Goal: Task Accomplishment & Management: Use online tool/utility

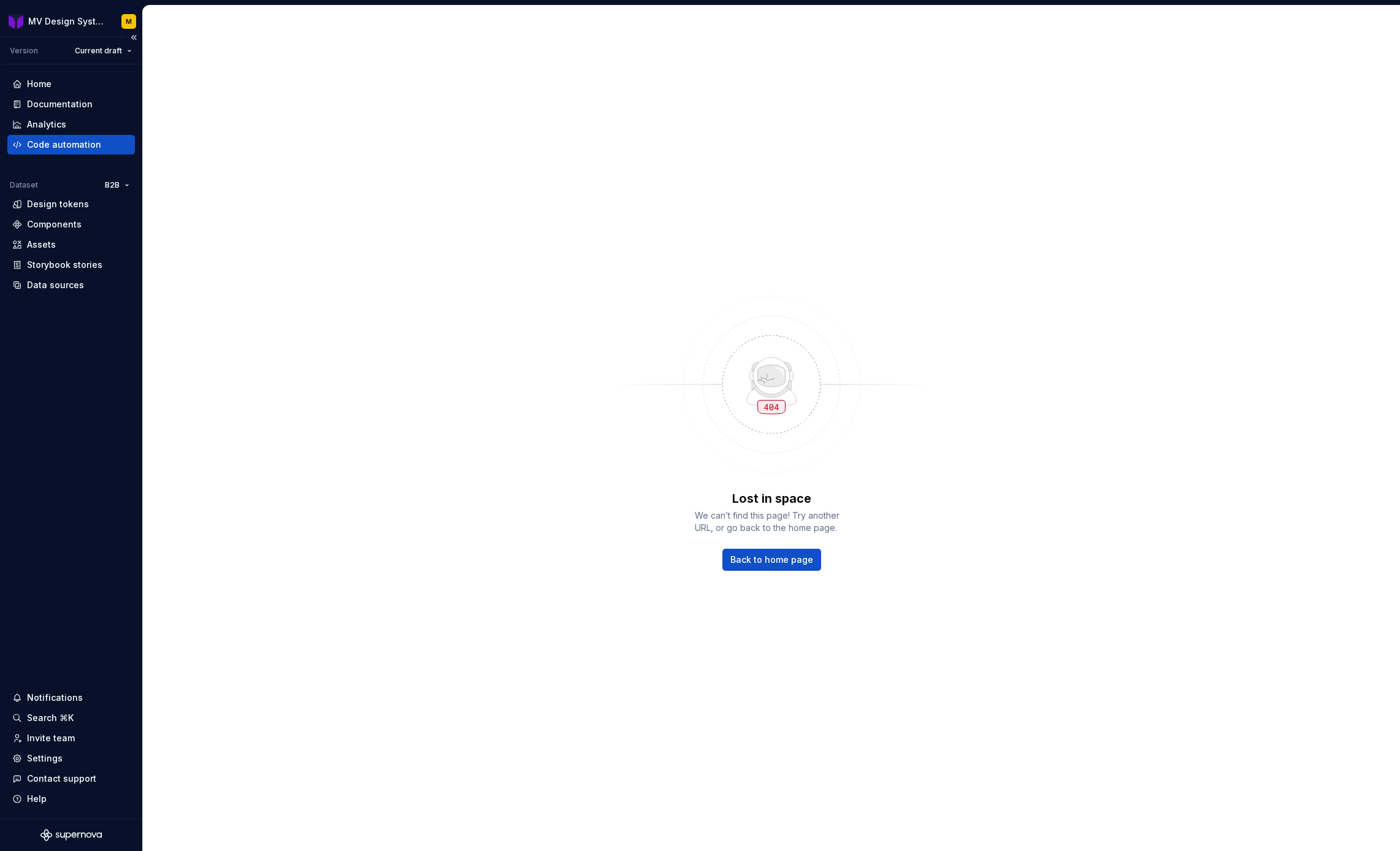
click at [66, 142] on div "Code automation" at bounding box center [64, 145] width 74 height 13
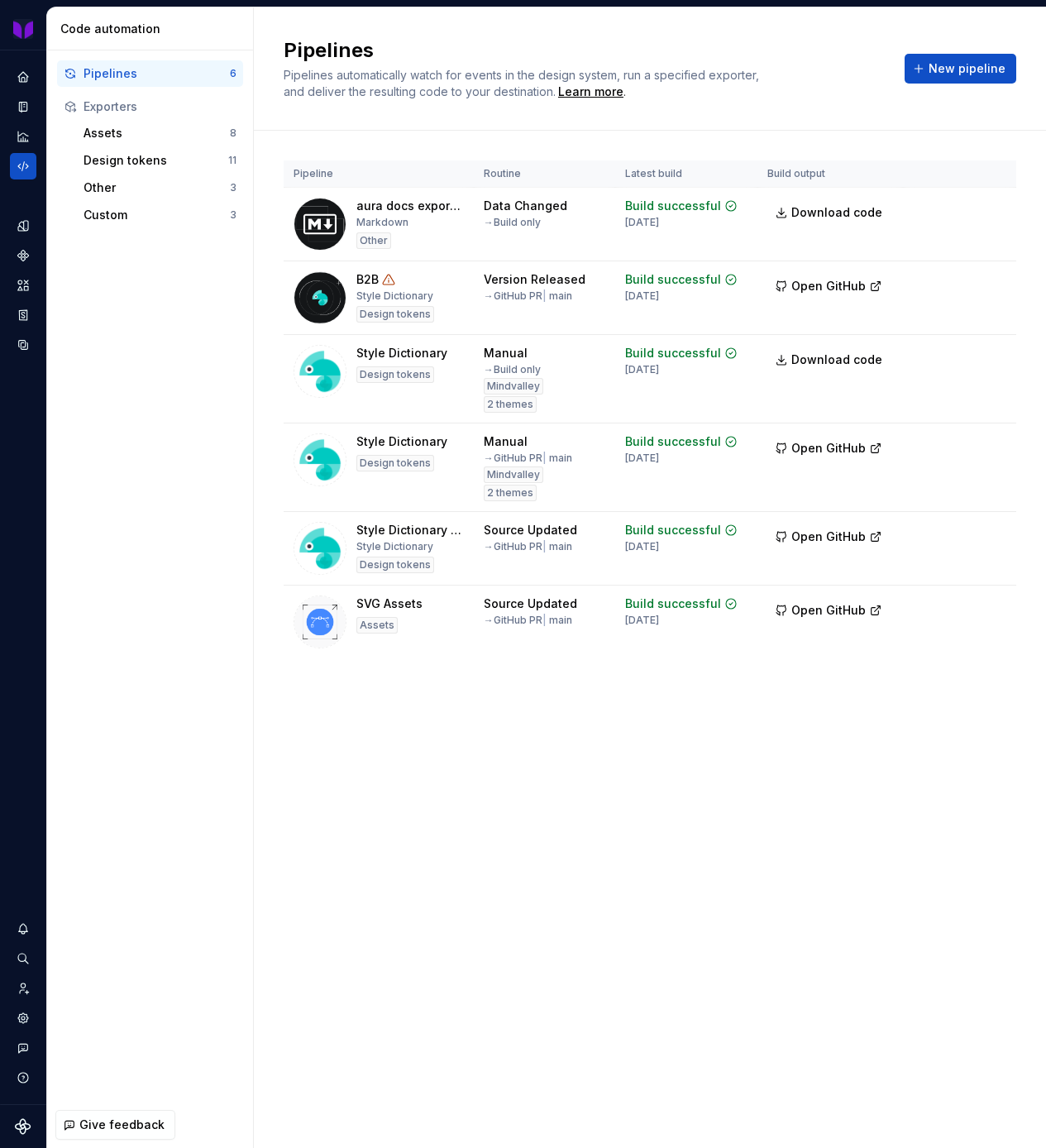
click at [609, 786] on div "Pipelines Pipelines automatically watch for events in the design system, run a …" at bounding box center [650, 578] width 793 height 1140
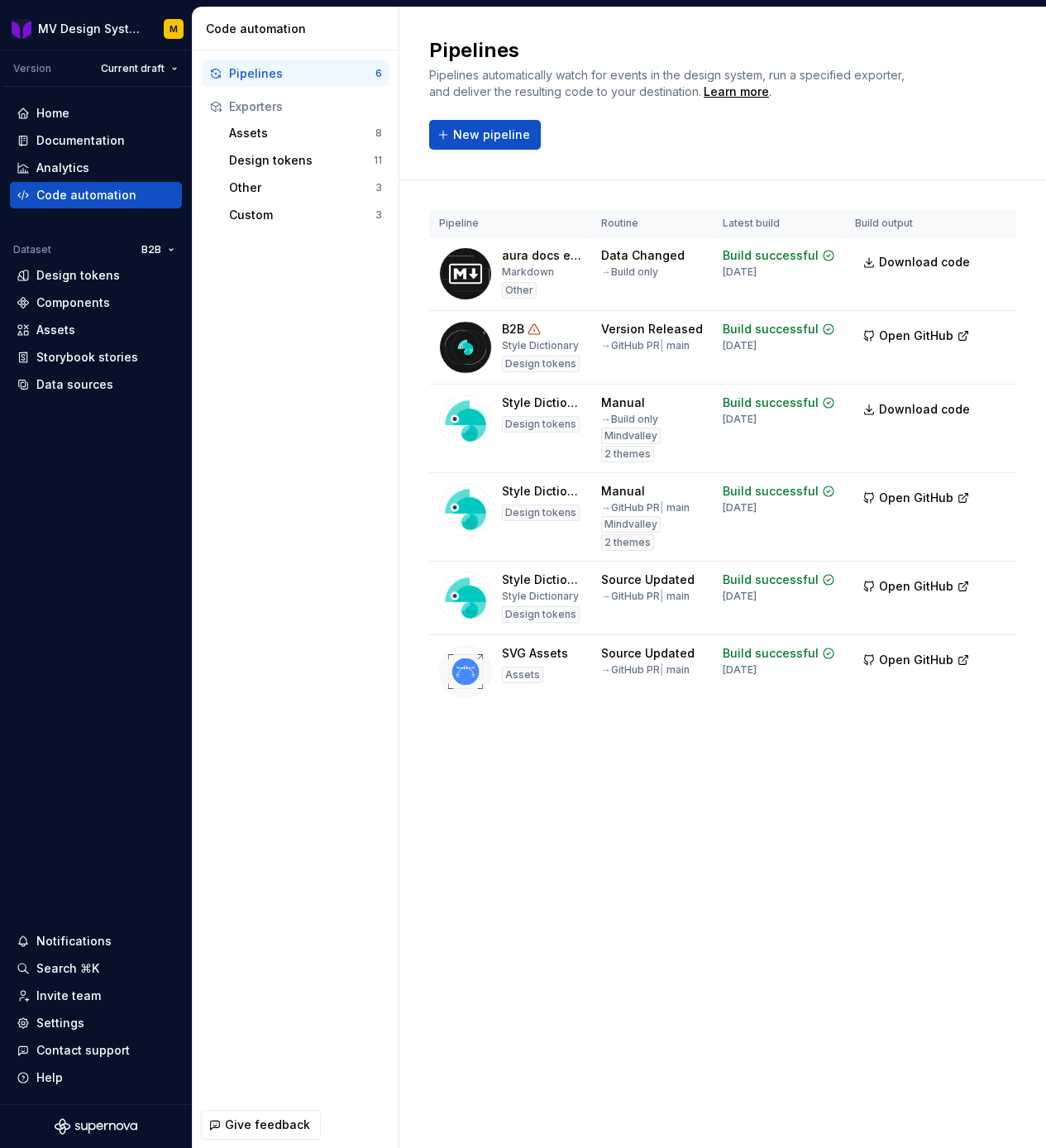
click at [670, 911] on div "Pipelines Pipelines automatically watch for events in the design system, run a …" at bounding box center [722, 578] width 646 height 1140
click at [20, 762] on div "Home Documentation Analytics Code automation Dataset B2B Design tokens Componen…" at bounding box center [95, 596] width 192 height 1017
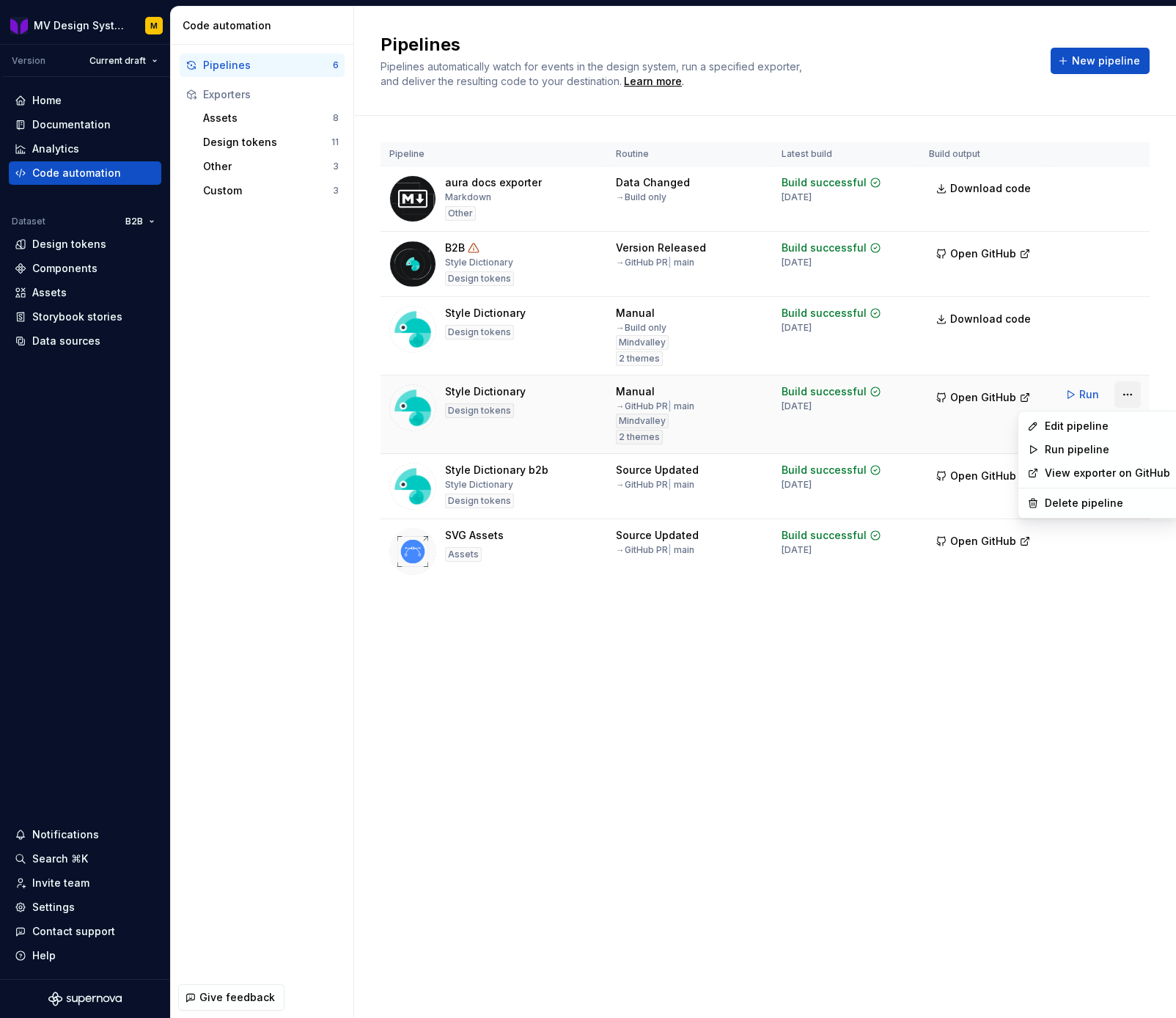
click at [1125, 395] on html "MV Design System M Version Current draft Home Documentation Analytics Code auto…" at bounding box center [588, 509] width 1176 height 1018
click at [1094, 427] on div "Edit pipeline" at bounding box center [1107, 426] width 125 height 15
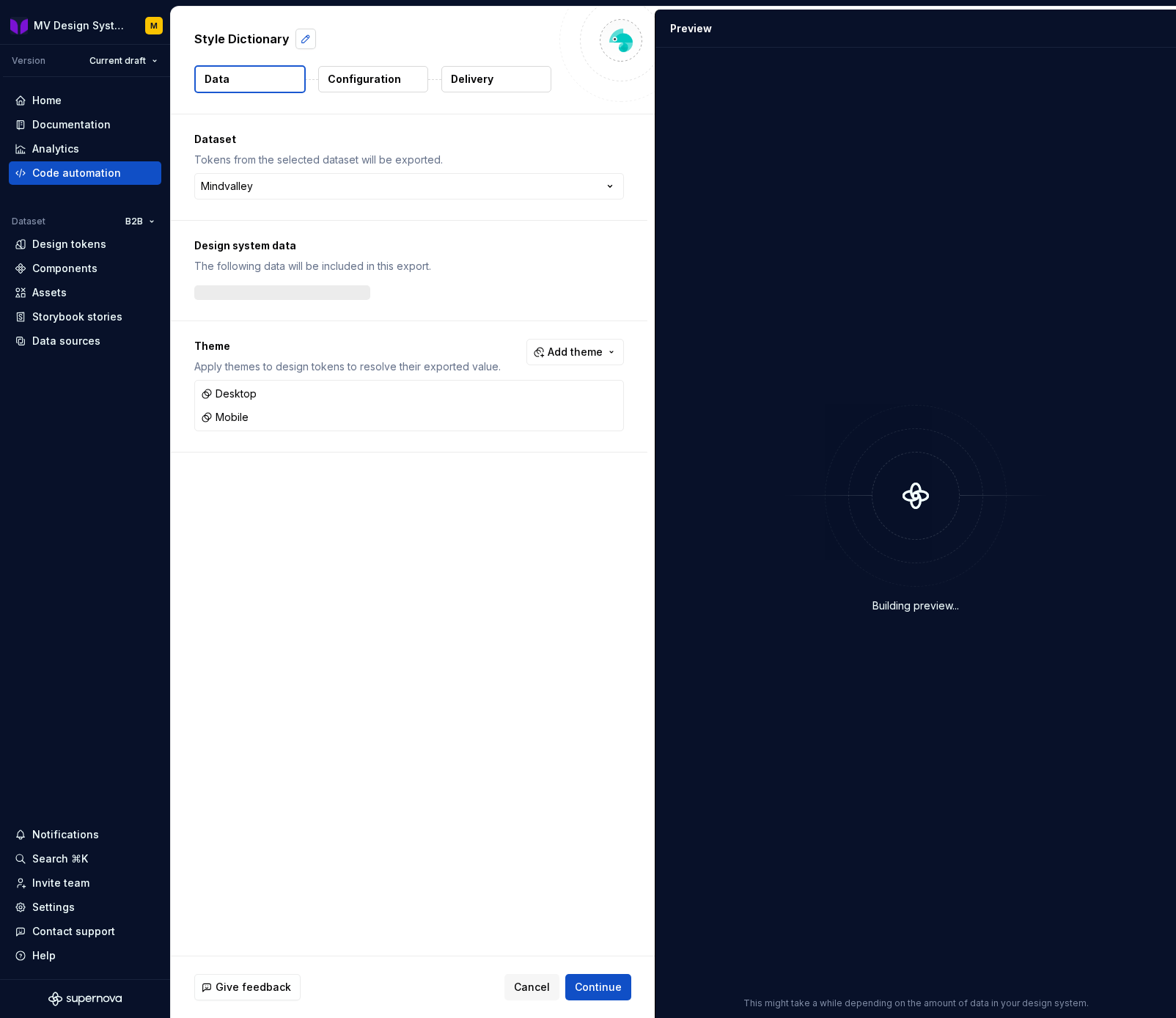
click at [296, 35] on button "button" at bounding box center [305, 38] width 20 height 20
click at [297, 41] on textarea "**********" at bounding box center [371, 38] width 360 height 23
type textarea "*"
type textarea "**********"
type textarea "*"
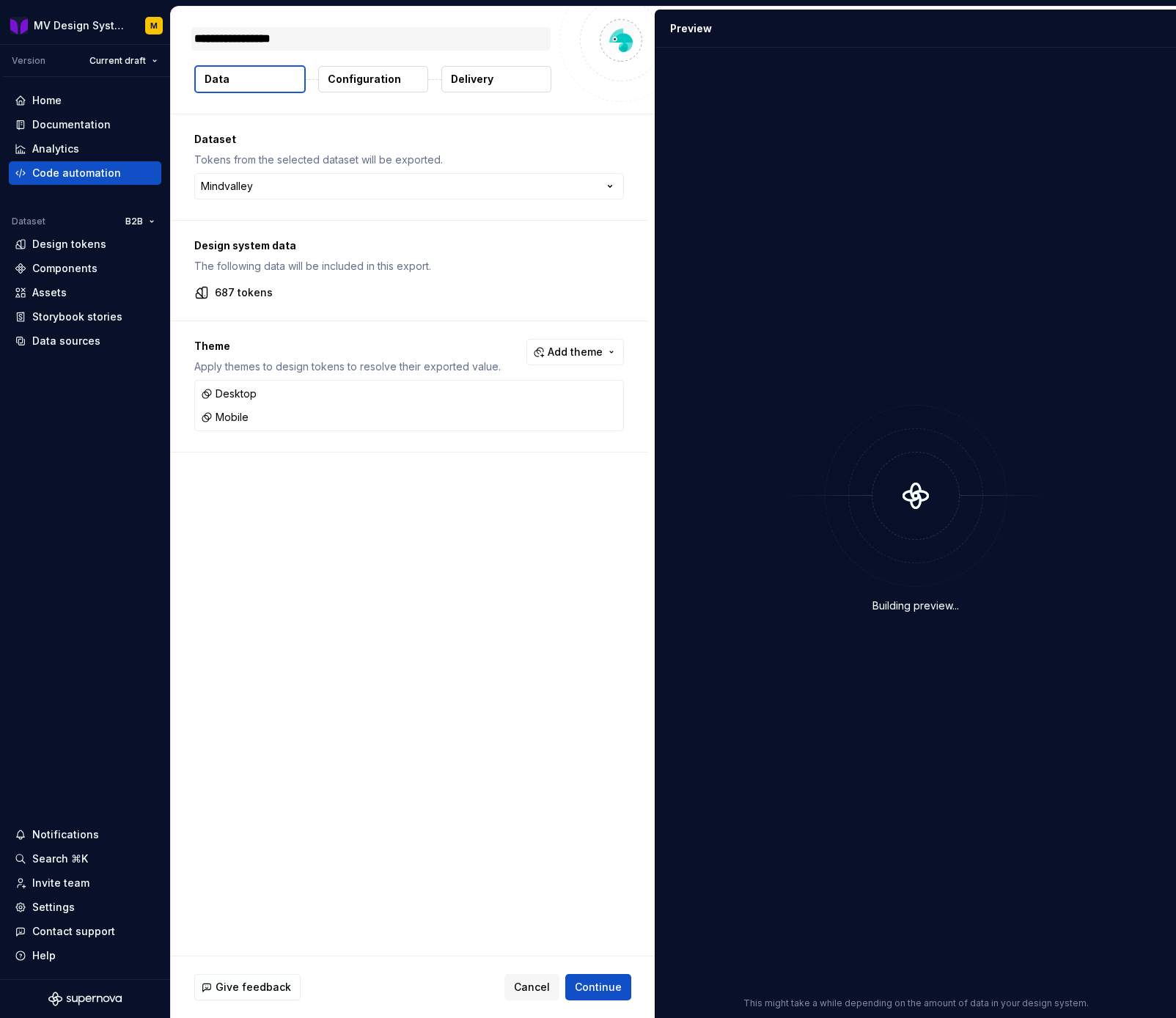
type textarea "**********"
type textarea "*"
type textarea "**********"
type textarea "*"
type textarea "**********"
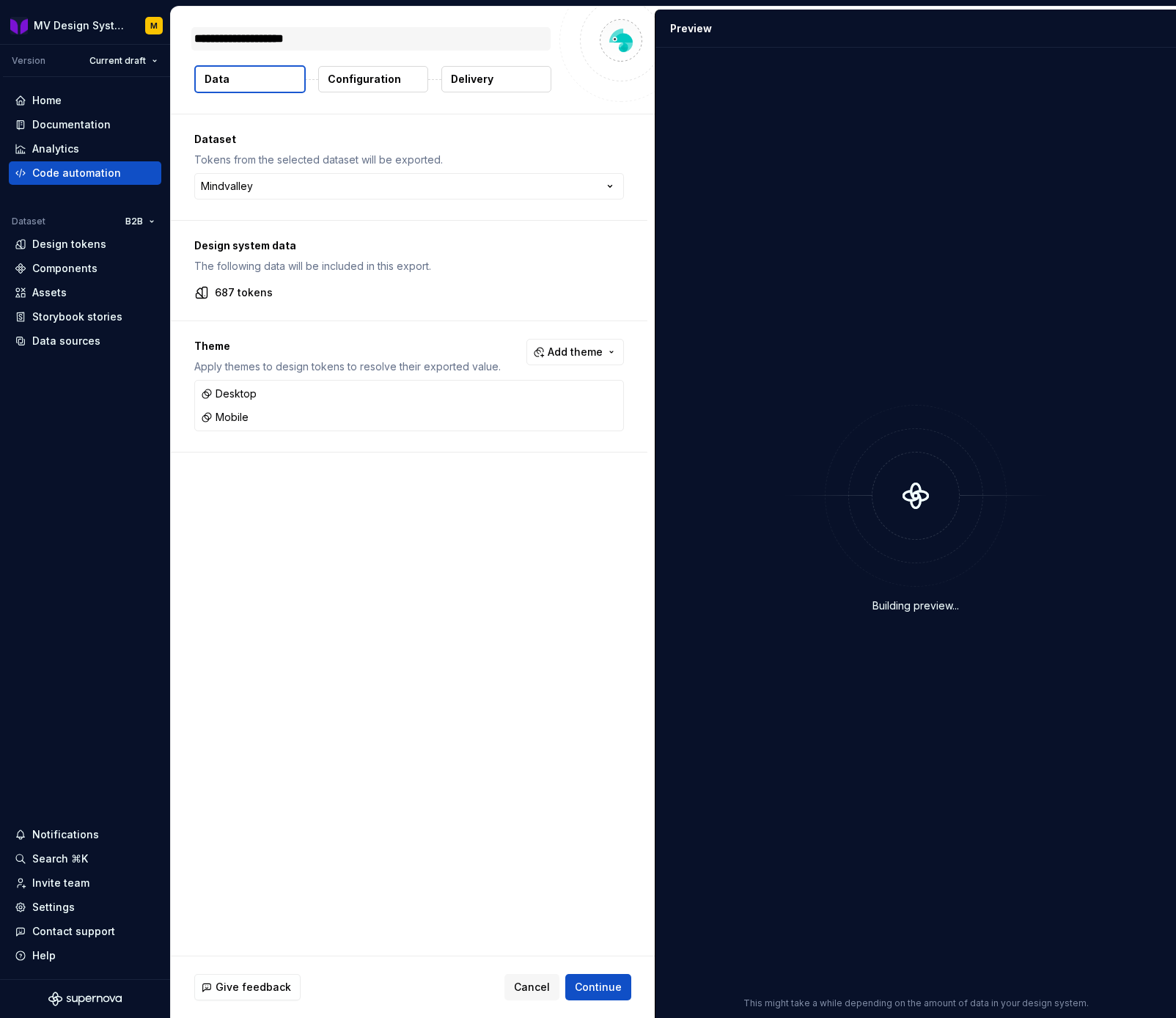
type textarea "*"
type textarea "**********"
type textarea "*"
type textarea "**********"
type textarea "*"
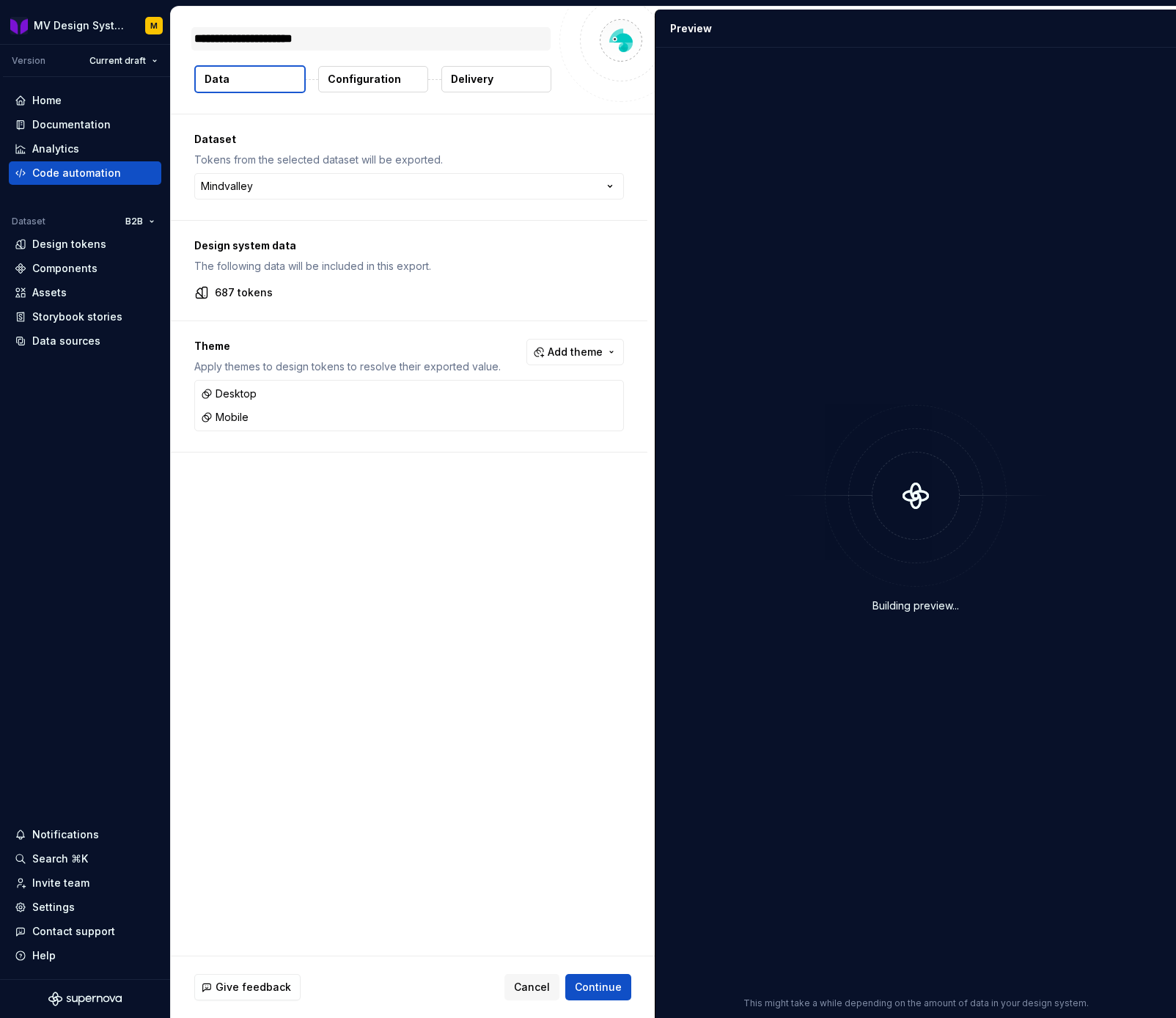
type textarea "**********"
type textarea "*"
type textarea "**********"
type textarea "*"
type textarea "**********"
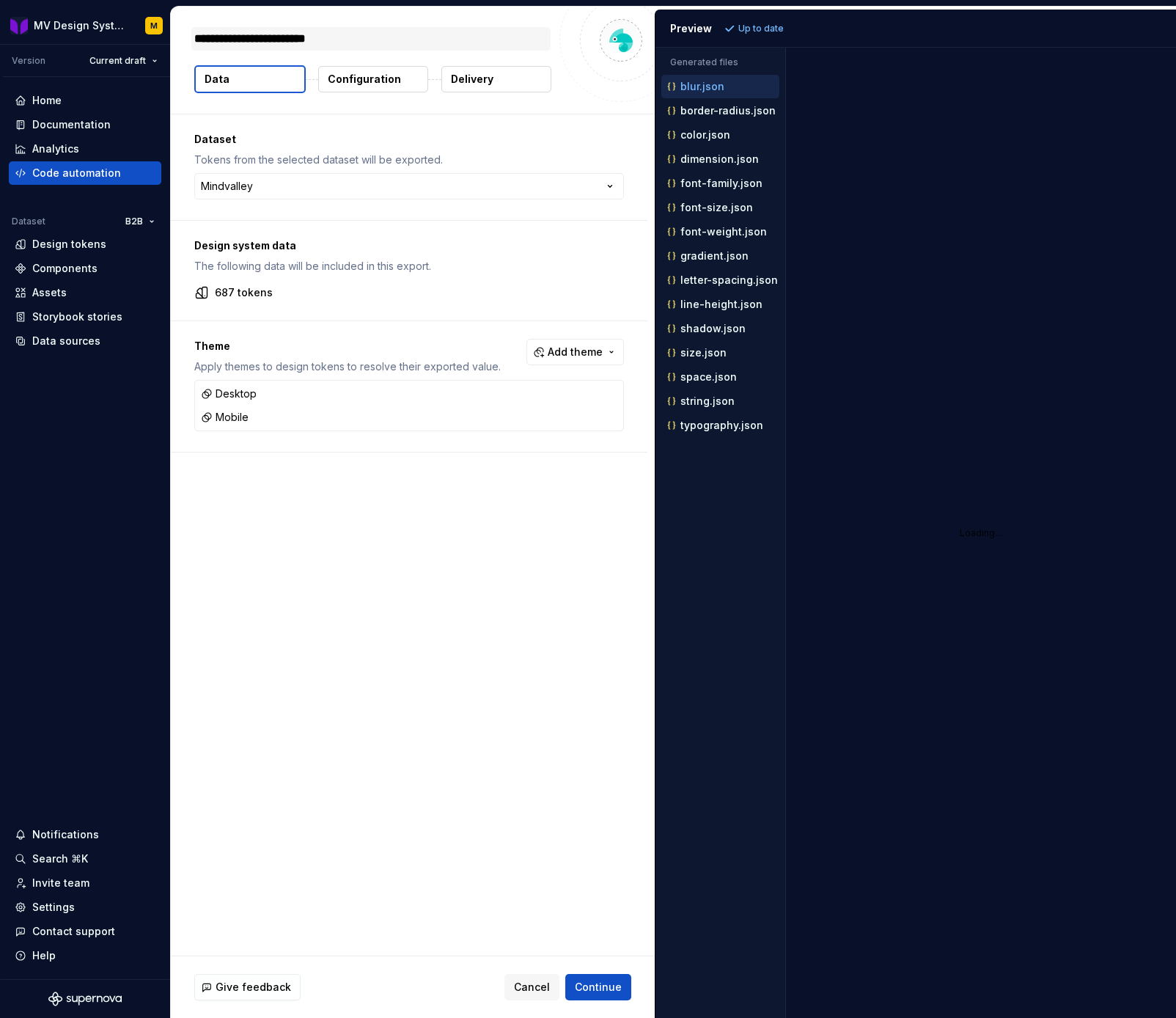
type textarea "*"
type textarea "**********"
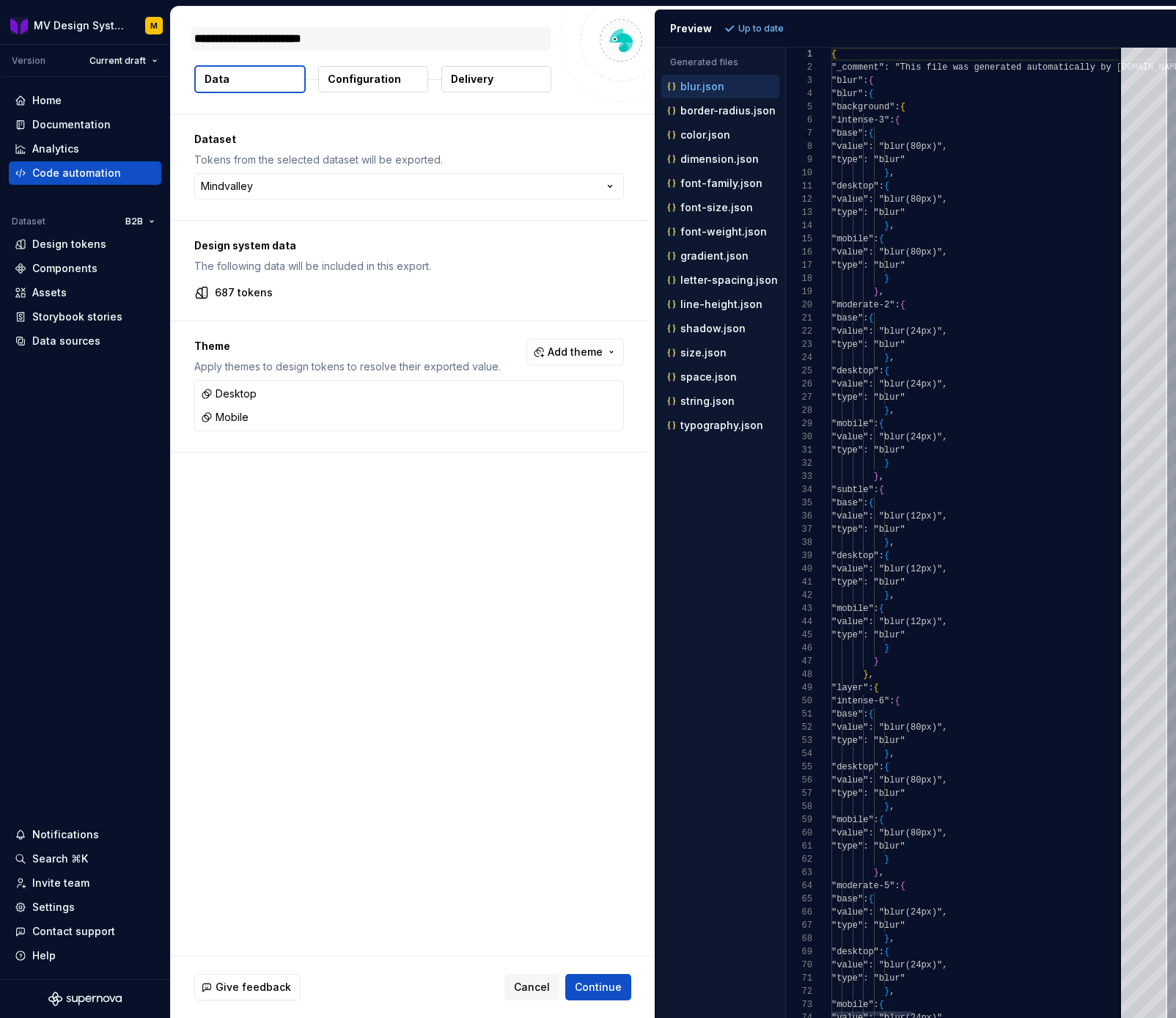
type textarea "*"
type textarea "**********"
type textarea "*"
type textarea "**********"
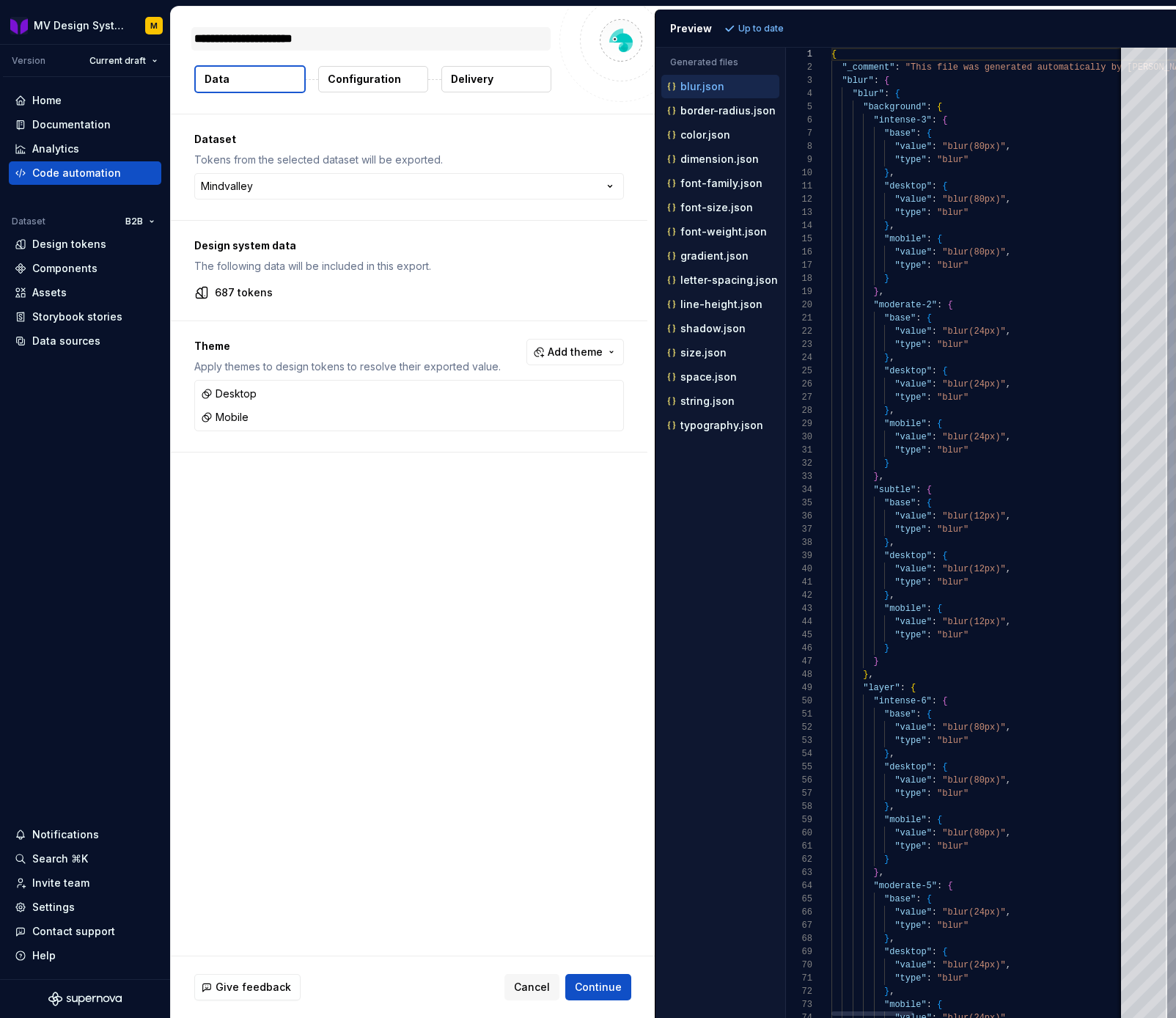
type textarea "*"
type textarea "**********"
type textarea "*"
type textarea "**********"
type textarea "*"
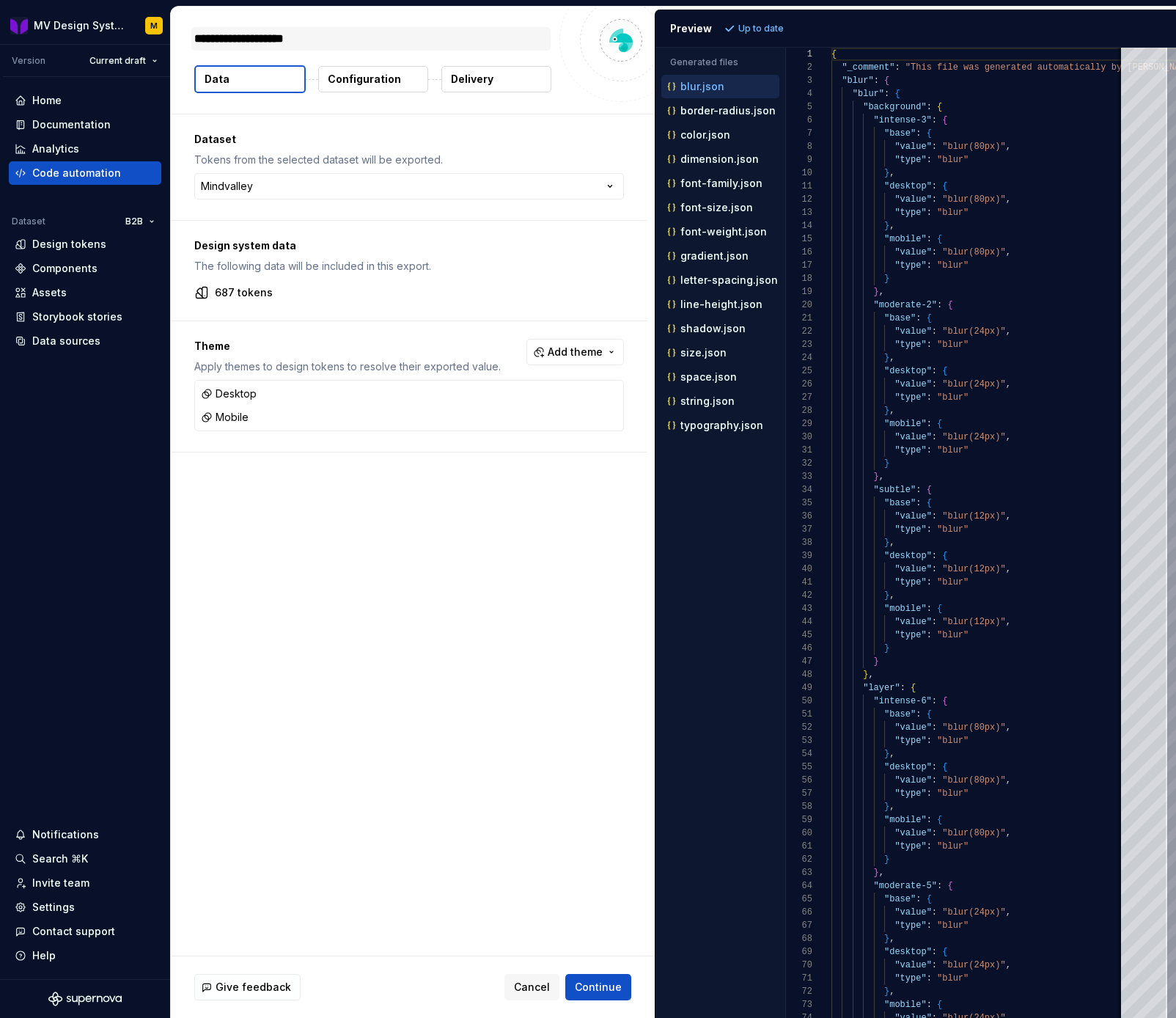
type textarea "**********"
type textarea "*"
type textarea "**********"
type textarea "*"
type textarea "**********"
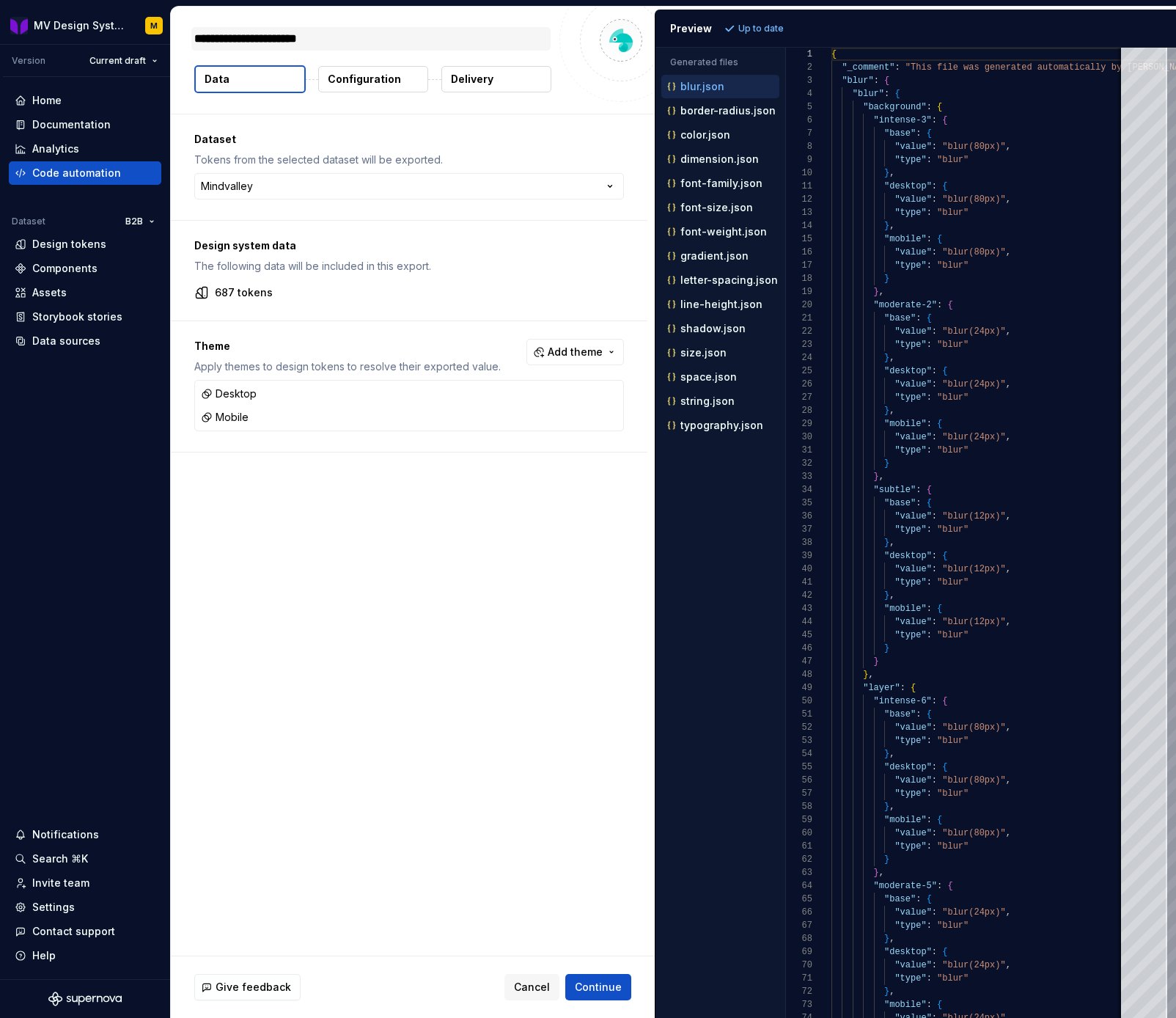
type textarea "*"
type textarea "**********"
type textarea "*"
type textarea "**********"
type textarea "*"
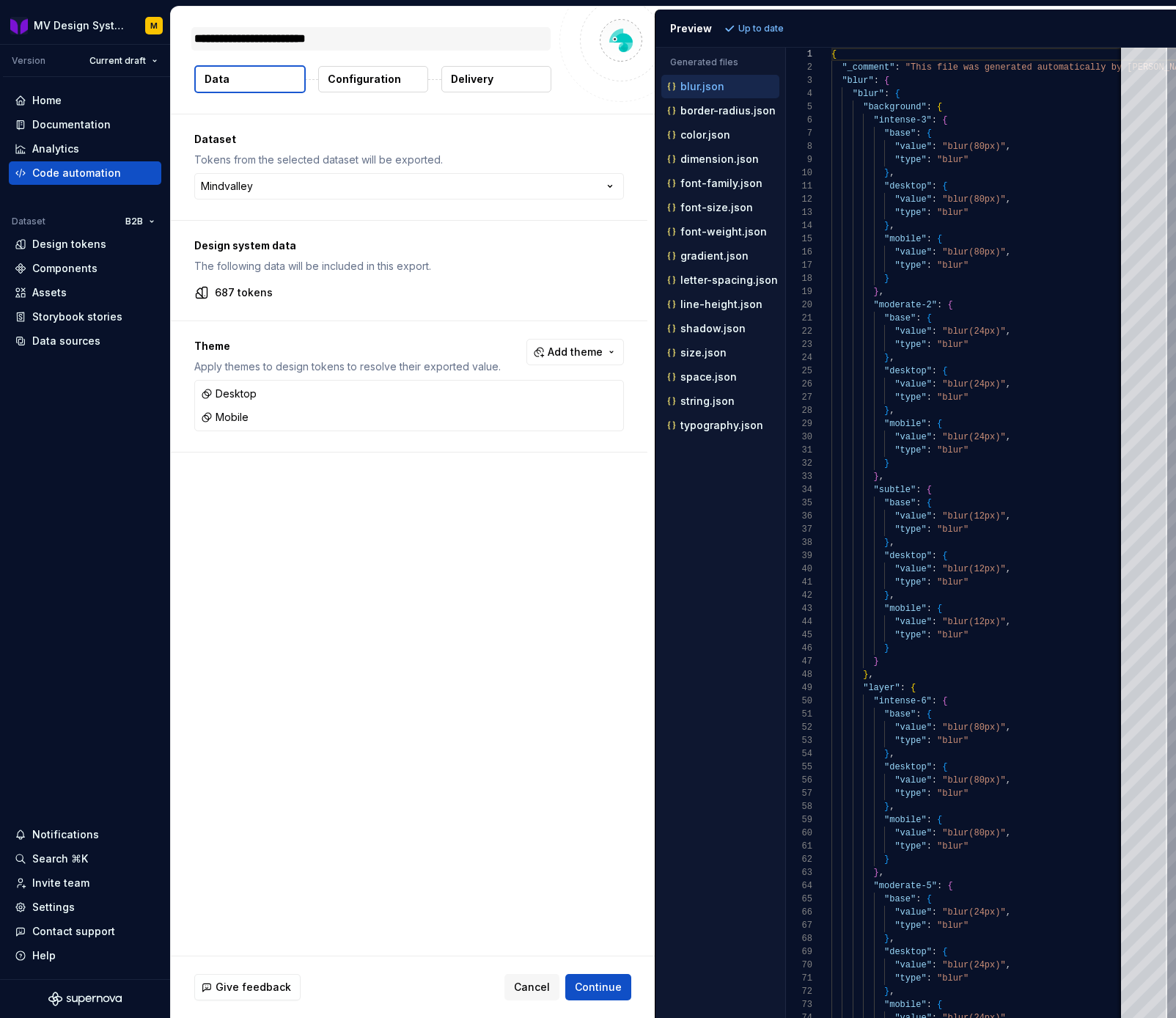
type textarea "**********"
type textarea "*"
type textarea "**********"
click at [276, 467] on div "**********" at bounding box center [413, 535] width 484 height 841
click at [618, 389] on button "button" at bounding box center [610, 393] width 20 height 20
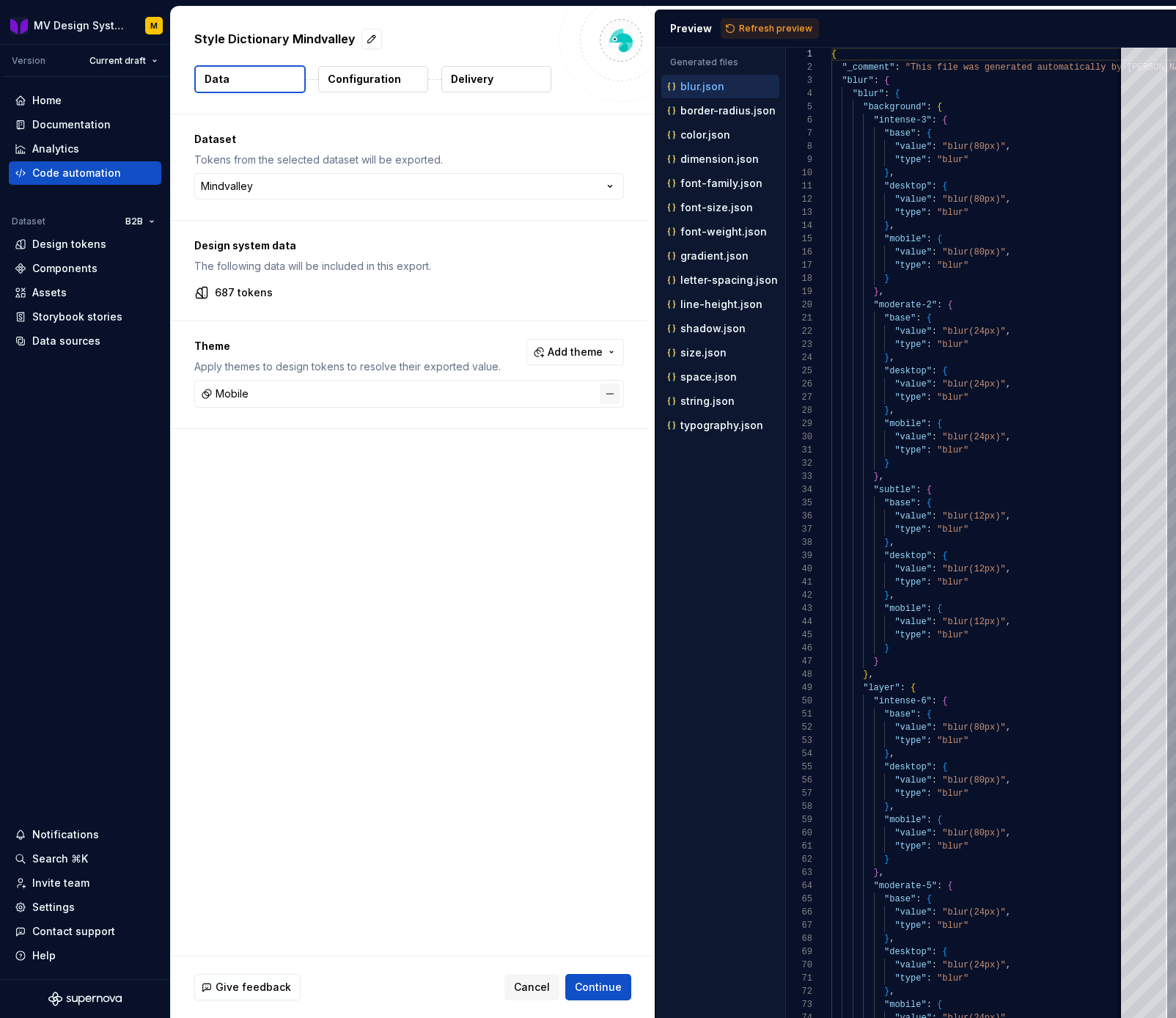
click at [618, 393] on button "button" at bounding box center [610, 393] width 20 height 20
click at [589, 355] on span "Add theme" at bounding box center [575, 352] width 55 height 15
click at [527, 477] on div "Mobile" at bounding box center [552, 481] width 139 height 15
click at [514, 458] on div "Tablet" at bounding box center [552, 458] width 139 height 15
click at [514, 438] on div "Desktop" at bounding box center [503, 434] width 43 height 15
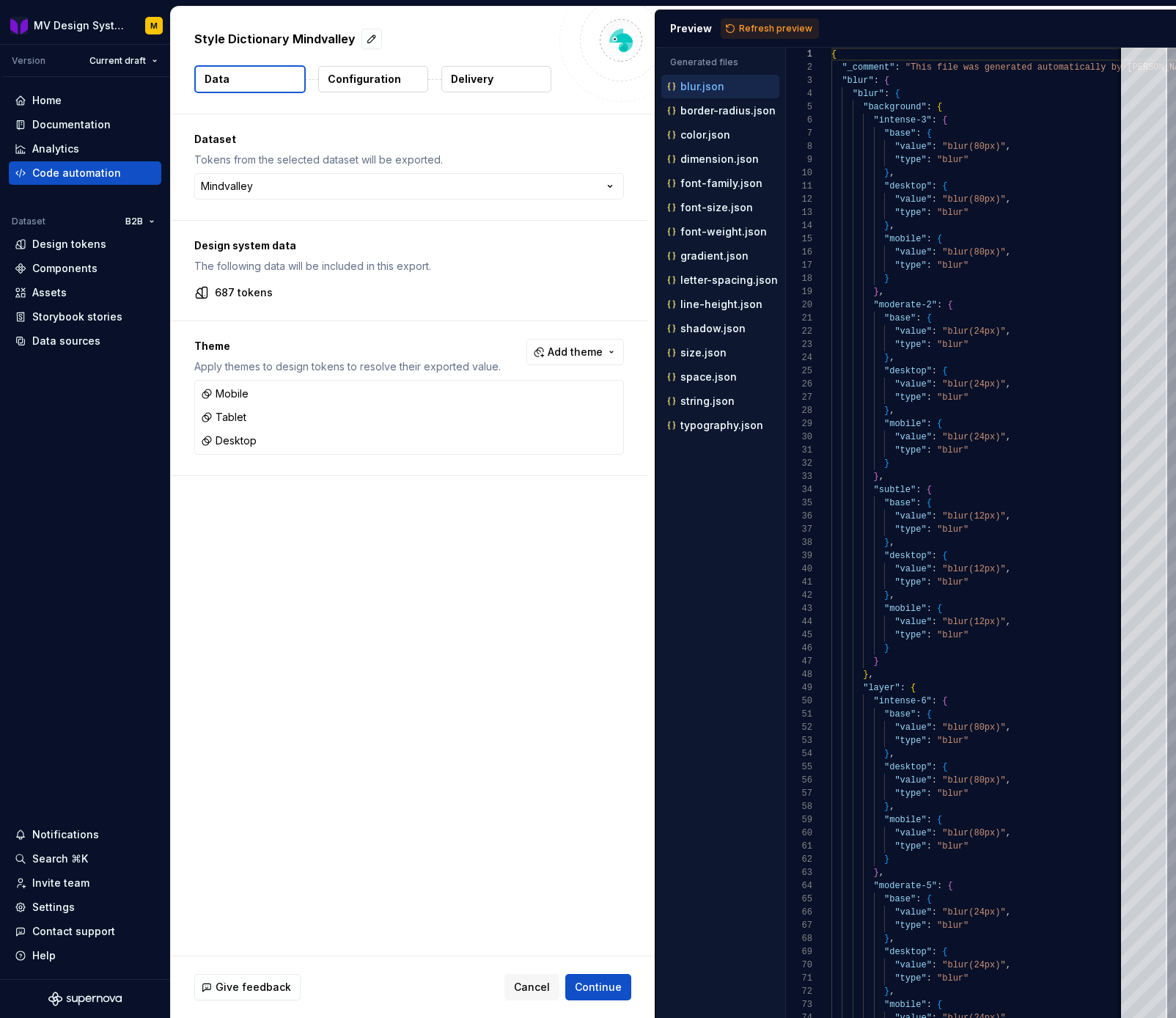
click at [471, 625] on html "**********" at bounding box center [588, 509] width 1176 height 1018
click at [601, 993] on span "Continue" at bounding box center [598, 987] width 47 height 15
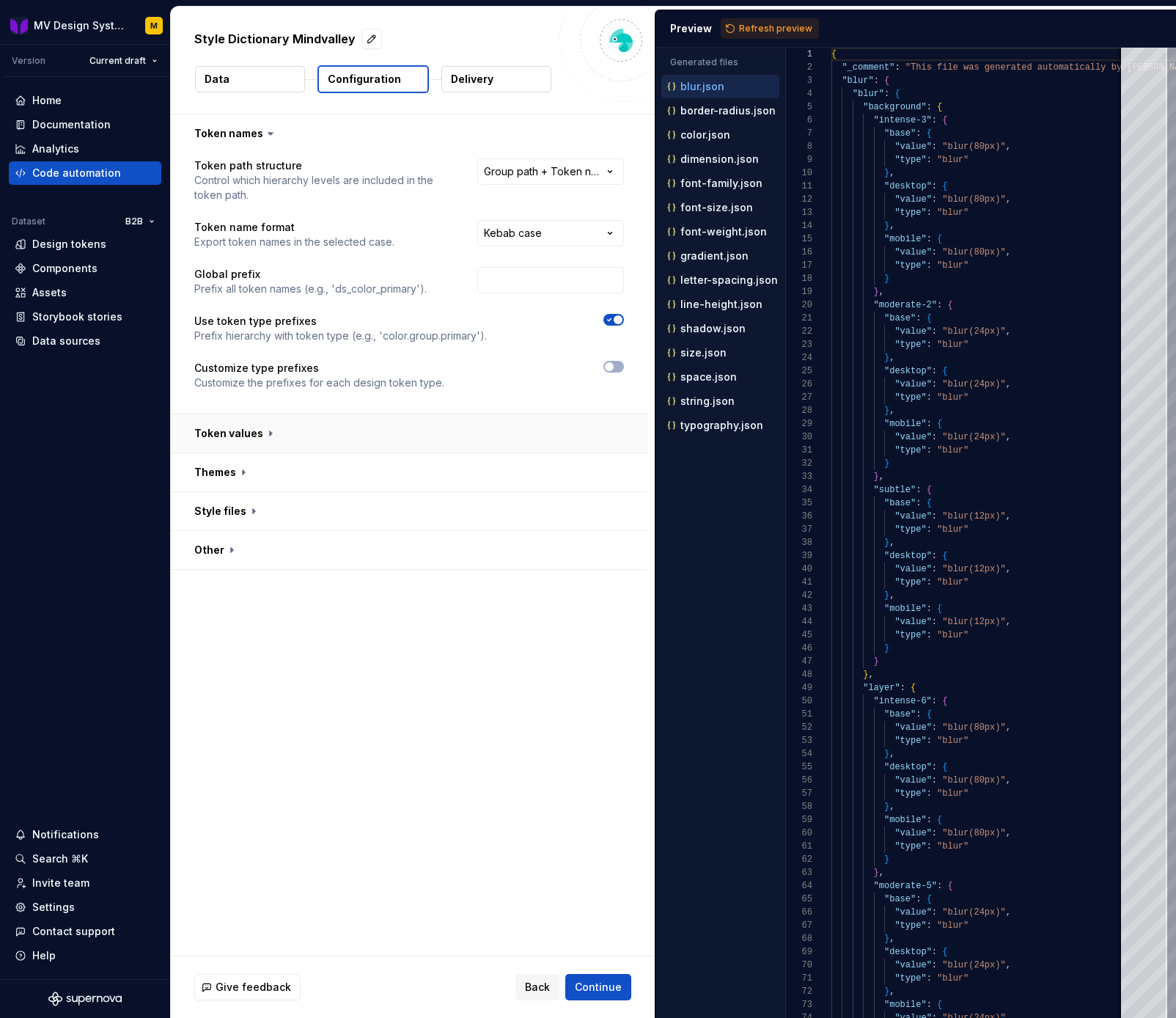
click at [321, 435] on button "button" at bounding box center [409, 433] width 476 height 38
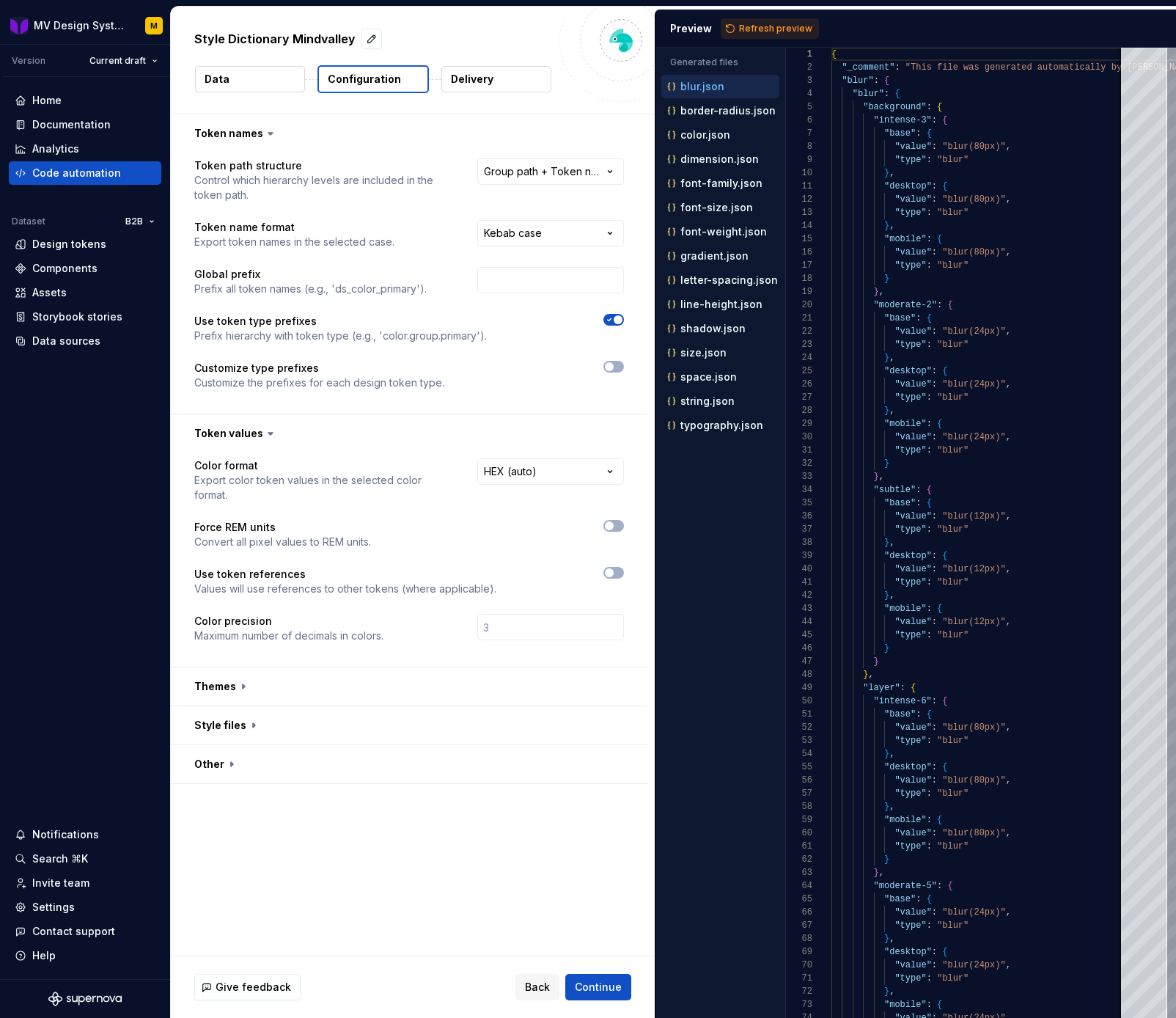
click at [266, 137] on icon at bounding box center [270, 133] width 15 height 15
click at [266, 134] on icon at bounding box center [270, 133] width 15 height 15
click at [264, 136] on icon at bounding box center [270, 133] width 15 height 15
click at [282, 136] on button "button" at bounding box center [409, 133] width 476 height 38
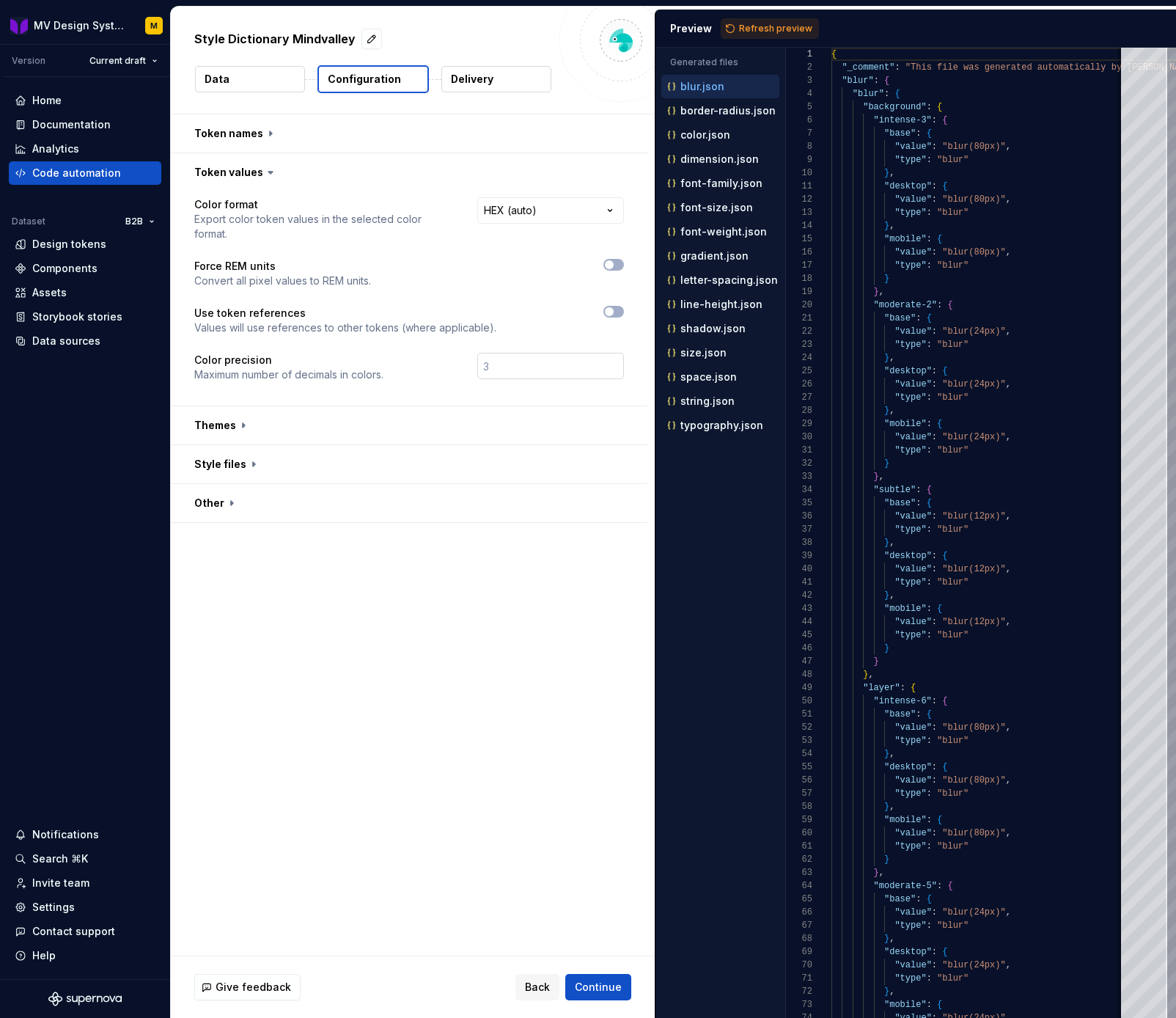
click at [509, 353] on input "number" at bounding box center [551, 366] width 147 height 26
click at [265, 174] on icon at bounding box center [270, 172] width 15 height 15
click at [269, 175] on icon at bounding box center [270, 172] width 15 height 15
click at [283, 170] on button "button" at bounding box center [409, 172] width 476 height 38
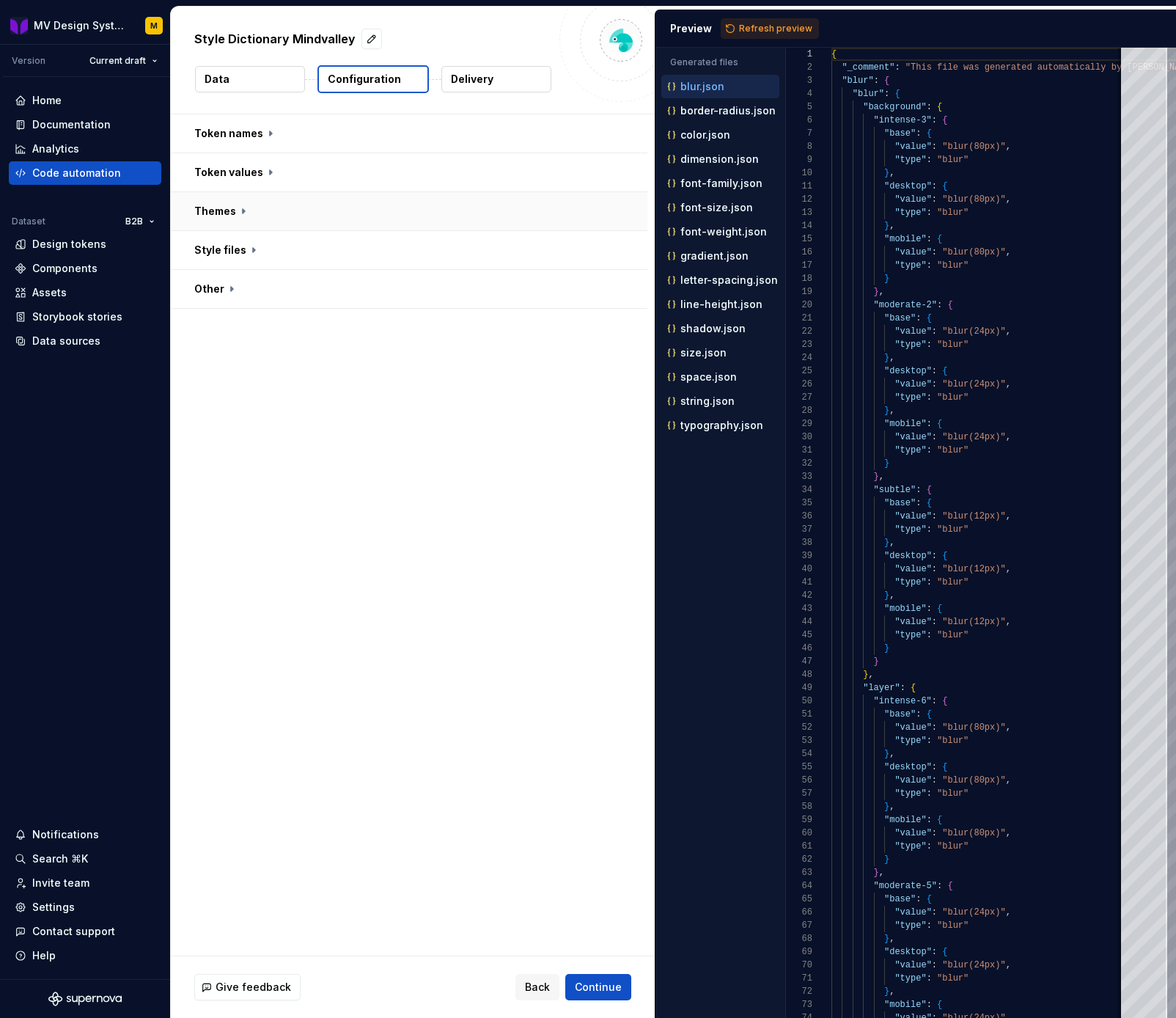
click at [243, 209] on button "button" at bounding box center [409, 210] width 476 height 38
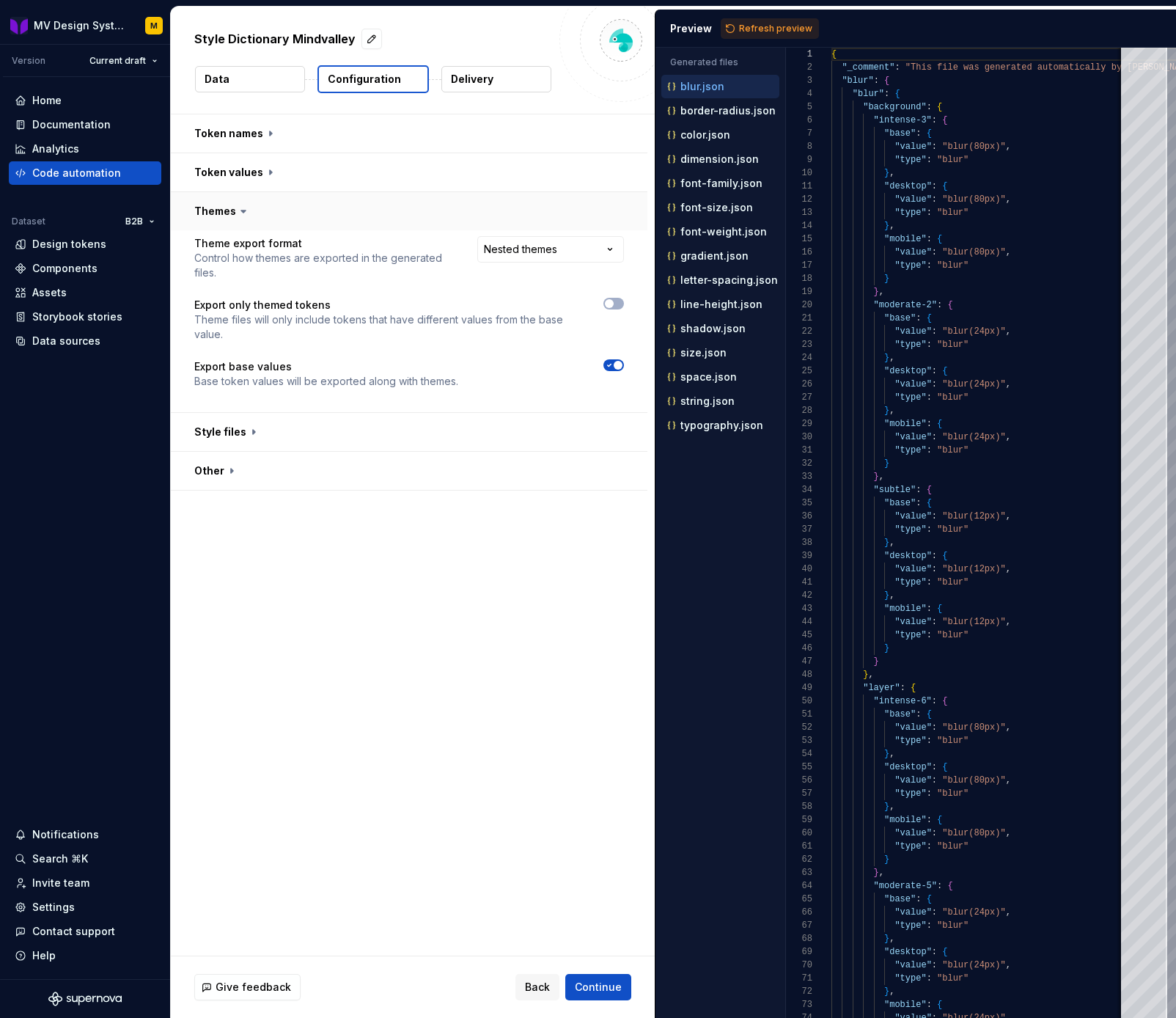
click at [243, 209] on icon at bounding box center [243, 211] width 15 height 15
click at [240, 212] on icon at bounding box center [243, 211] width 15 height 15
click at [255, 217] on button "button" at bounding box center [409, 210] width 476 height 38
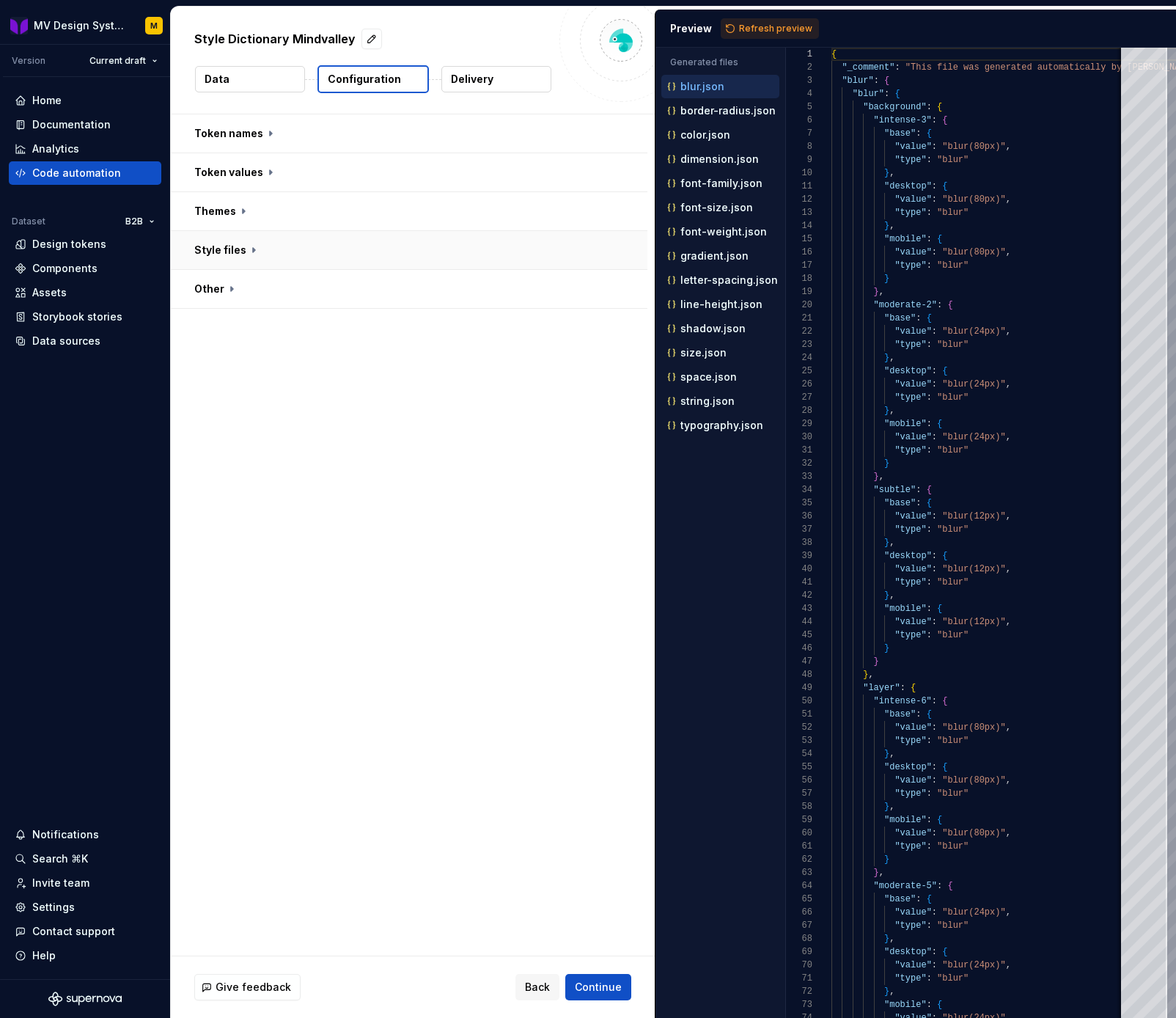
click at [255, 251] on button "button" at bounding box center [409, 249] width 476 height 38
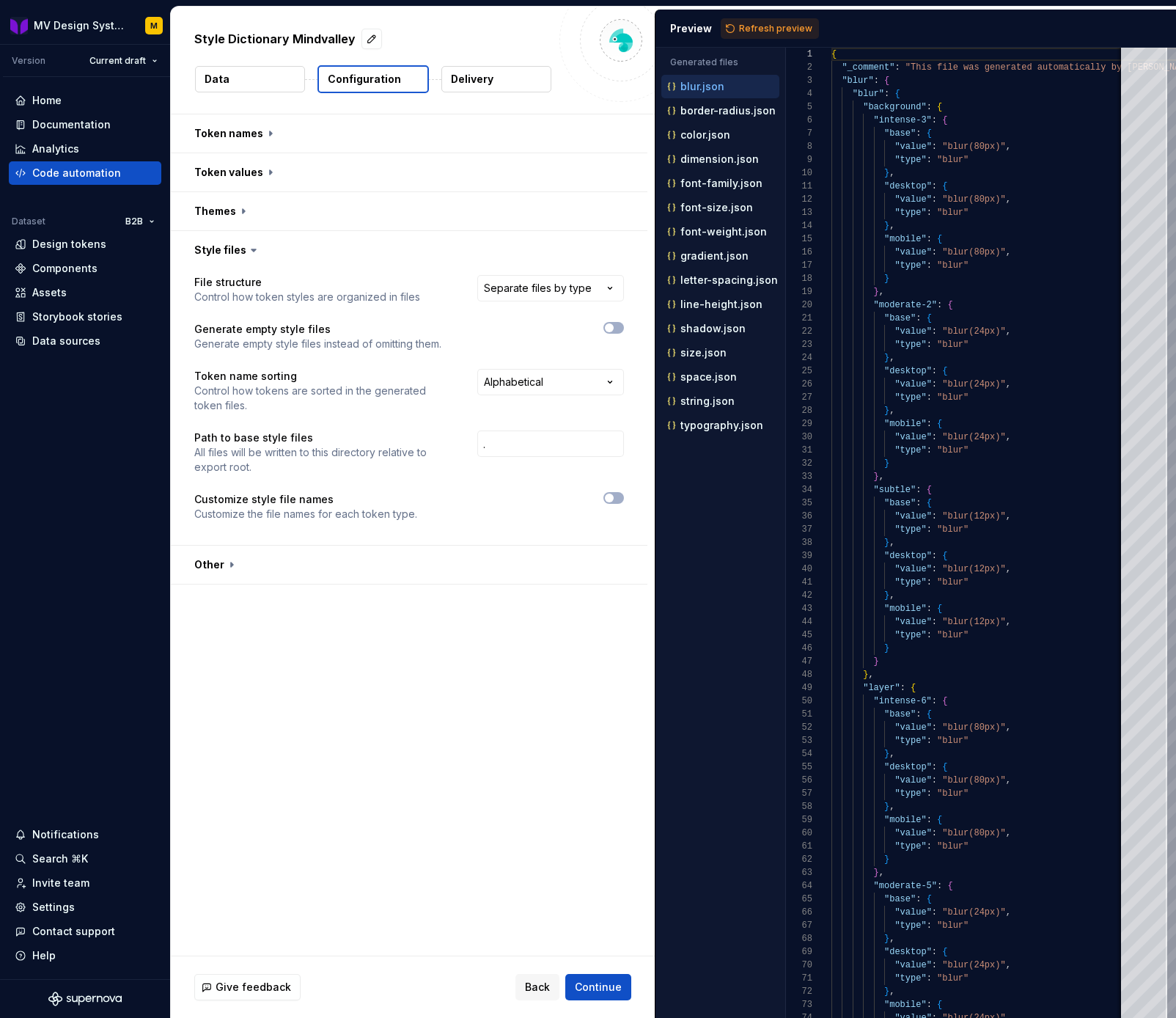
click at [254, 251] on icon at bounding box center [254, 250] width 15 height 15
click at [252, 251] on icon at bounding box center [254, 250] width 15 height 15
click at [246, 252] on icon at bounding box center [254, 250] width 15 height 15
click at [255, 258] on button "button" at bounding box center [409, 249] width 476 height 38
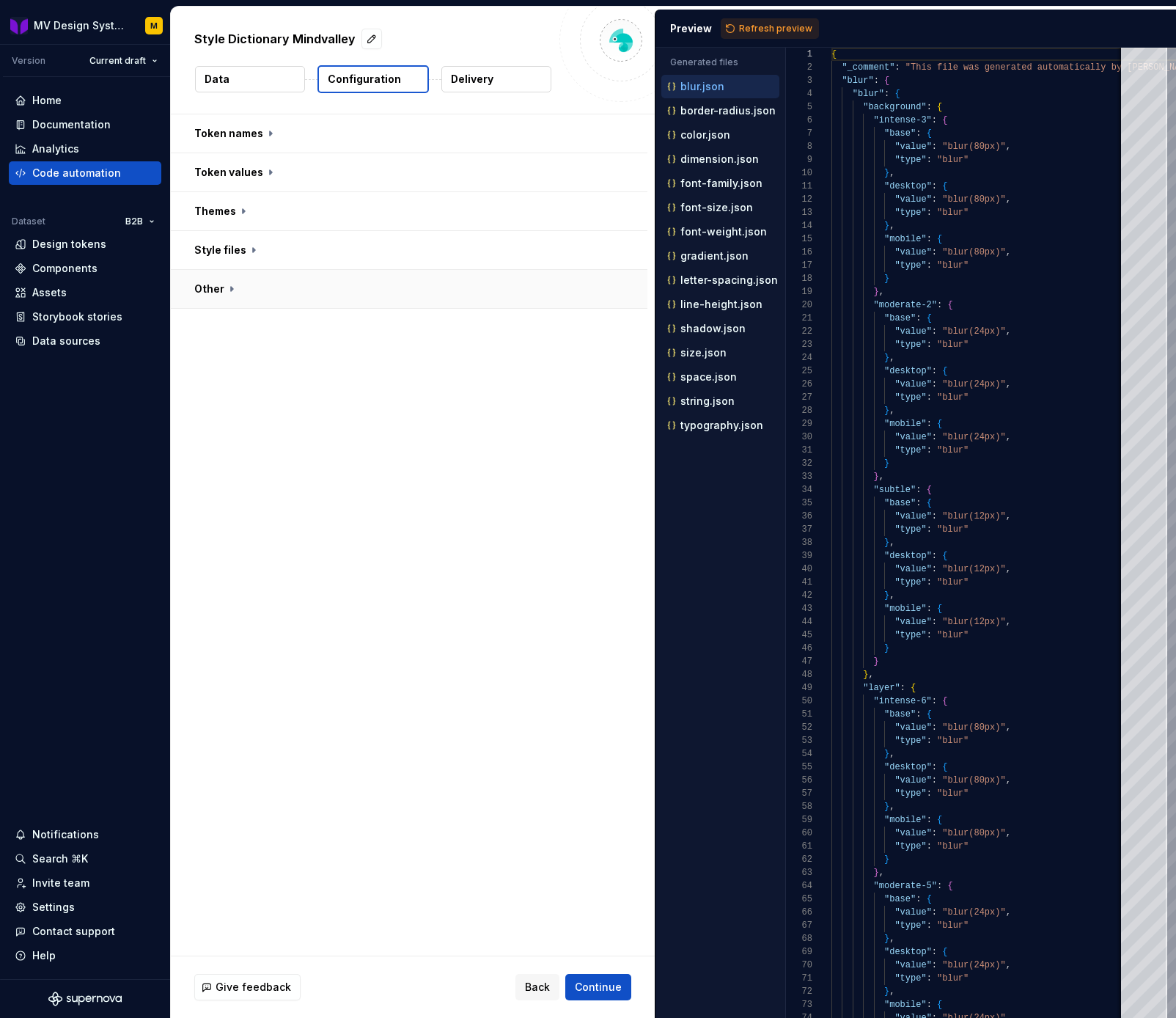
click at [231, 290] on button "button" at bounding box center [409, 288] width 476 height 38
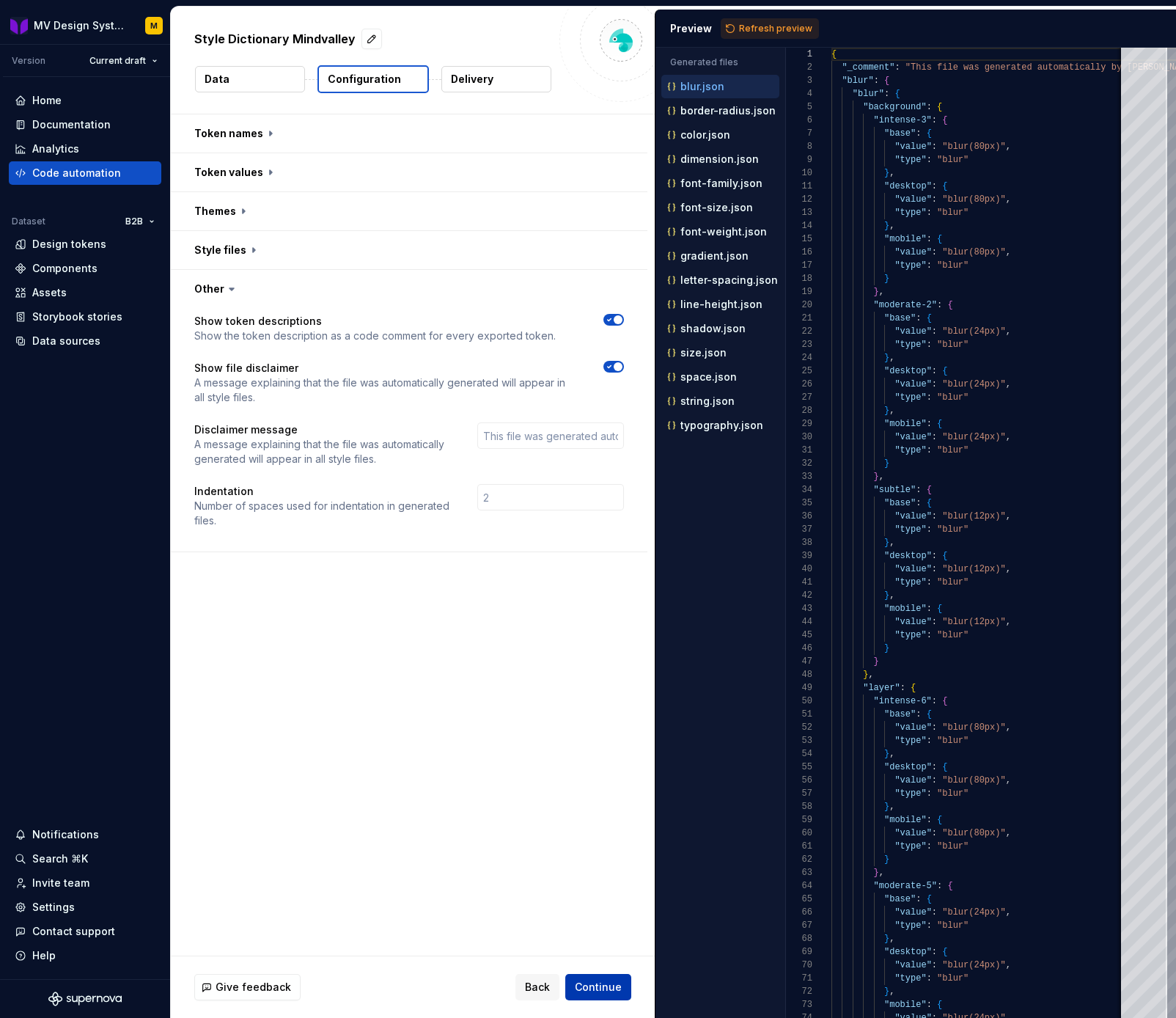
click at [598, 983] on span "Continue" at bounding box center [598, 987] width 47 height 15
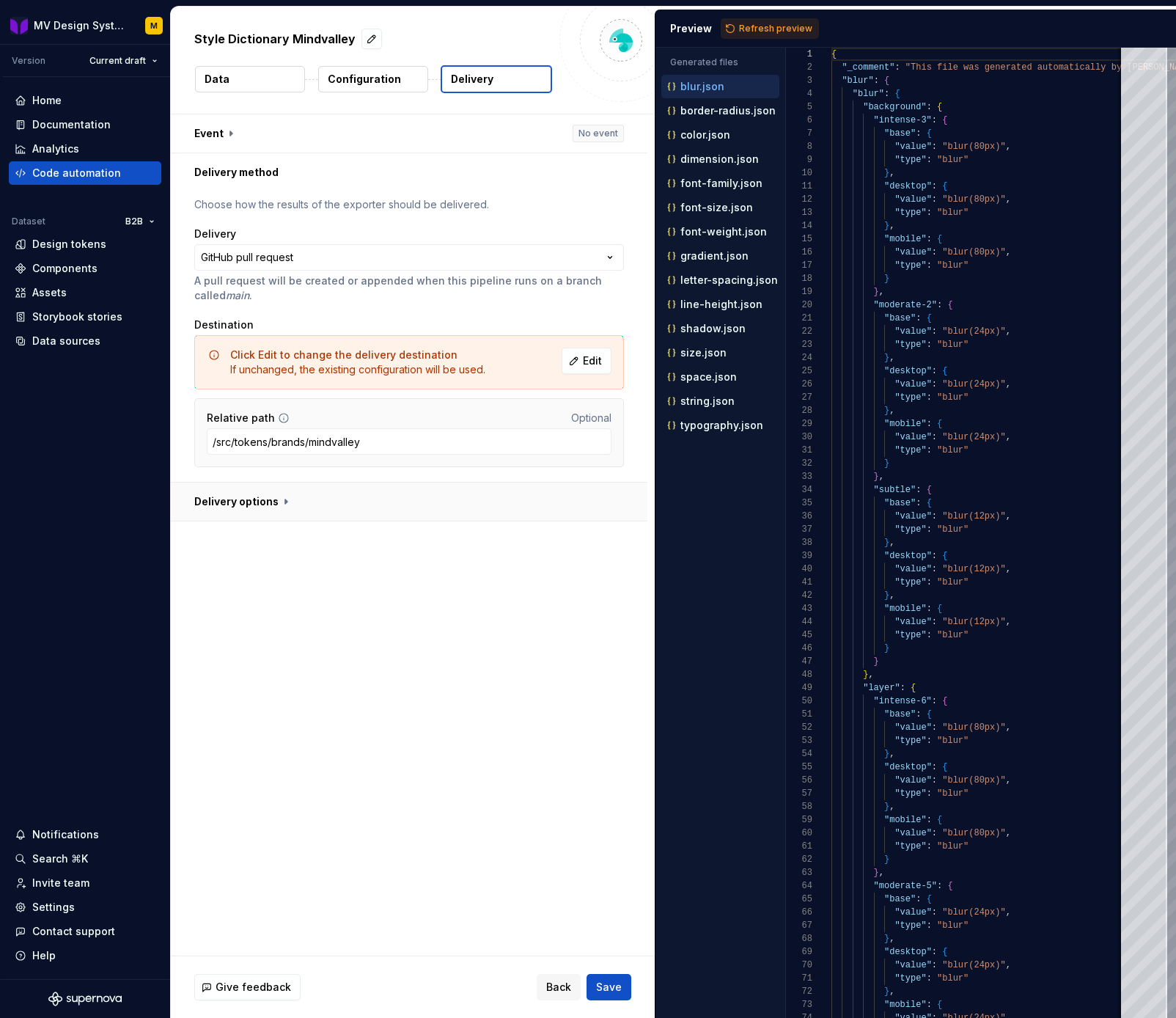
click at [289, 506] on button "button" at bounding box center [409, 501] width 476 height 38
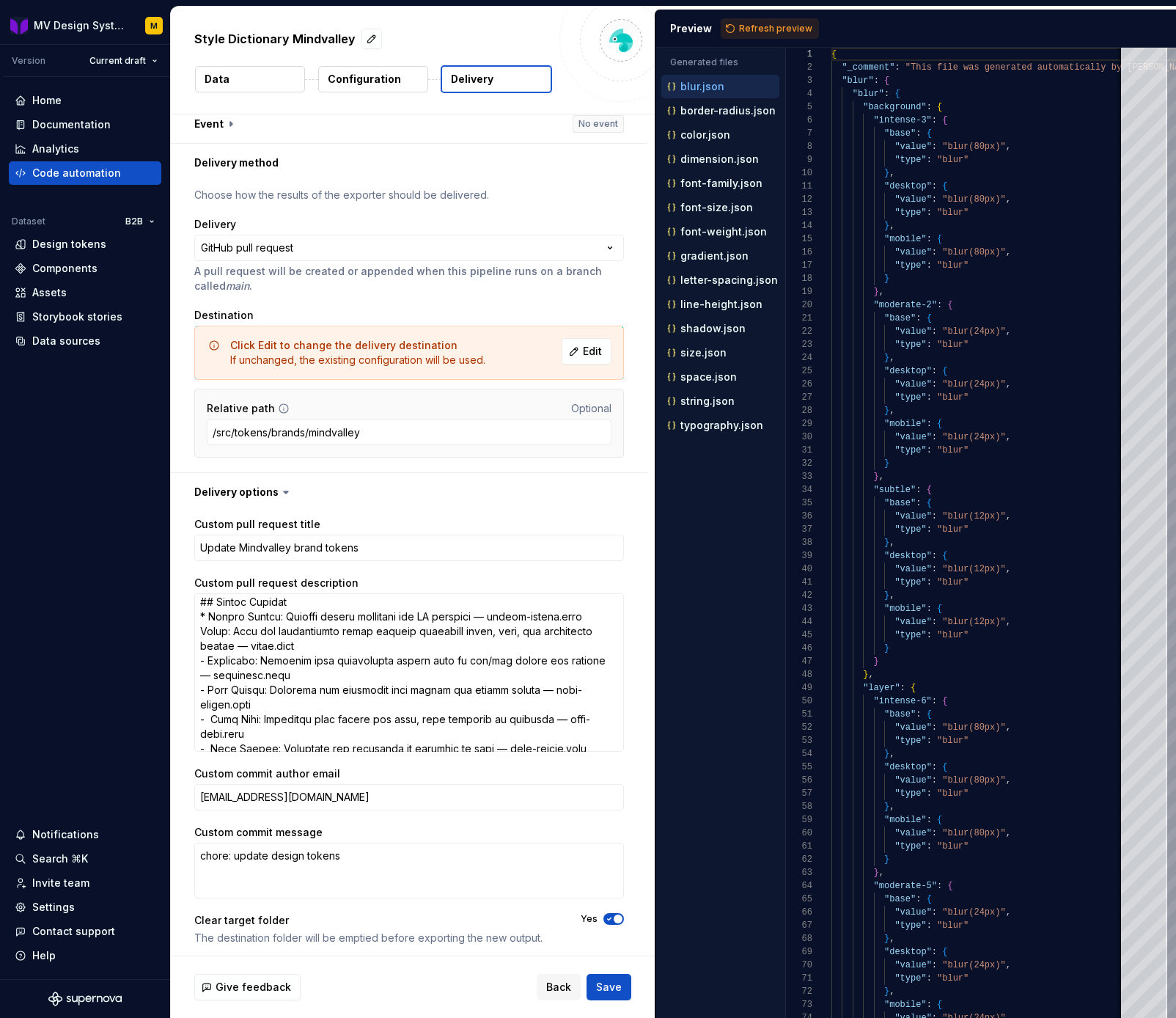
scroll to position [15, 0]
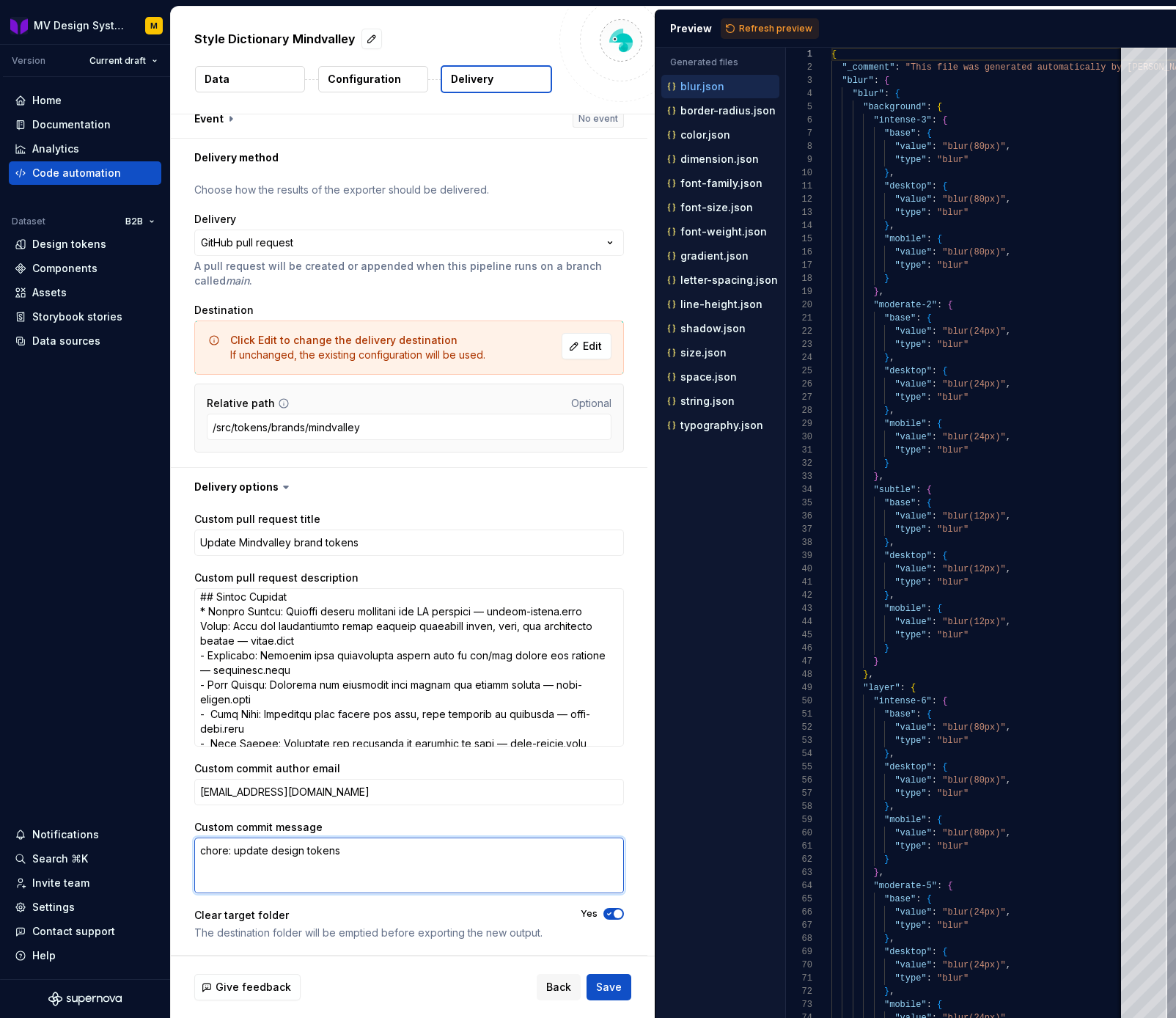
click at [273, 848] on textarea "chore: update design tokens" at bounding box center [409, 865] width 430 height 55
type textarea "*"
type textarea "chore: update mdesign tokens"
type textarea "*"
type textarea "chore: update midesign tokens"
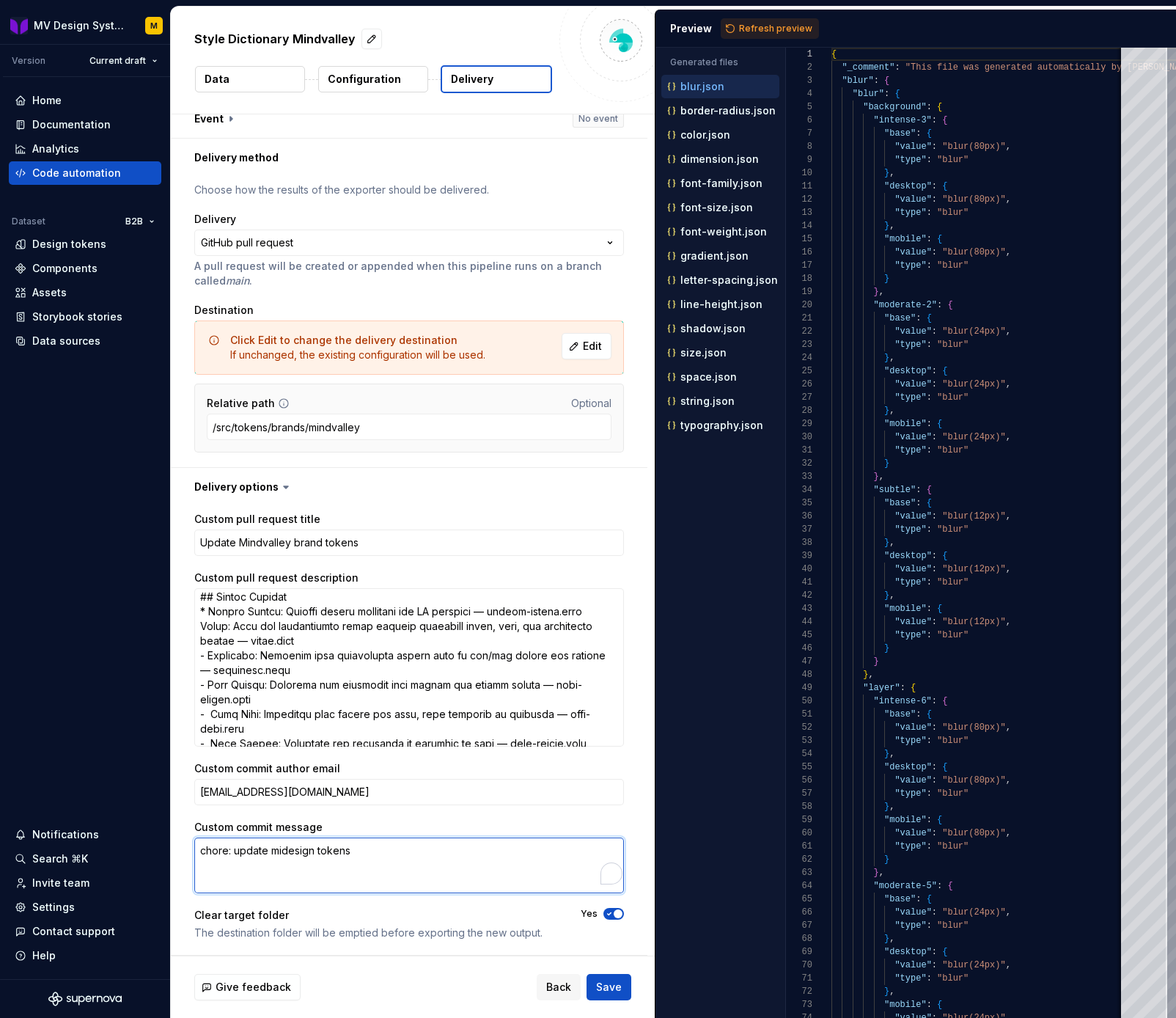
type textarea "*"
type textarea "chore: update mindesign tokens"
type textarea "*"
type textarea "chore: update minddesign tokens"
type textarea "*"
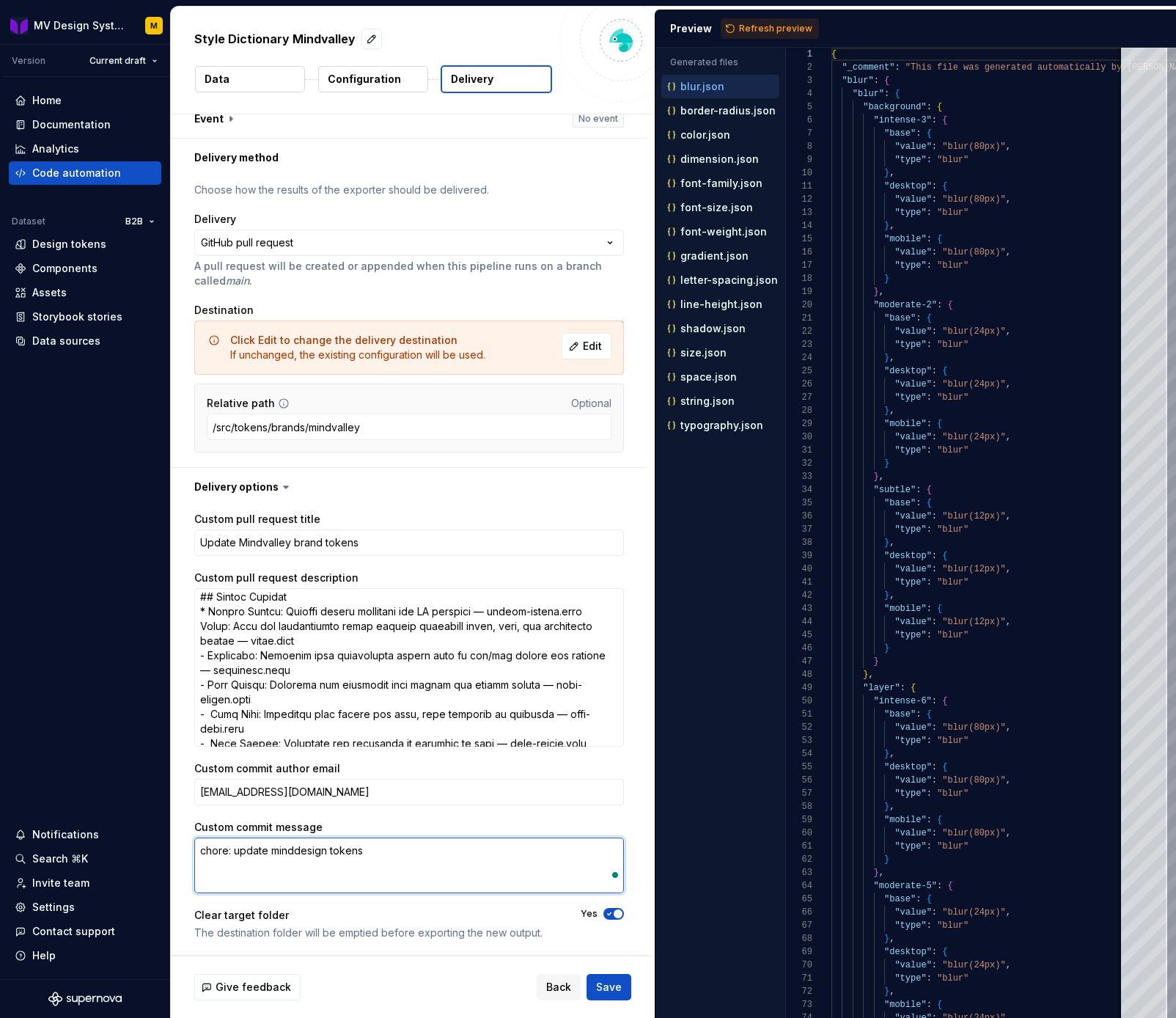
type textarea "chore: update mindvdesign tokens"
type textarea "*"
type textarea "chore: update mindvadesign tokens"
type textarea "*"
type textarea "chore: update mindvaldesign tokens"
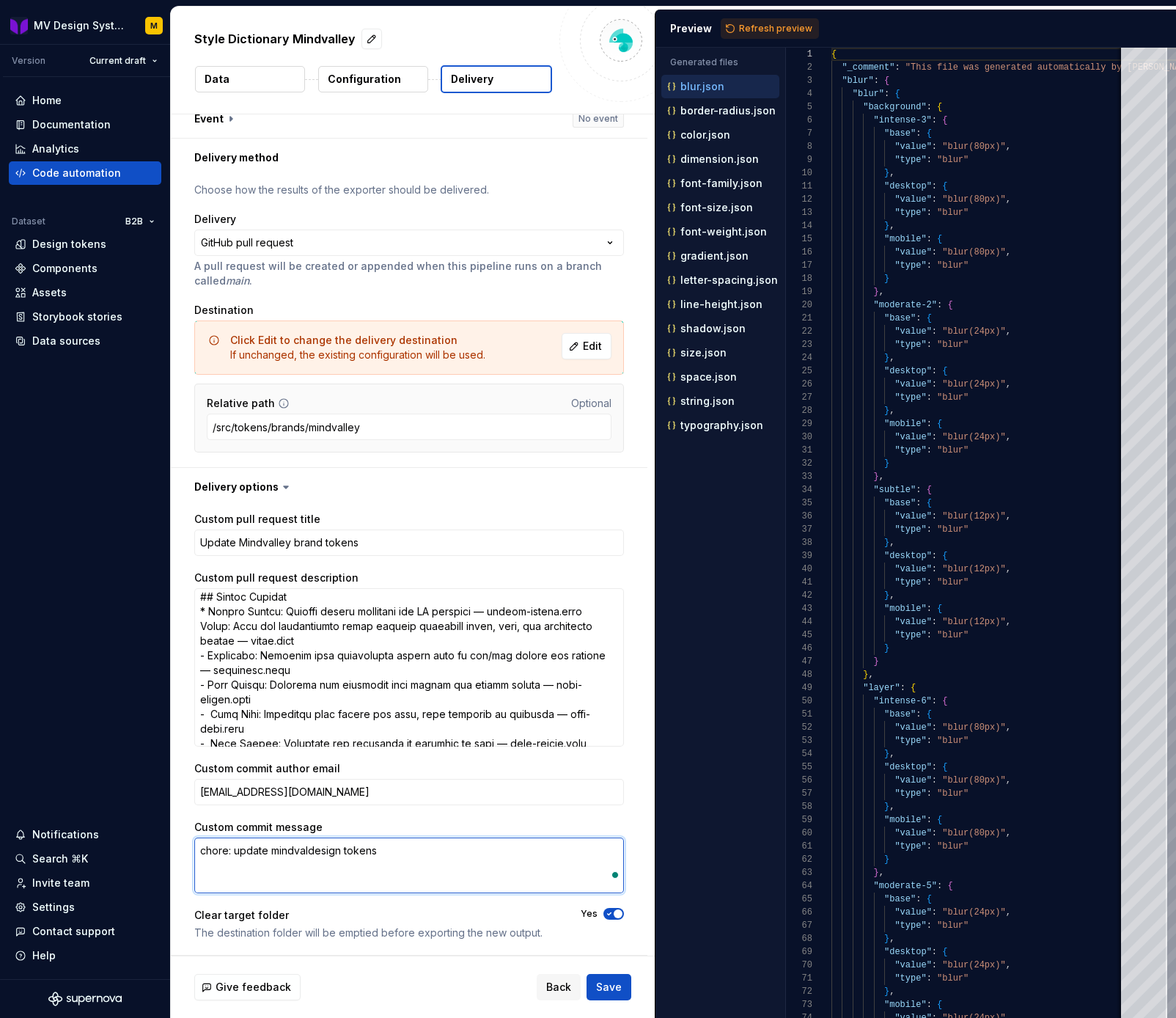
type textarea "*"
type textarea "chore: update mindvalldesign tokens"
type textarea "*"
type textarea "chore: update mindvalledesign tokens"
type textarea "*"
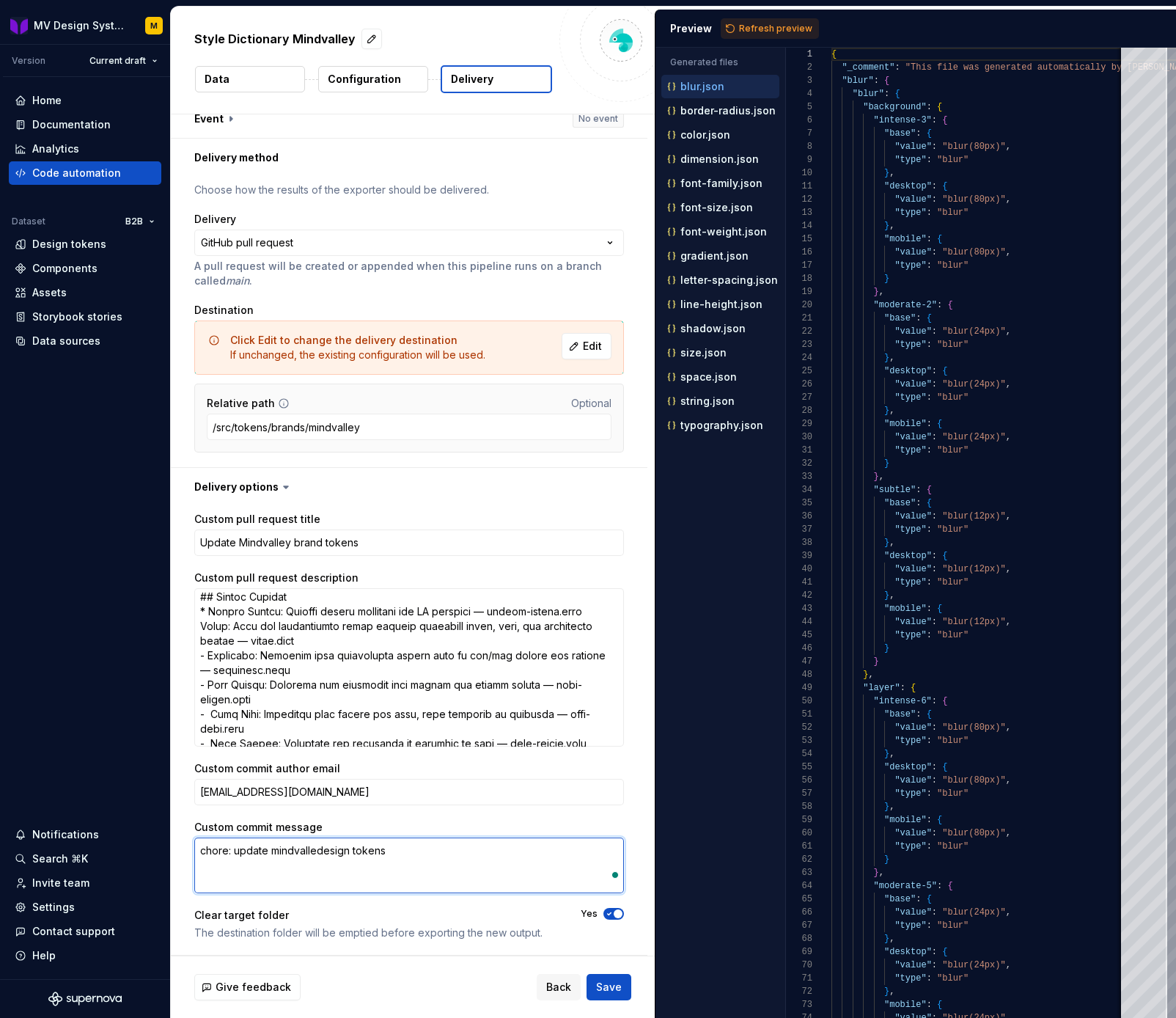
type textarea "chore: update mindvalleydesign tokens"
type textarea "*"
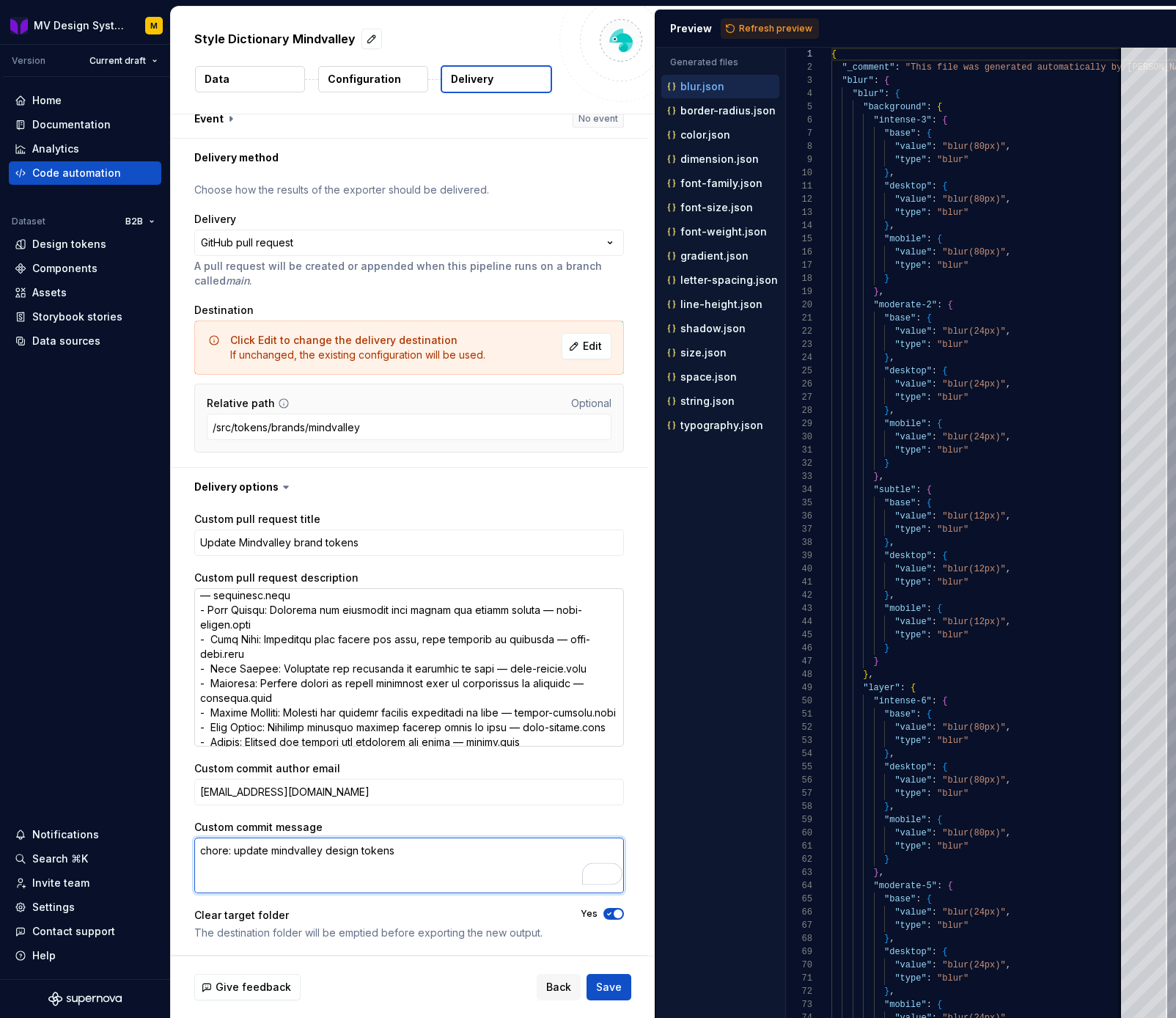
scroll to position [174, 0]
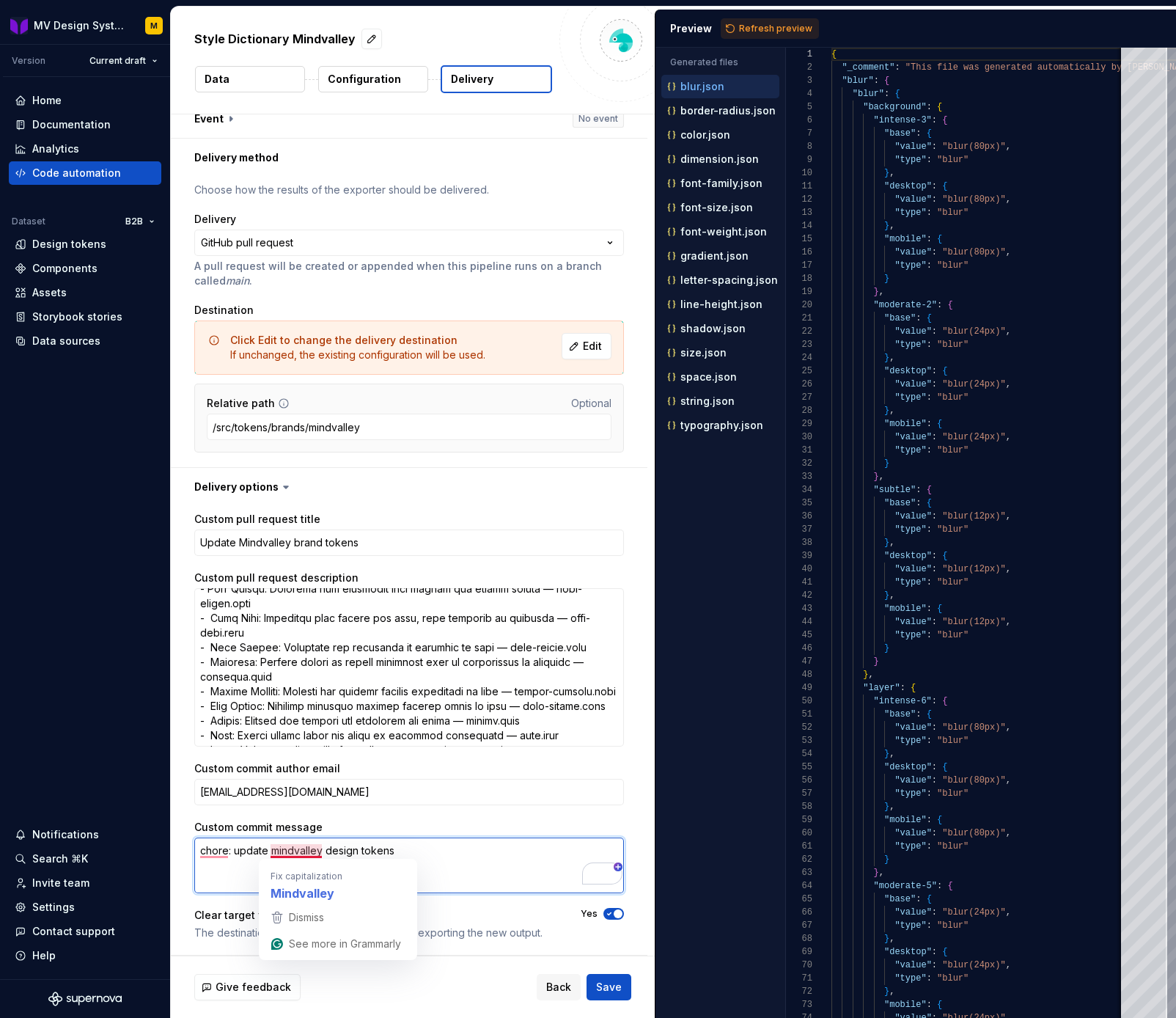
click at [277, 848] on textarea "chore: update mindvalley design tokens" at bounding box center [409, 865] width 430 height 55
type textarea "chore: update mindvalley design tokens"
type textarea "*"
type textarea "chore: update Mindvalley design tokens"
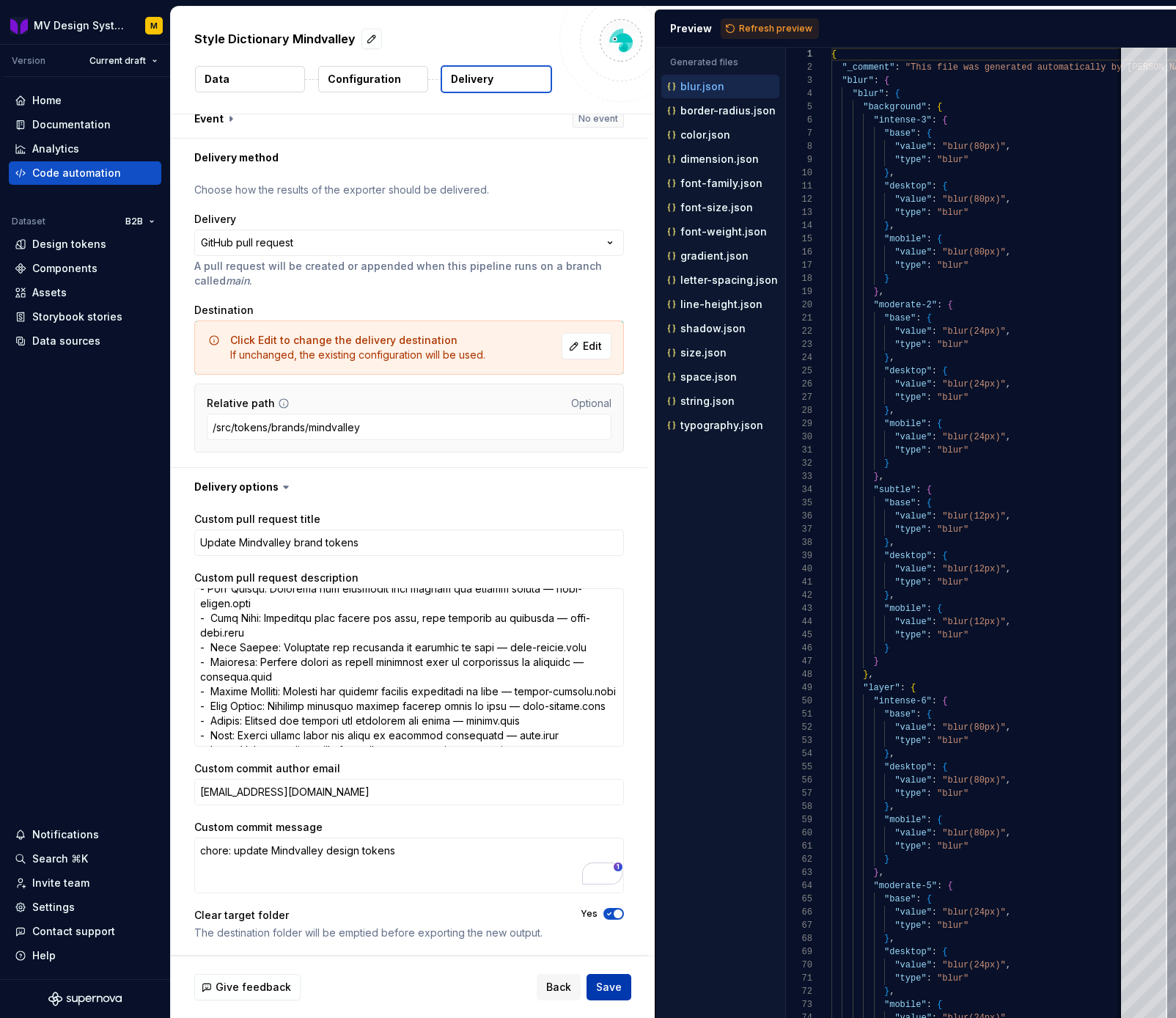
click at [603, 990] on span "Save" at bounding box center [609, 987] width 25 height 15
type textarea "*"
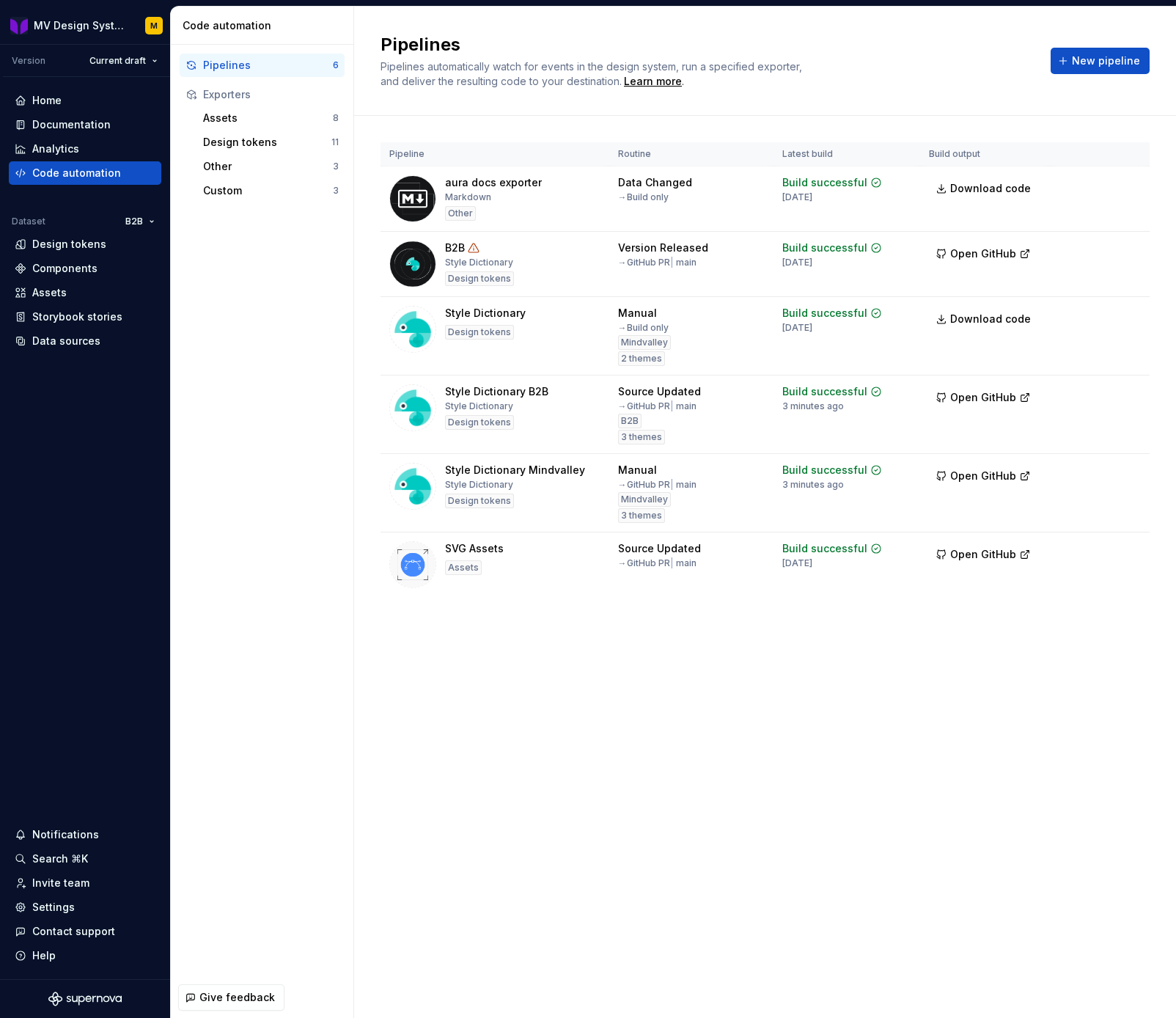
click at [273, 778] on div "Pipelines 6 Exporters Assets 8 Design tokens 11 Other 3 Custom 3" at bounding box center [262, 511] width 183 height 932
click at [1007, 395] on span "Open GitHub" at bounding box center [983, 398] width 66 height 15
click at [1124, 393] on html "MV Design System M Version Current draft Home Documentation Analytics Code auto…" at bounding box center [588, 509] width 1176 height 1018
click at [1051, 429] on div "Edit pipeline" at bounding box center [1107, 426] width 125 height 15
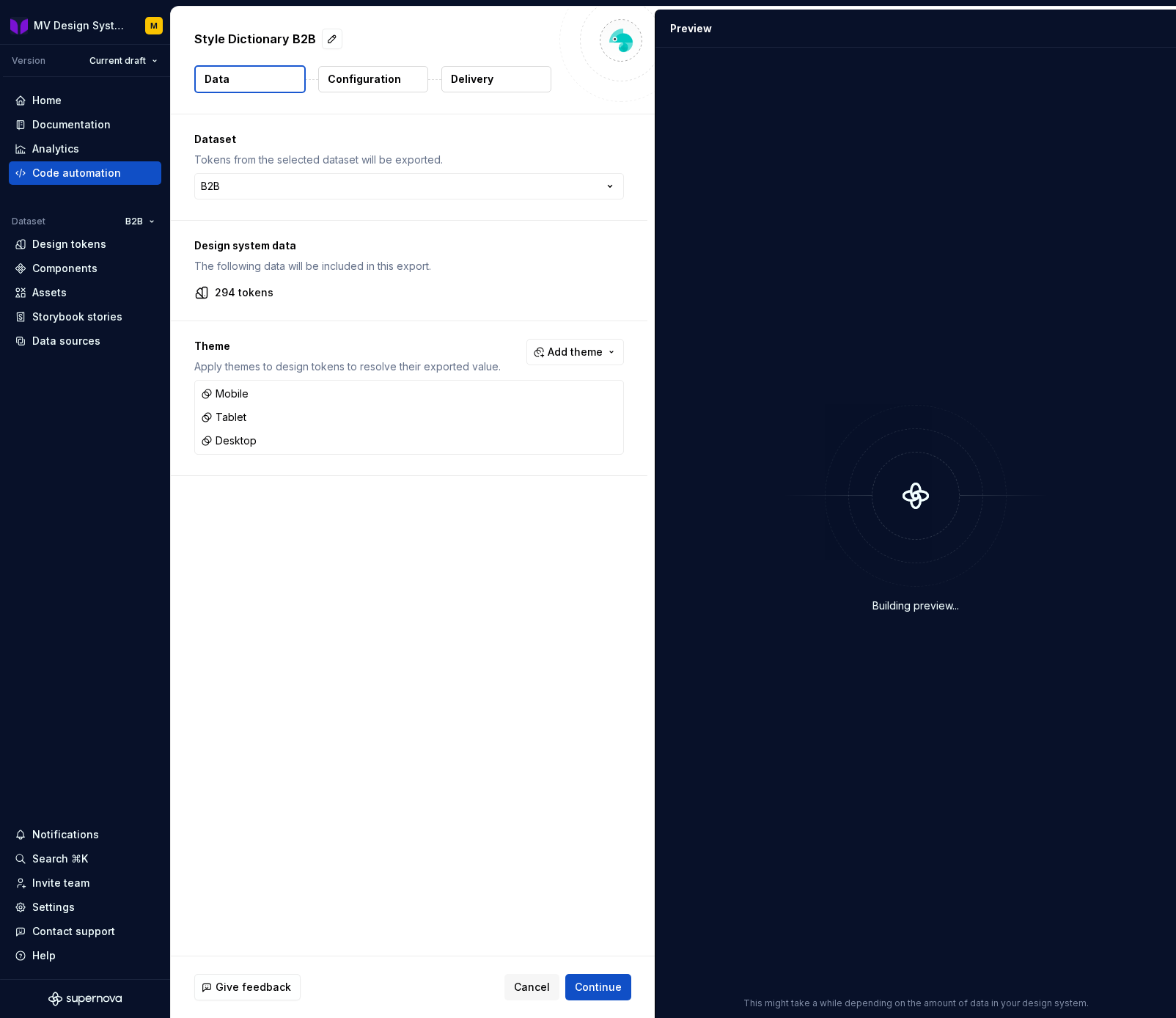
click at [482, 85] on p "Delivery" at bounding box center [472, 79] width 43 height 15
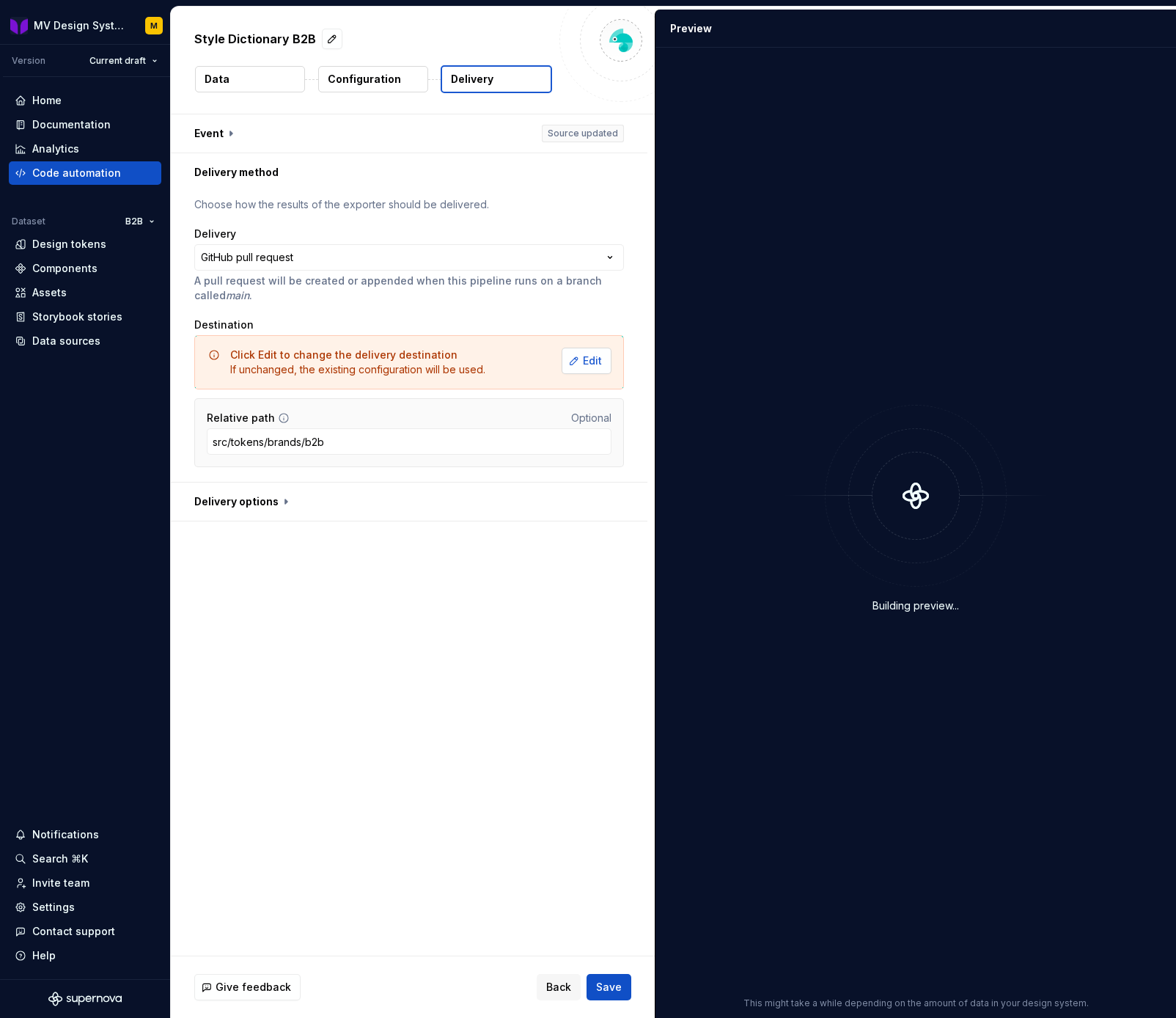
click at [589, 365] on button "Edit" at bounding box center [587, 360] width 50 height 26
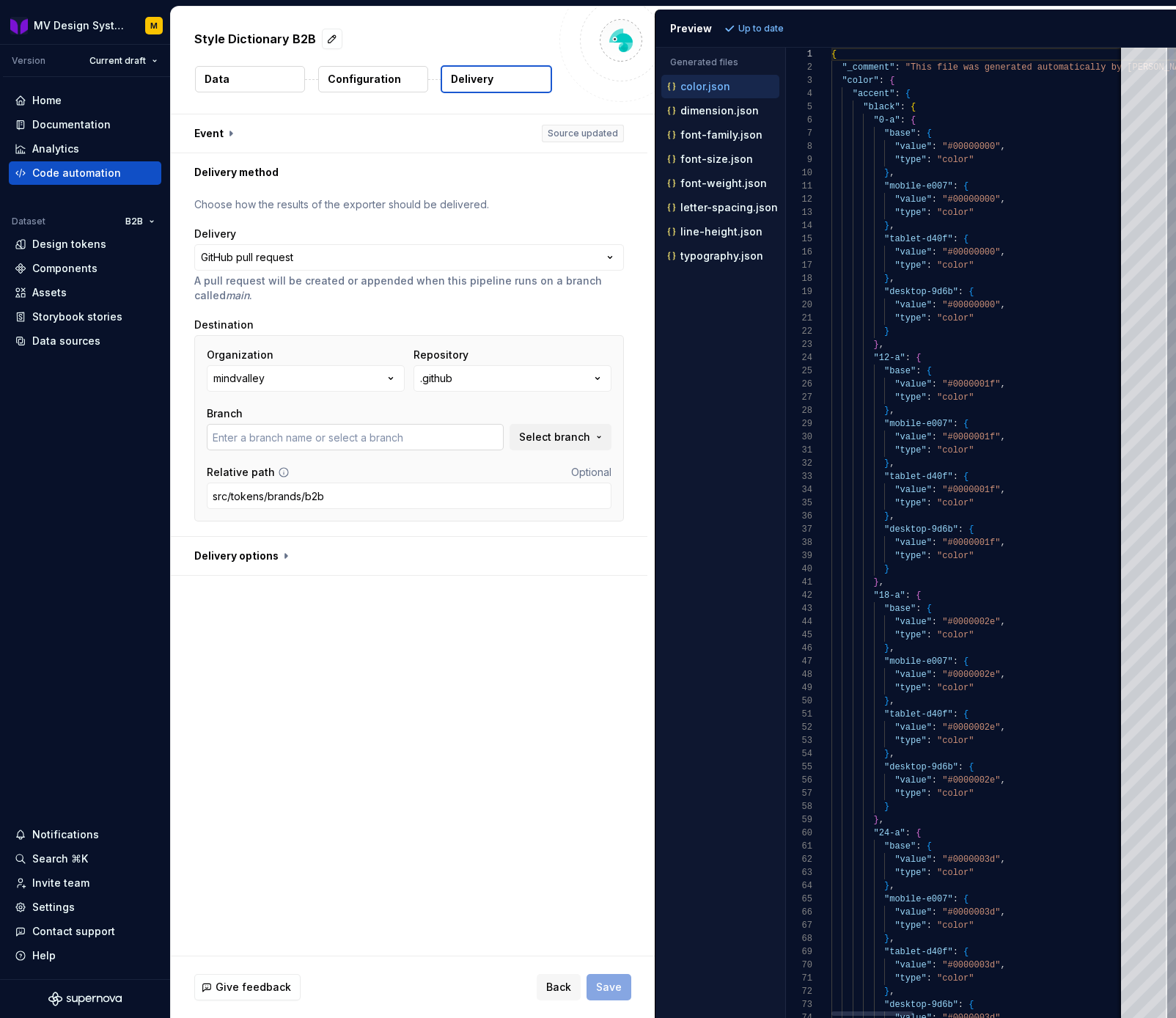
type input "main"
click at [532, 376] on button ".github" at bounding box center [512, 378] width 198 height 26
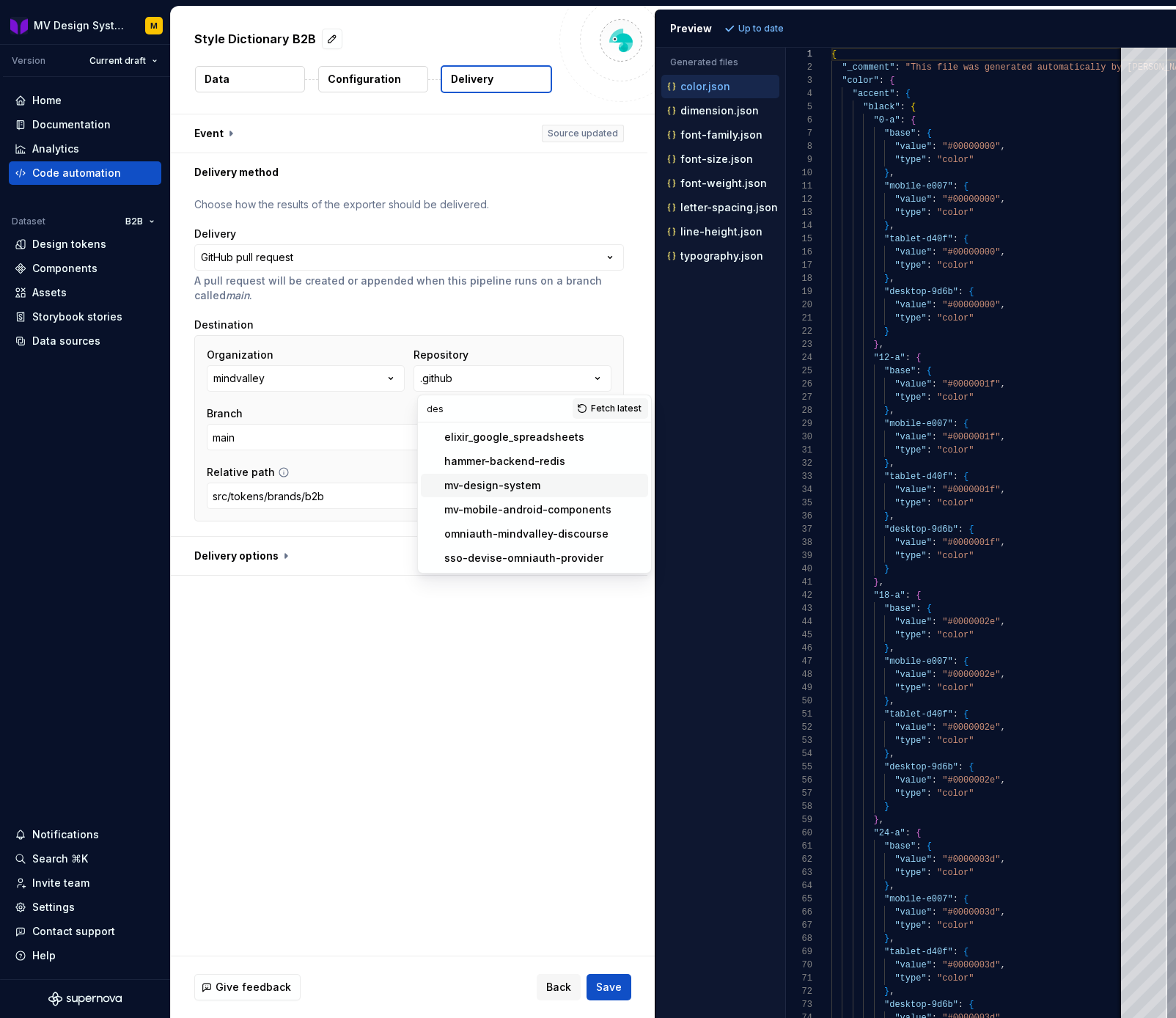
type input "des"
click at [521, 482] on div "mv-design-system" at bounding box center [492, 485] width 96 height 15
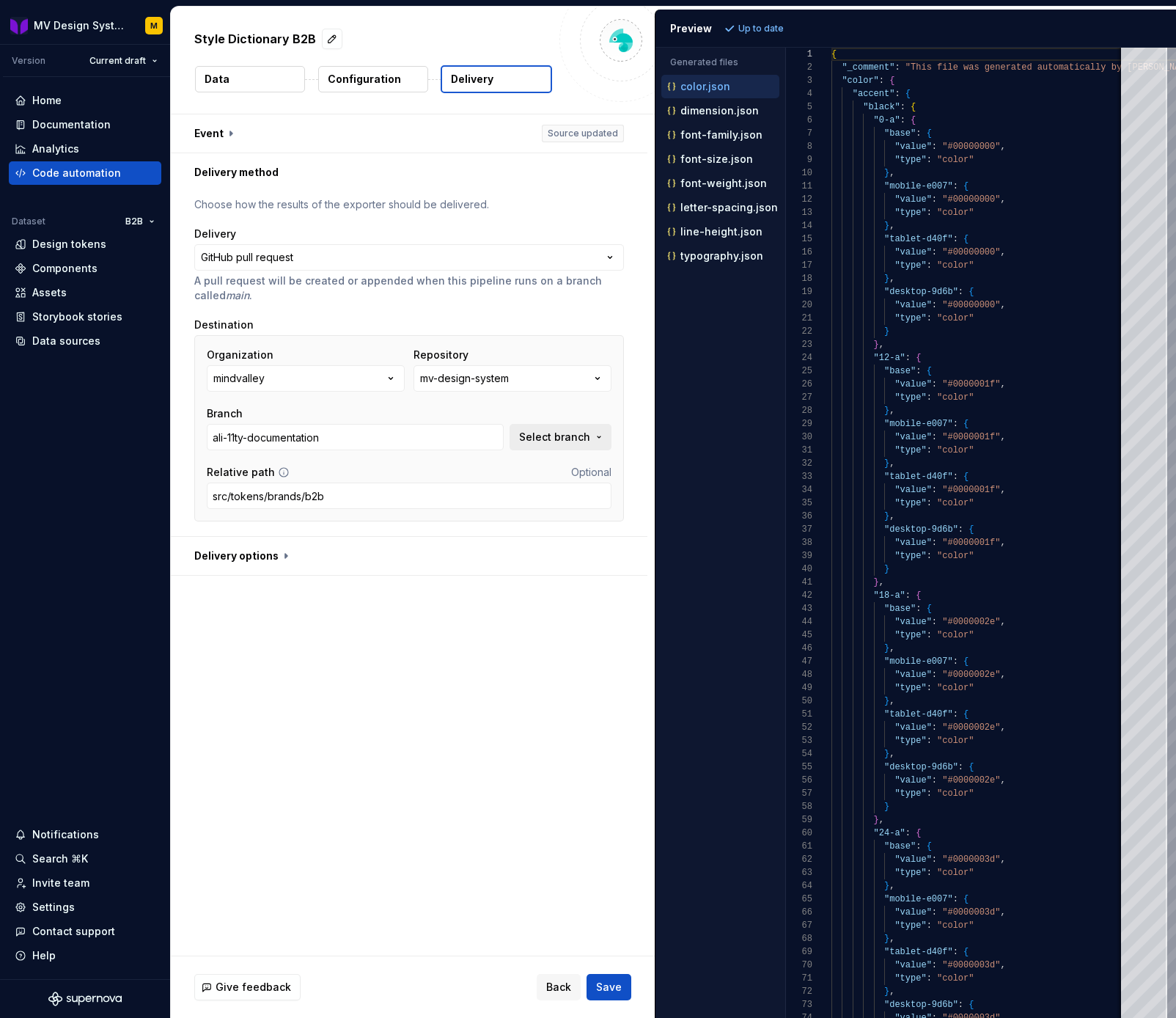
click at [590, 435] on span "Select branch" at bounding box center [554, 437] width 71 height 15
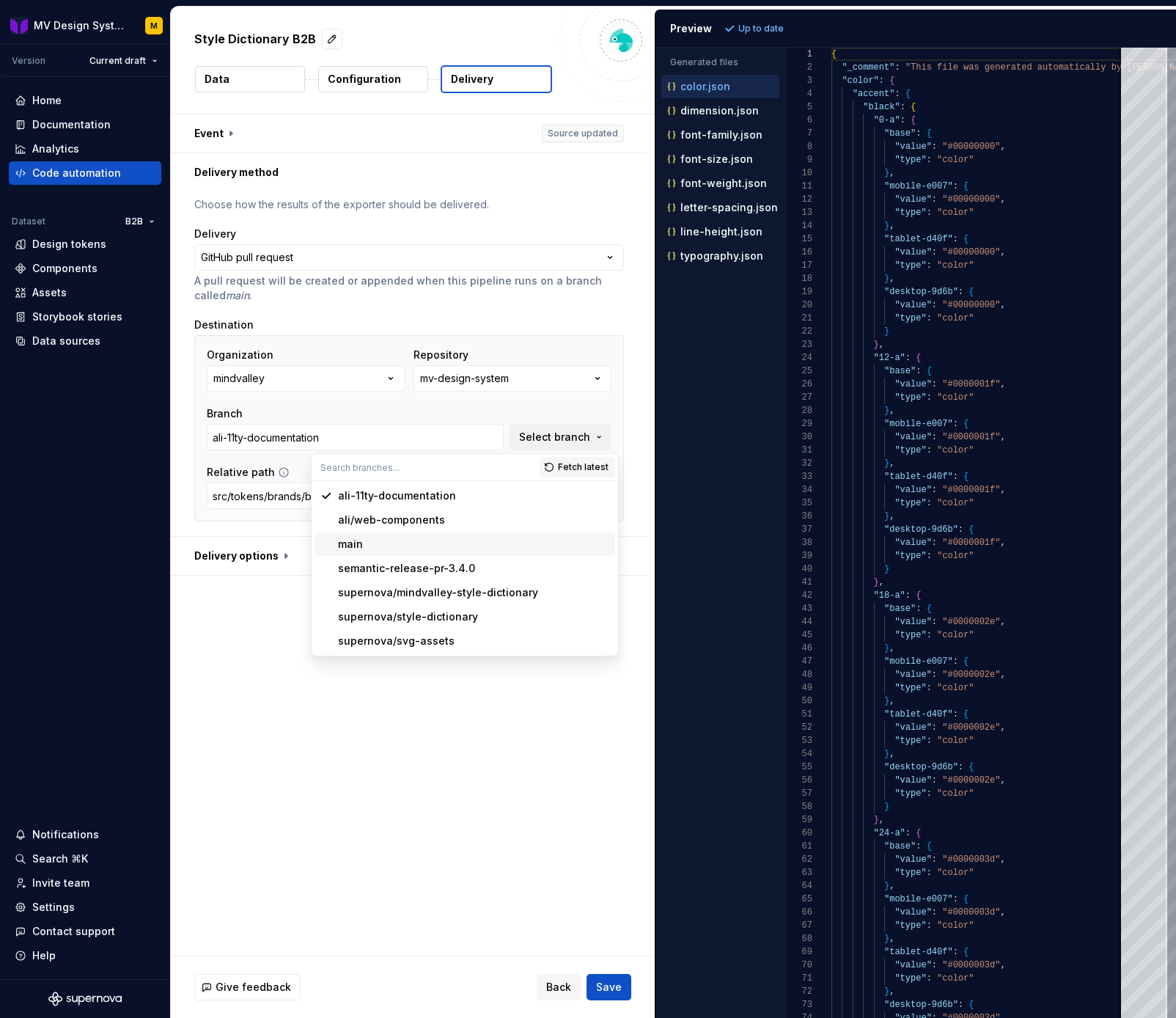
click at [434, 542] on div "main" at bounding box center [473, 544] width 271 height 15
type input "main"
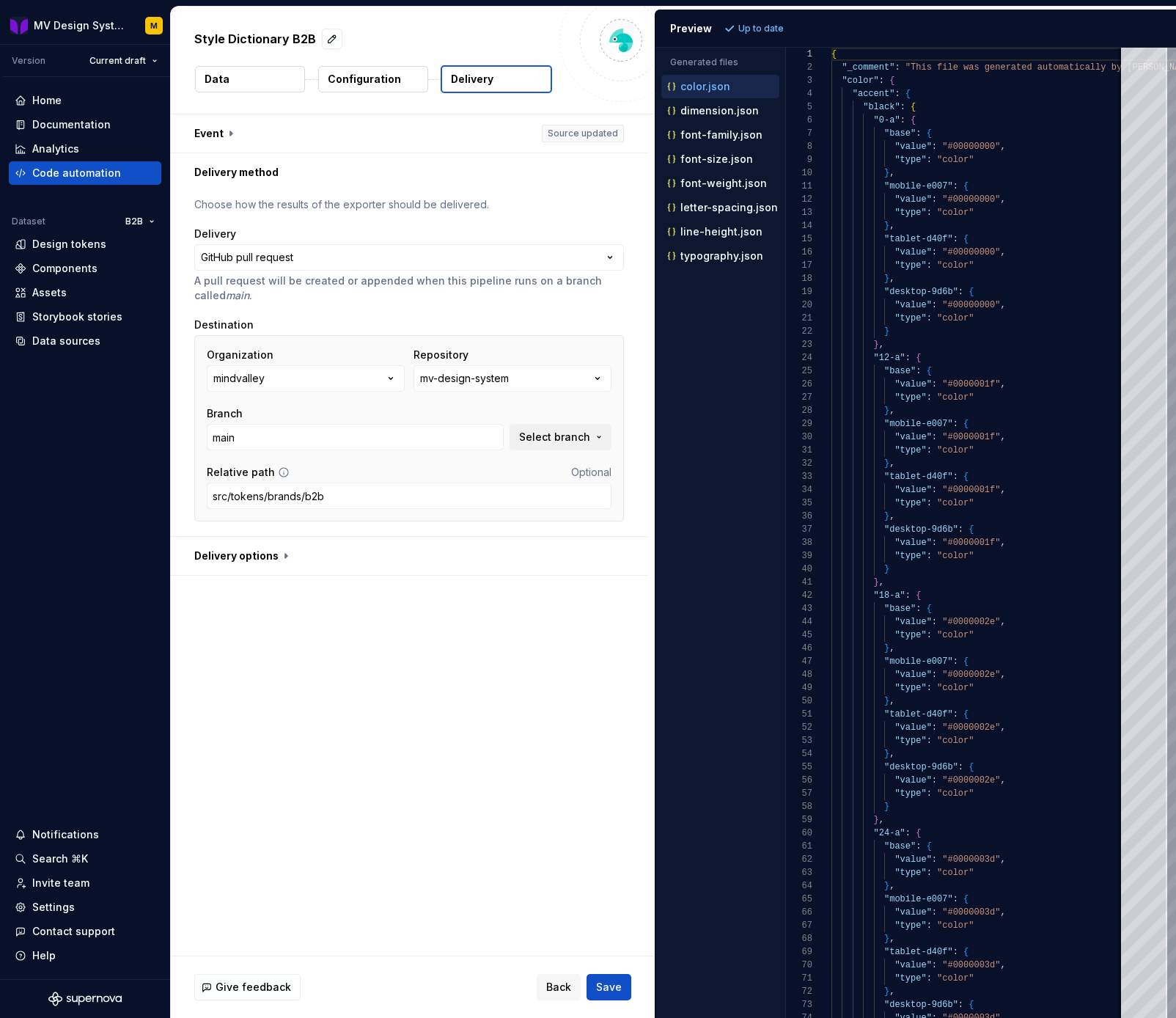
click at [434, 542] on button "button" at bounding box center [409, 555] width 476 height 38
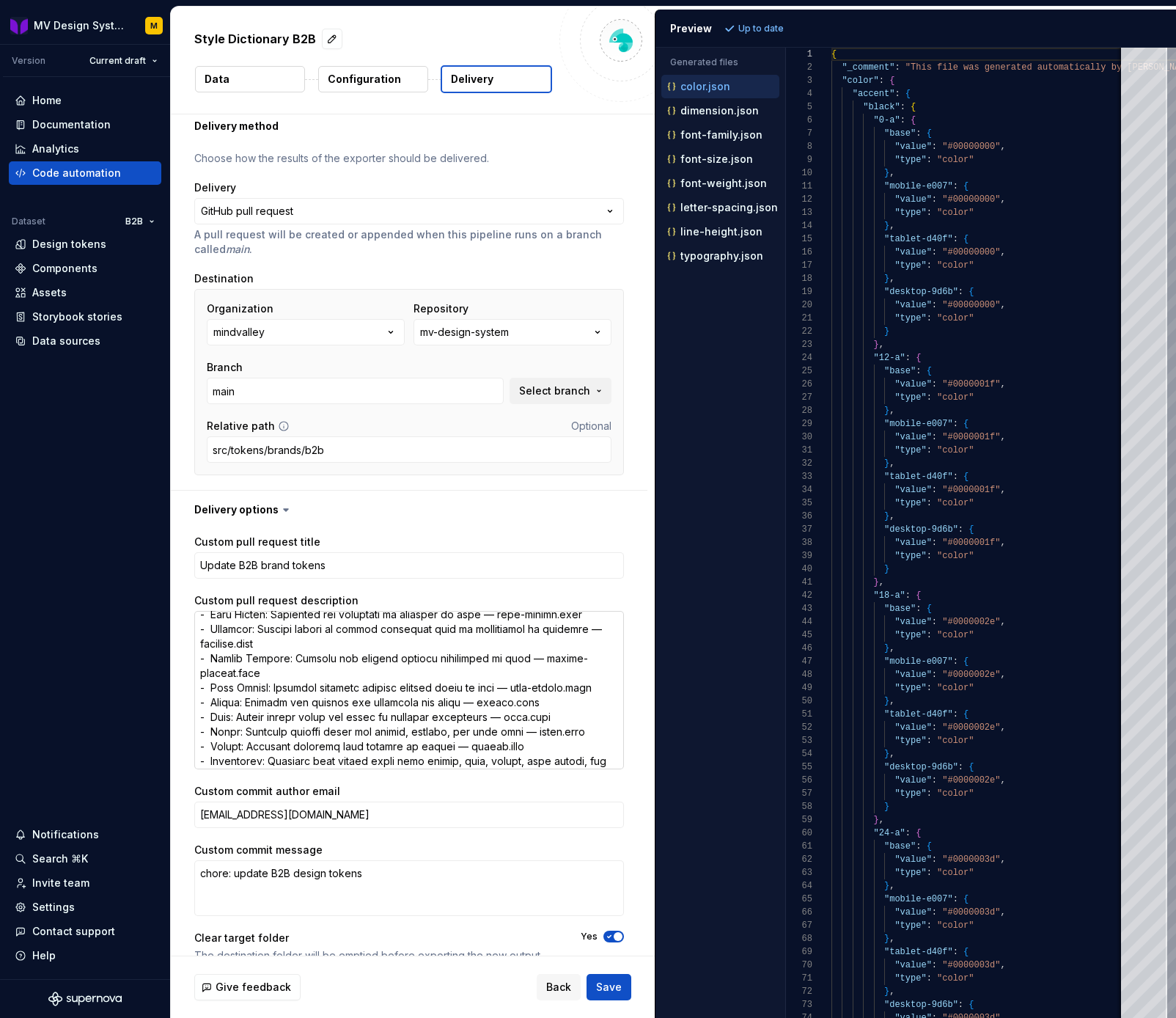
scroll to position [232, 0]
click at [614, 981] on span "Save" at bounding box center [609, 987] width 25 height 15
type textarea "*"
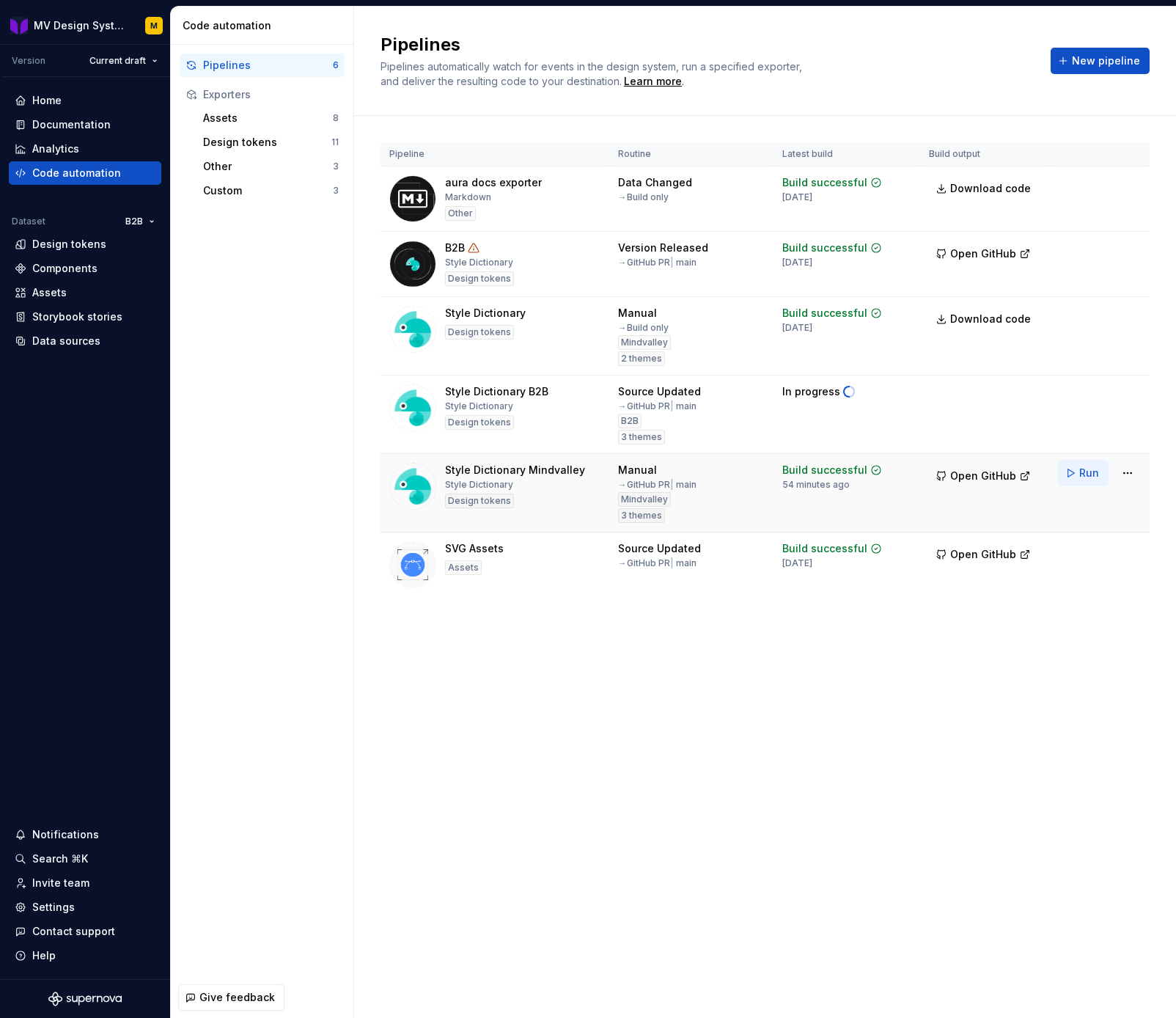
click at [1071, 473] on button "Run" at bounding box center [1083, 473] width 51 height 26
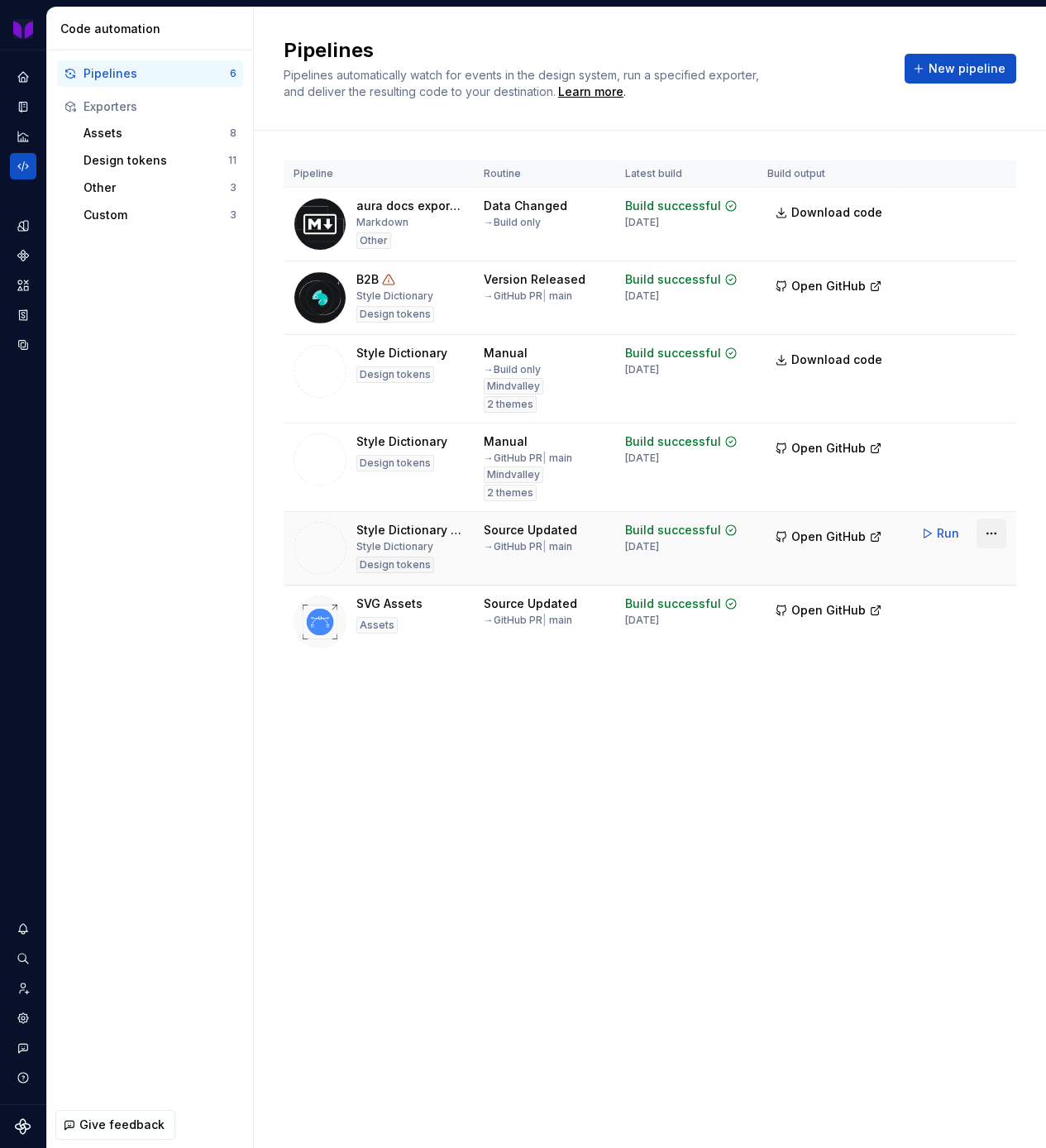
click at [980, 535] on html "MV Design System M Dataset B2B Code automation Pipelines 6 Exporters Assets 8 D…" at bounding box center [523, 574] width 1046 height 1148
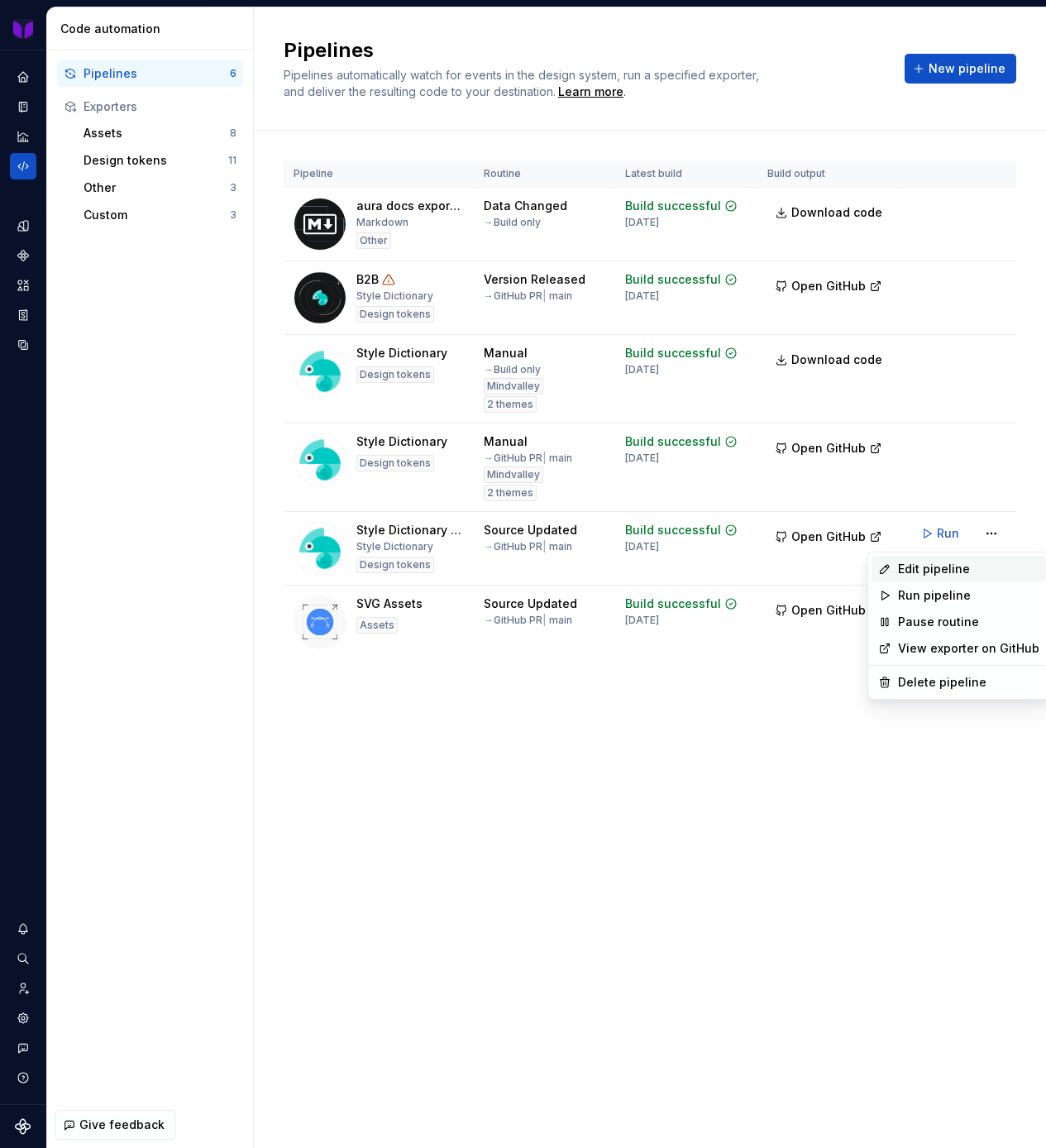
click at [930, 574] on div "Edit pipeline" at bounding box center [968, 569] width 141 height 17
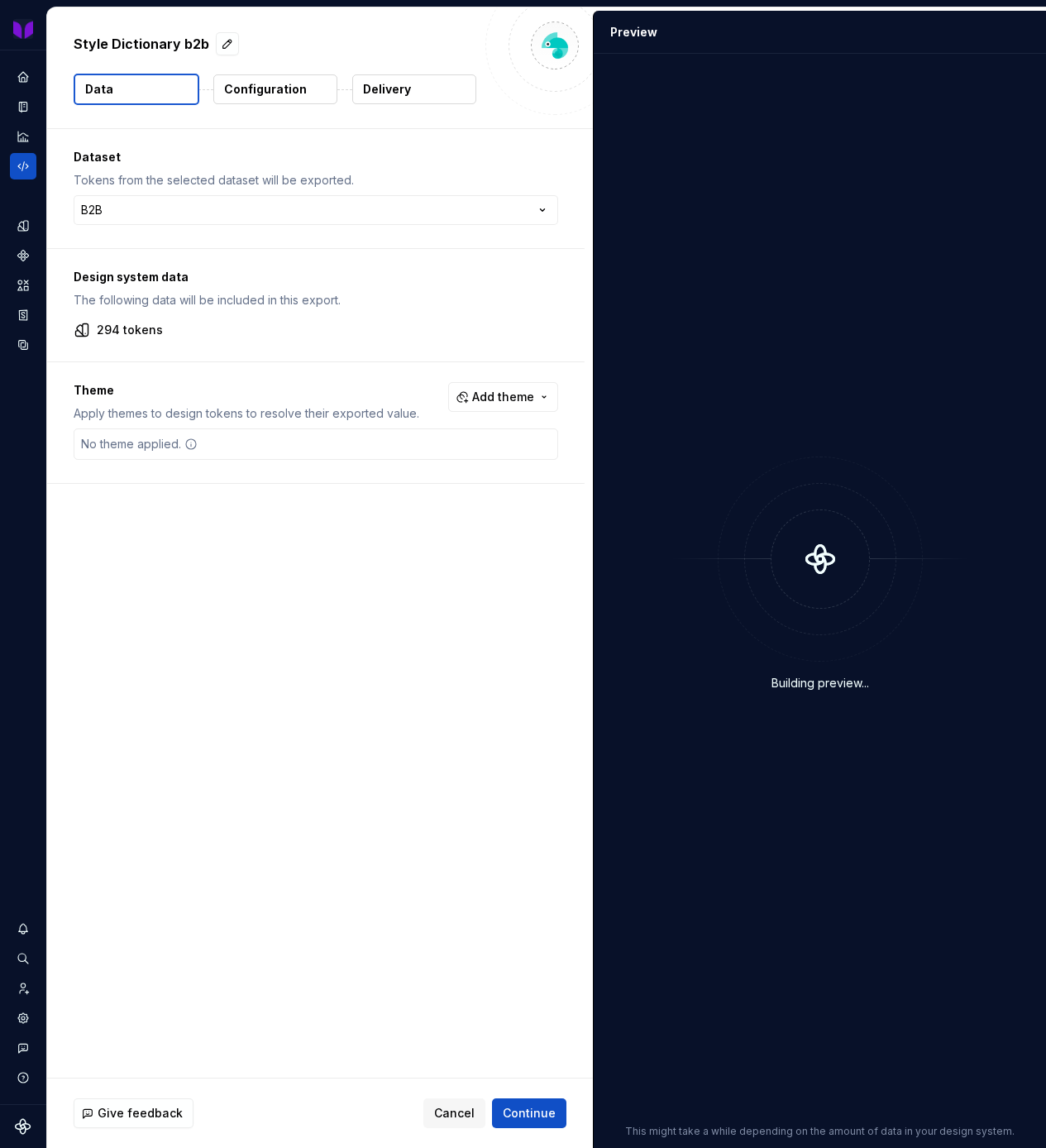
click at [200, 43] on p "Style Dictionary b2b" at bounding box center [141, 43] width 136 height 19
click at [217, 42] on button "button" at bounding box center [226, 43] width 23 height 23
click at [218, 50] on textarea "**********" at bounding box center [273, 43] width 406 height 26
type textarea "*"
type textarea "**********"
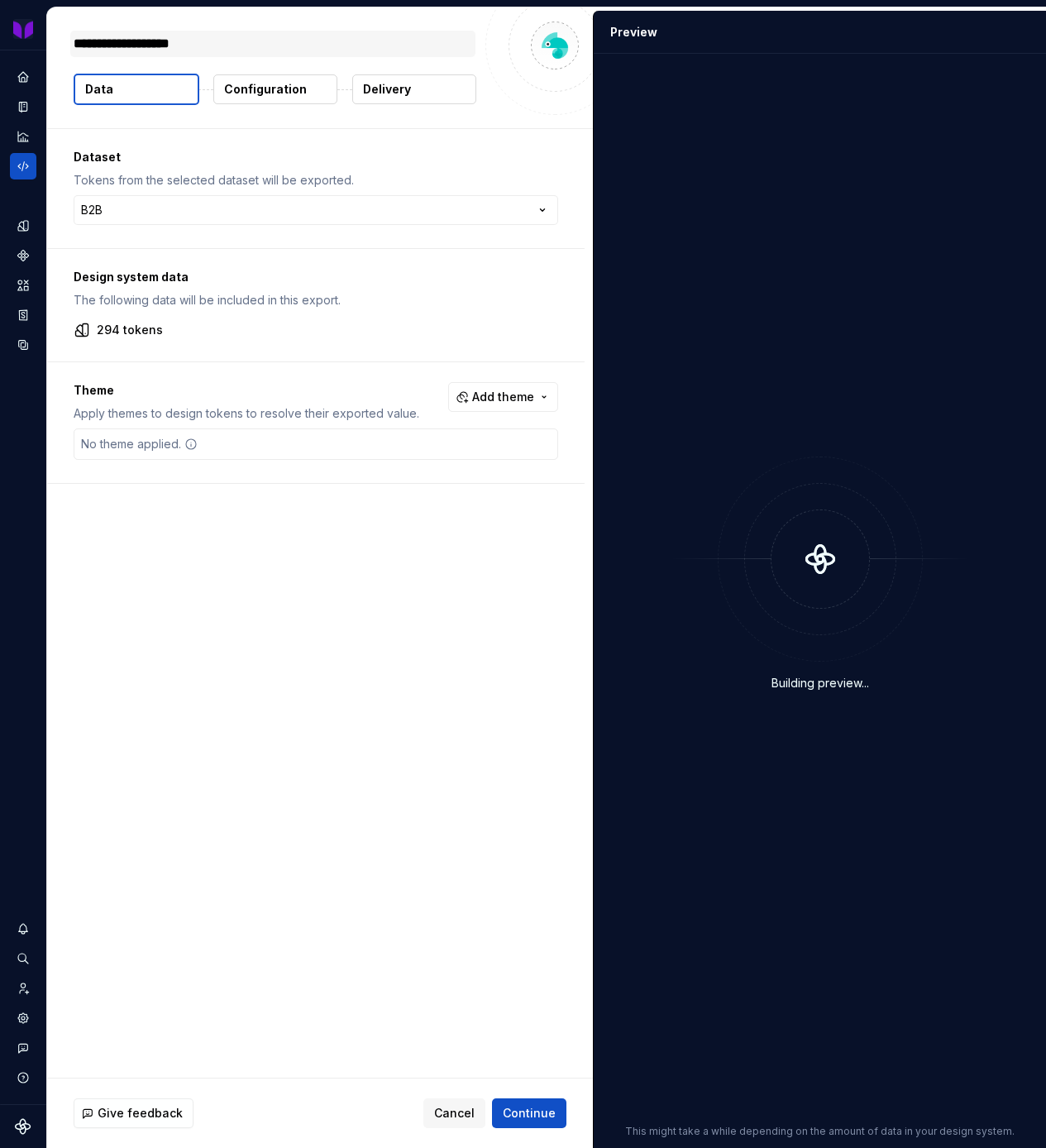
type textarea "*"
type textarea "**********"
type textarea "*"
type textarea "**********"
type textarea "*"
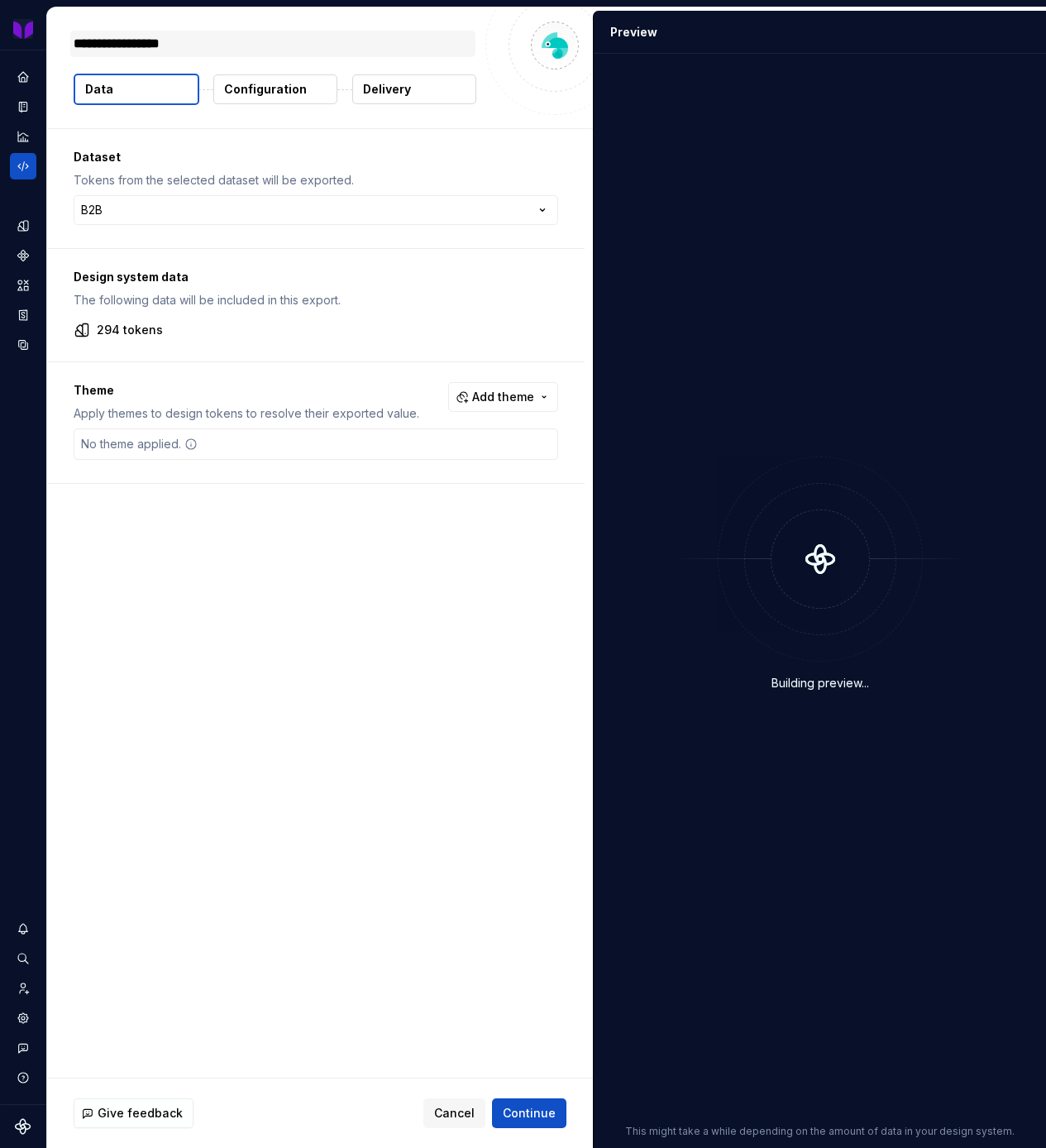
type textarea "**********"
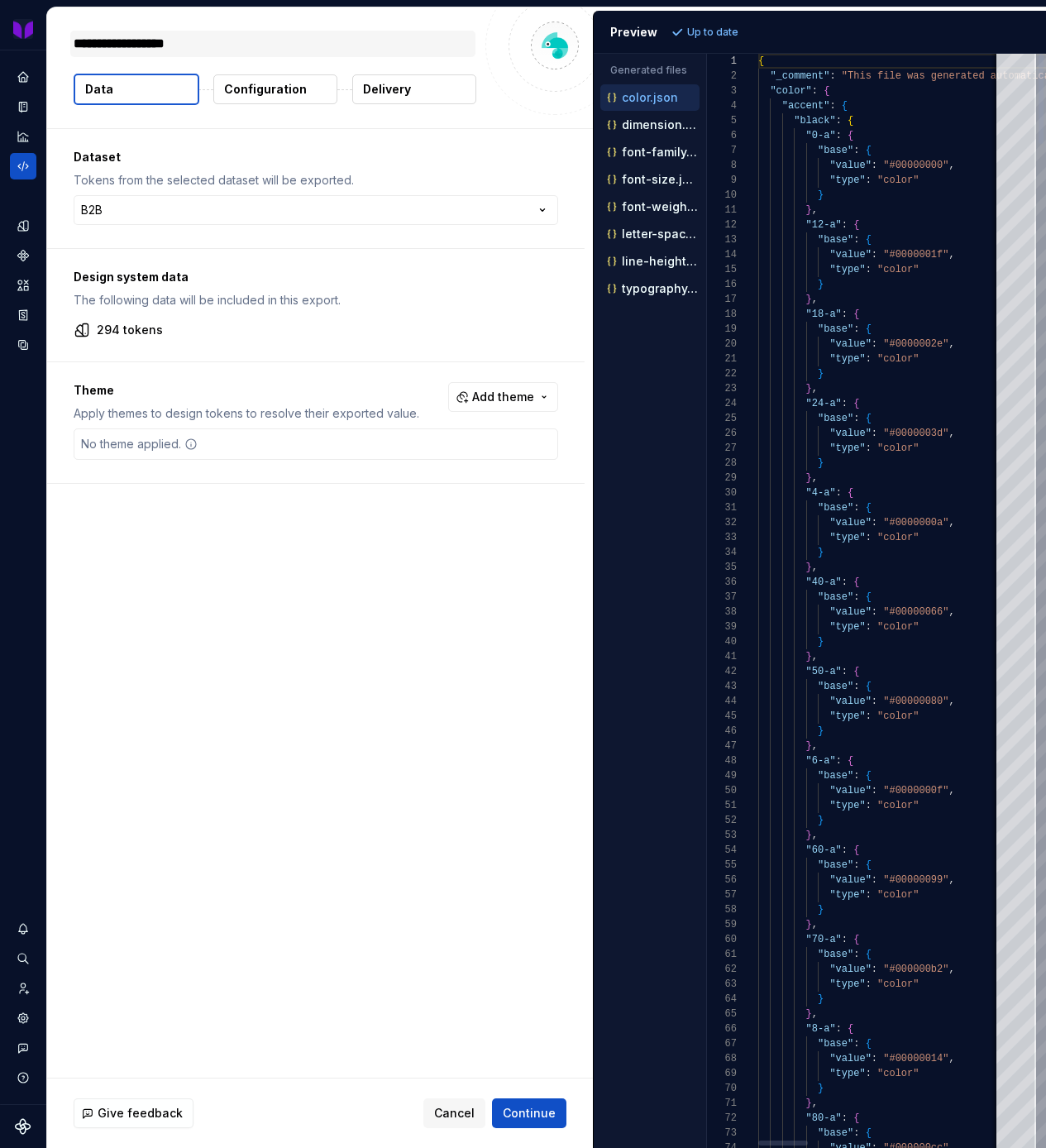
type textarea "*"
type textarea "**********"
type textarea "*"
type textarea "**********"
type textarea "*"
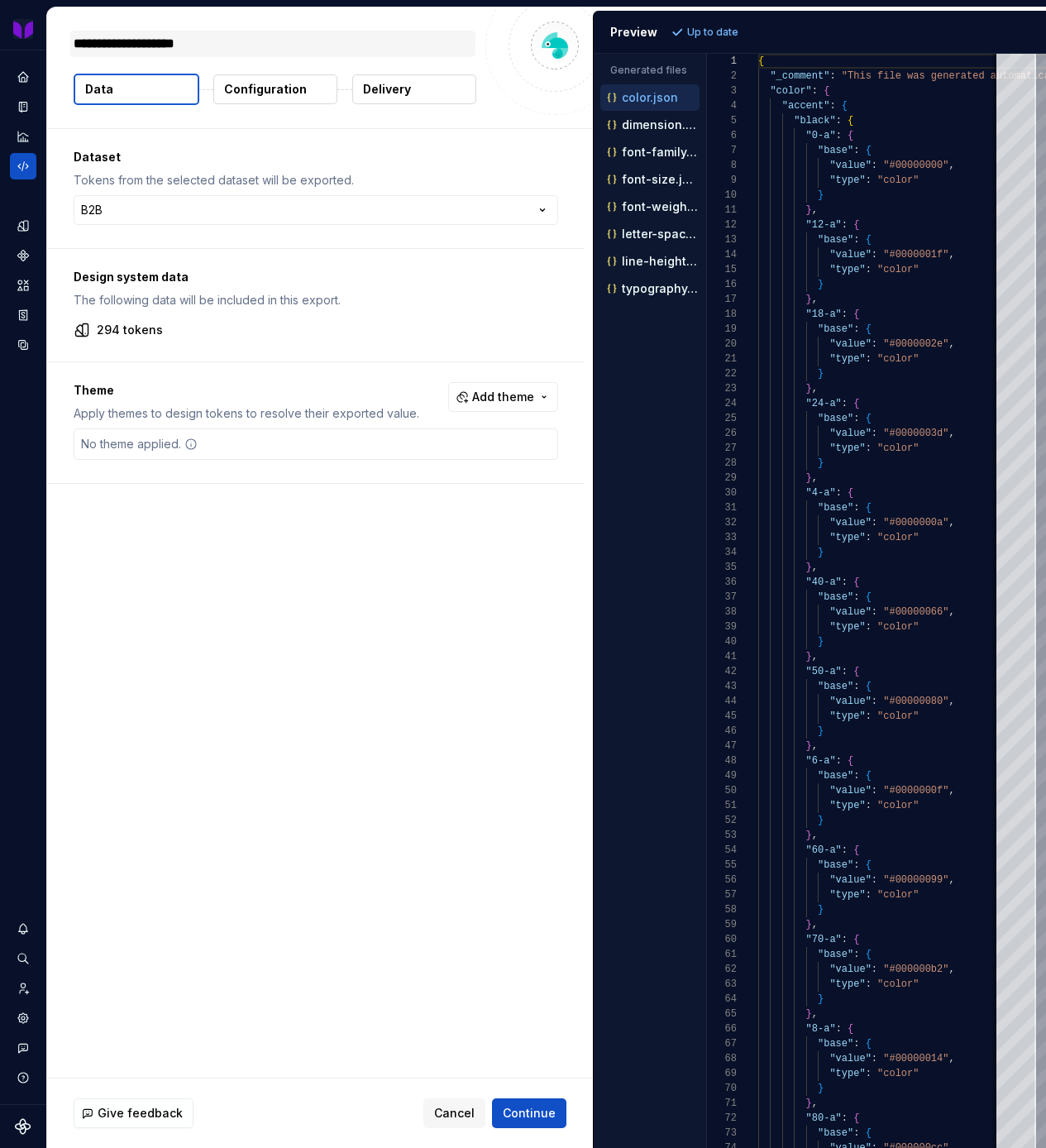
type textarea "**********"
type textarea "*"
type textarea "**********"
type textarea "*"
type textarea "**********"
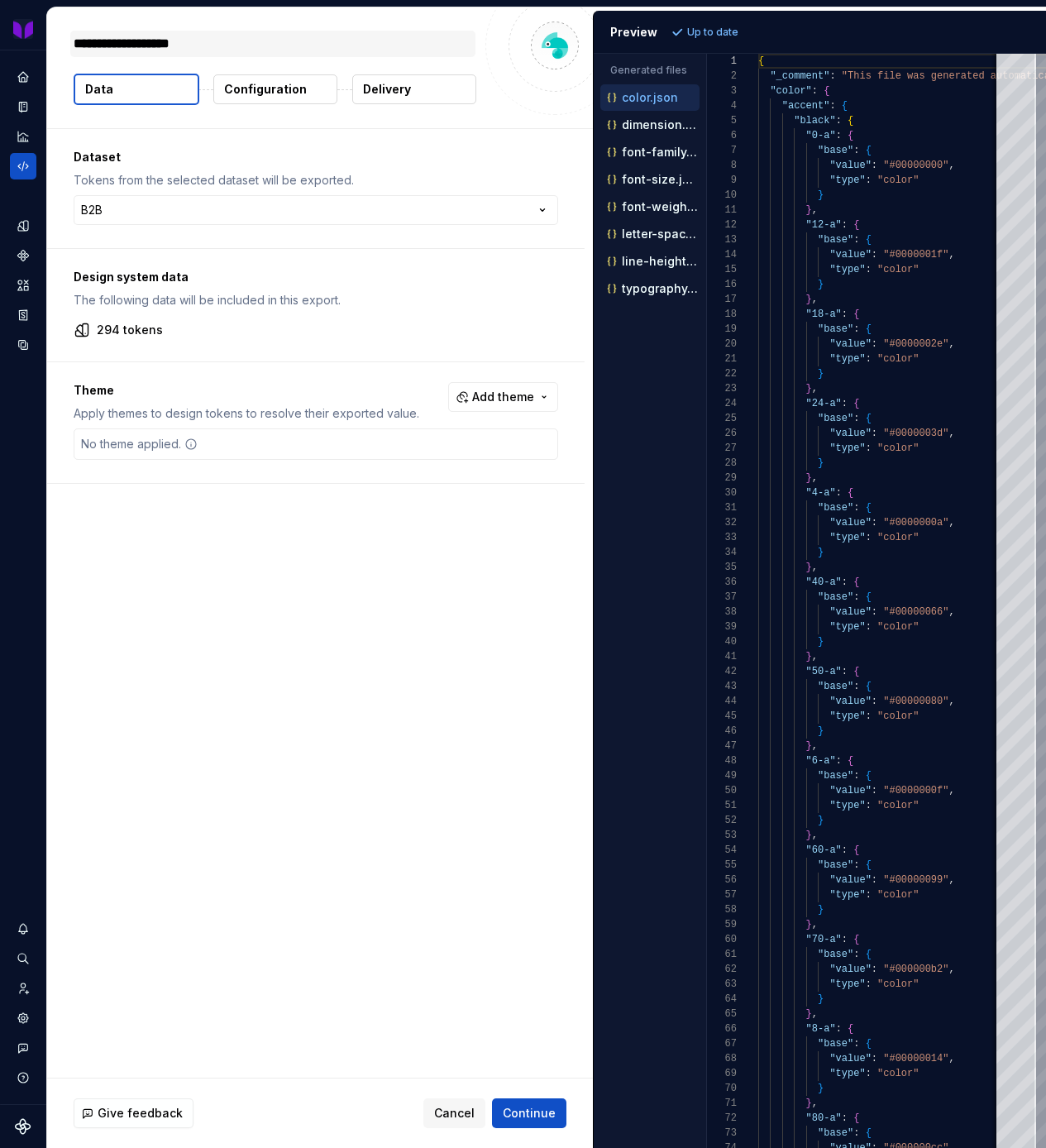
type textarea "*"
type textarea "**********"
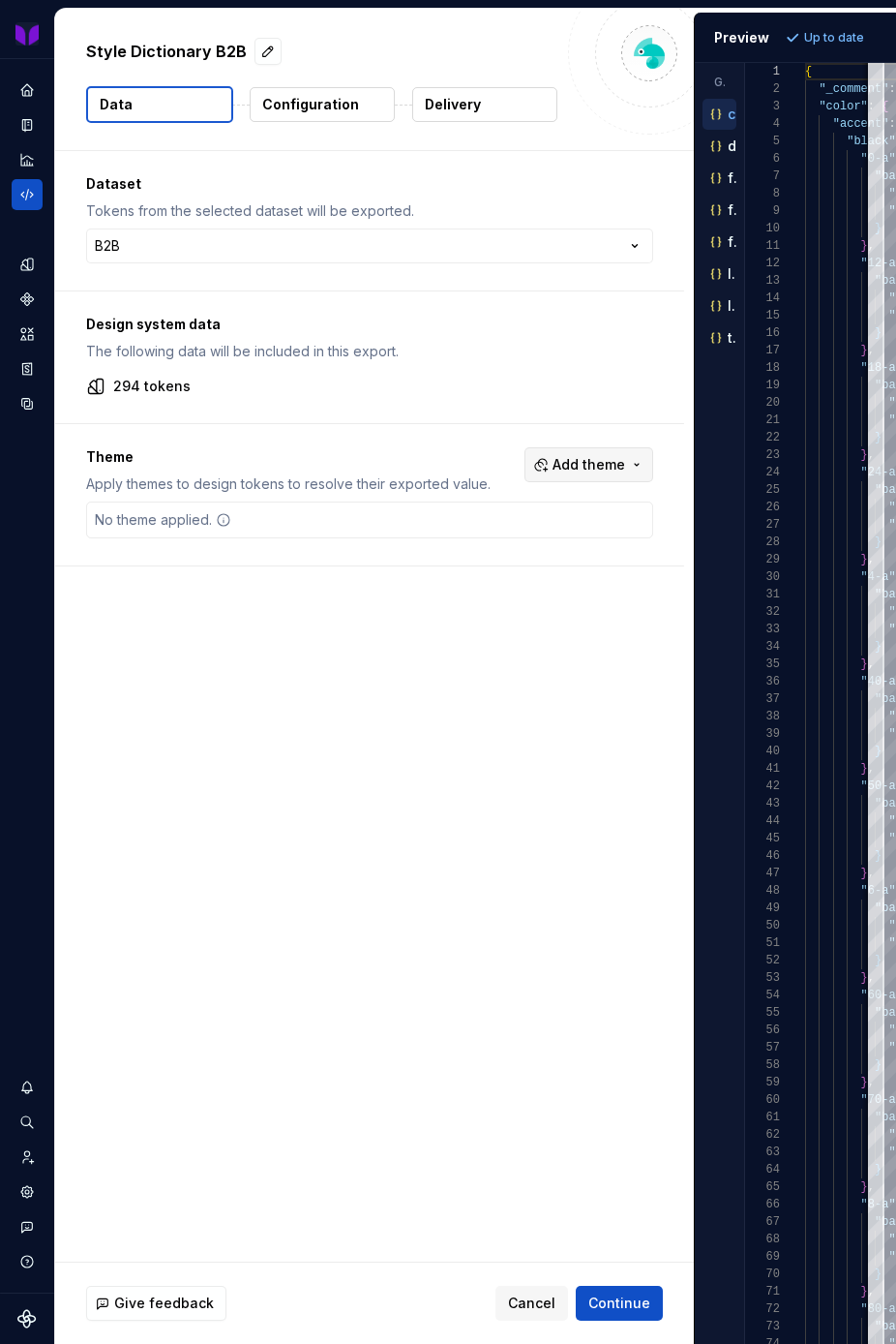
click at [625, 470] on span "Add theme" at bounding box center [588, 465] width 72 height 20
click at [622, 465] on html "**********" at bounding box center [448, 672] width 896 height 1344
click at [595, 463] on span "Add theme" at bounding box center [588, 465] width 72 height 20
click at [514, 662] on div "Mobile" at bounding box center [559, 667] width 184 height 20
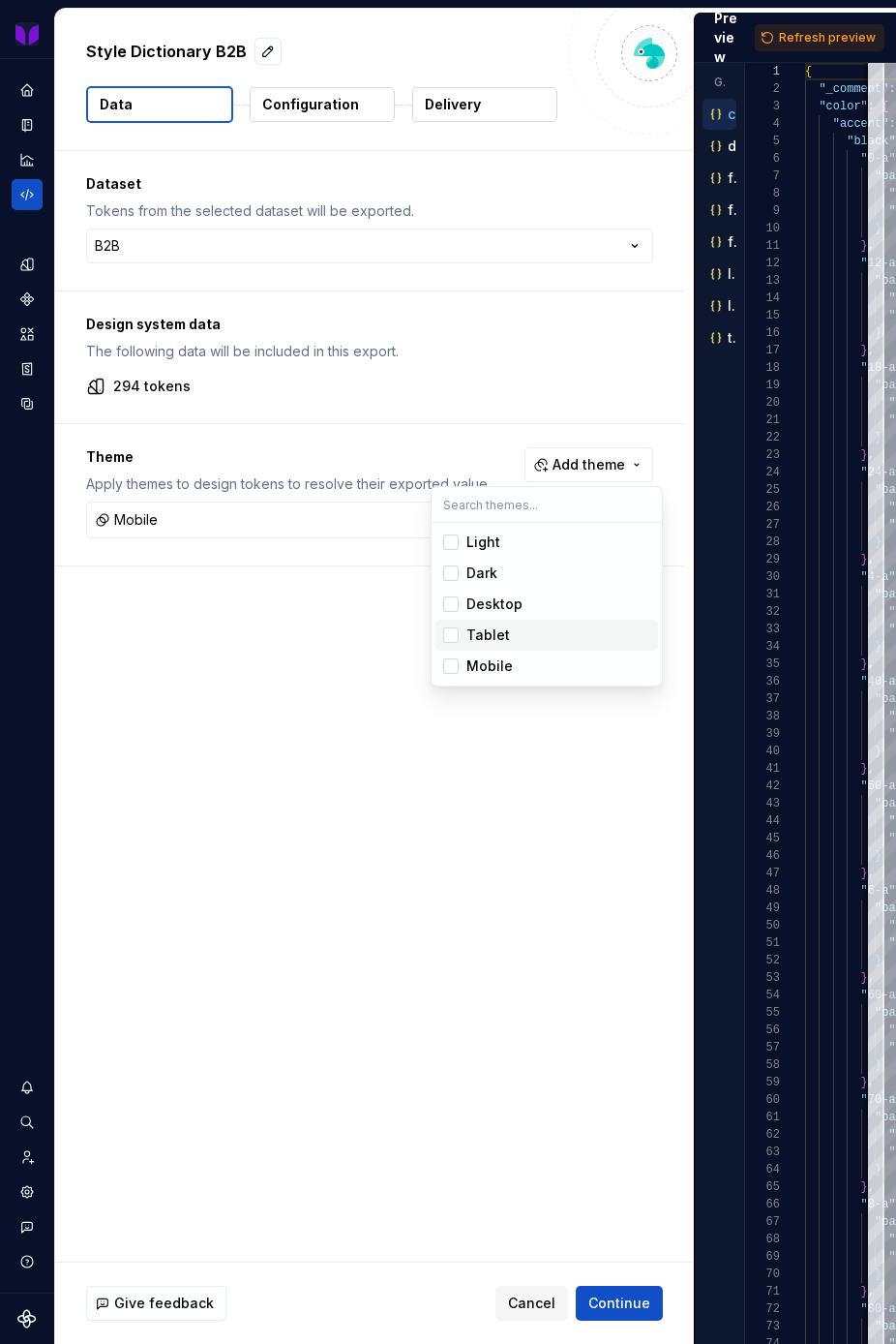
click at [504, 634] on div "Tablet" at bounding box center [489, 635] width 44 height 20
click at [504, 613] on div "Desktop" at bounding box center [494, 604] width 56 height 20
click at [628, 1288] on html "**********" at bounding box center [448, 672] width 896 height 1344
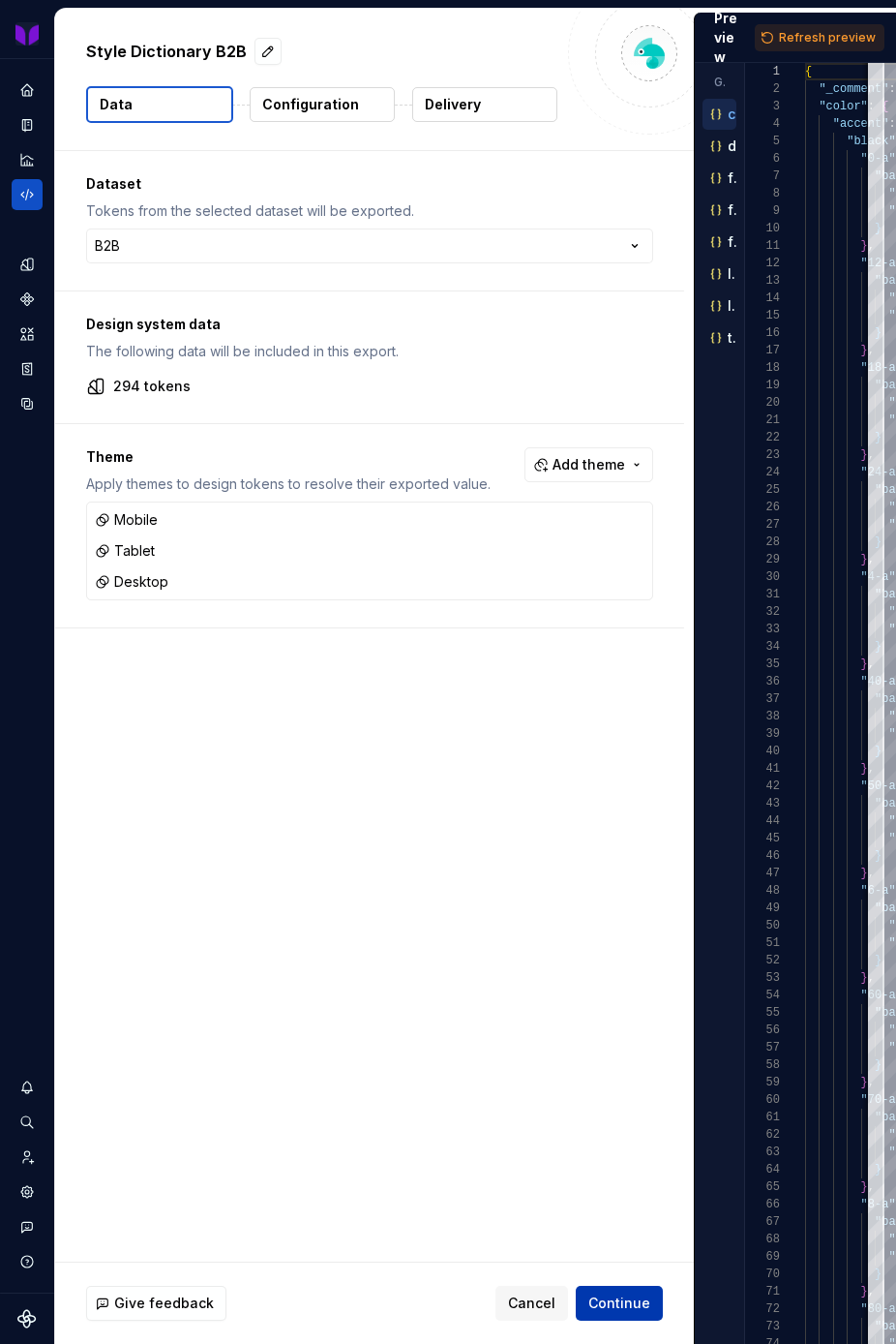
click at [625, 1305] on span "Continue" at bounding box center [619, 1303] width 62 height 20
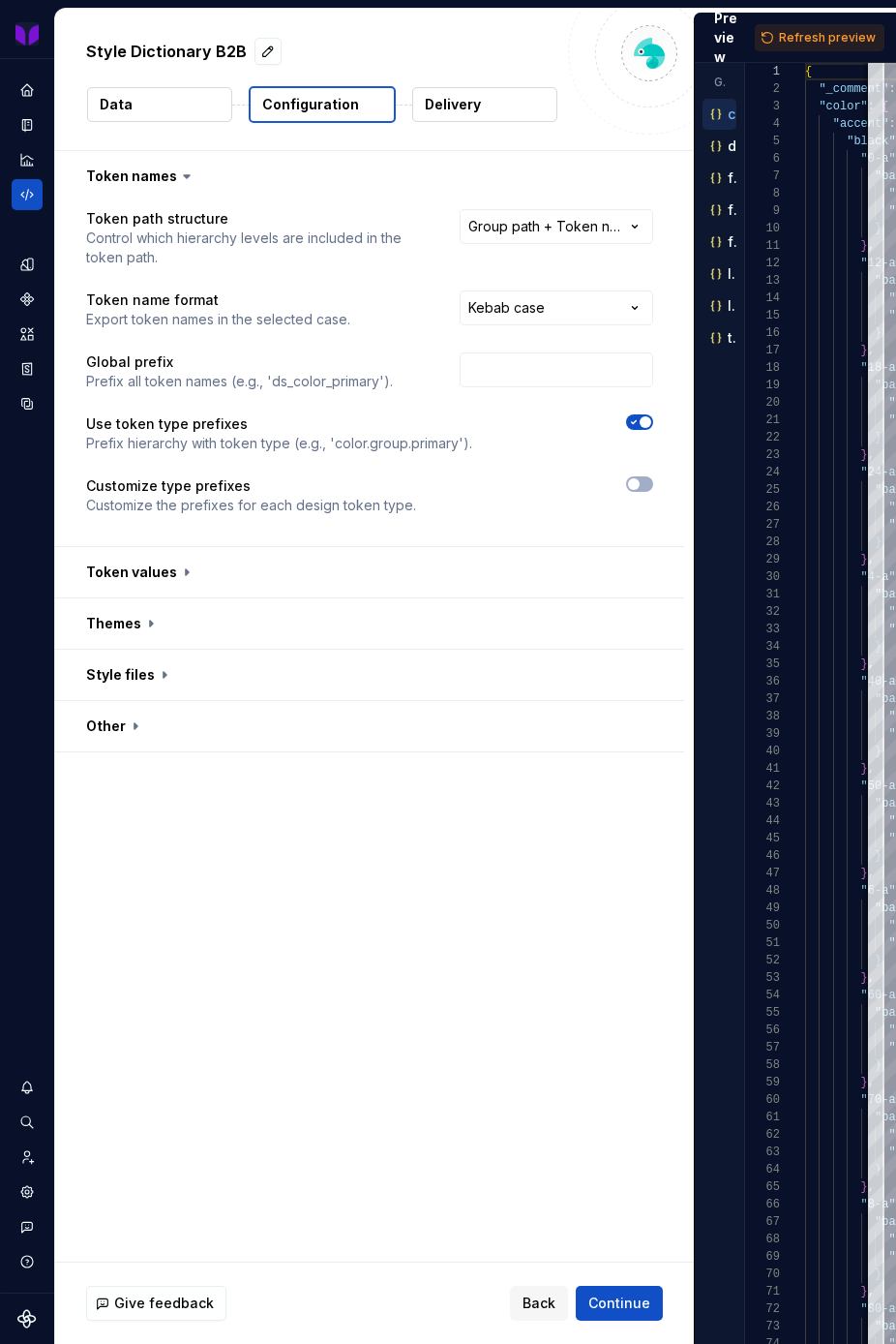
click at [495, 786] on div "**********" at bounding box center [375, 706] width 639 height 1111
click at [178, 179] on icon at bounding box center [187, 176] width 20 height 20
click at [184, 175] on icon at bounding box center [187, 176] width 6 height 3
click at [202, 177] on button "button" at bounding box center [370, 176] width 629 height 50
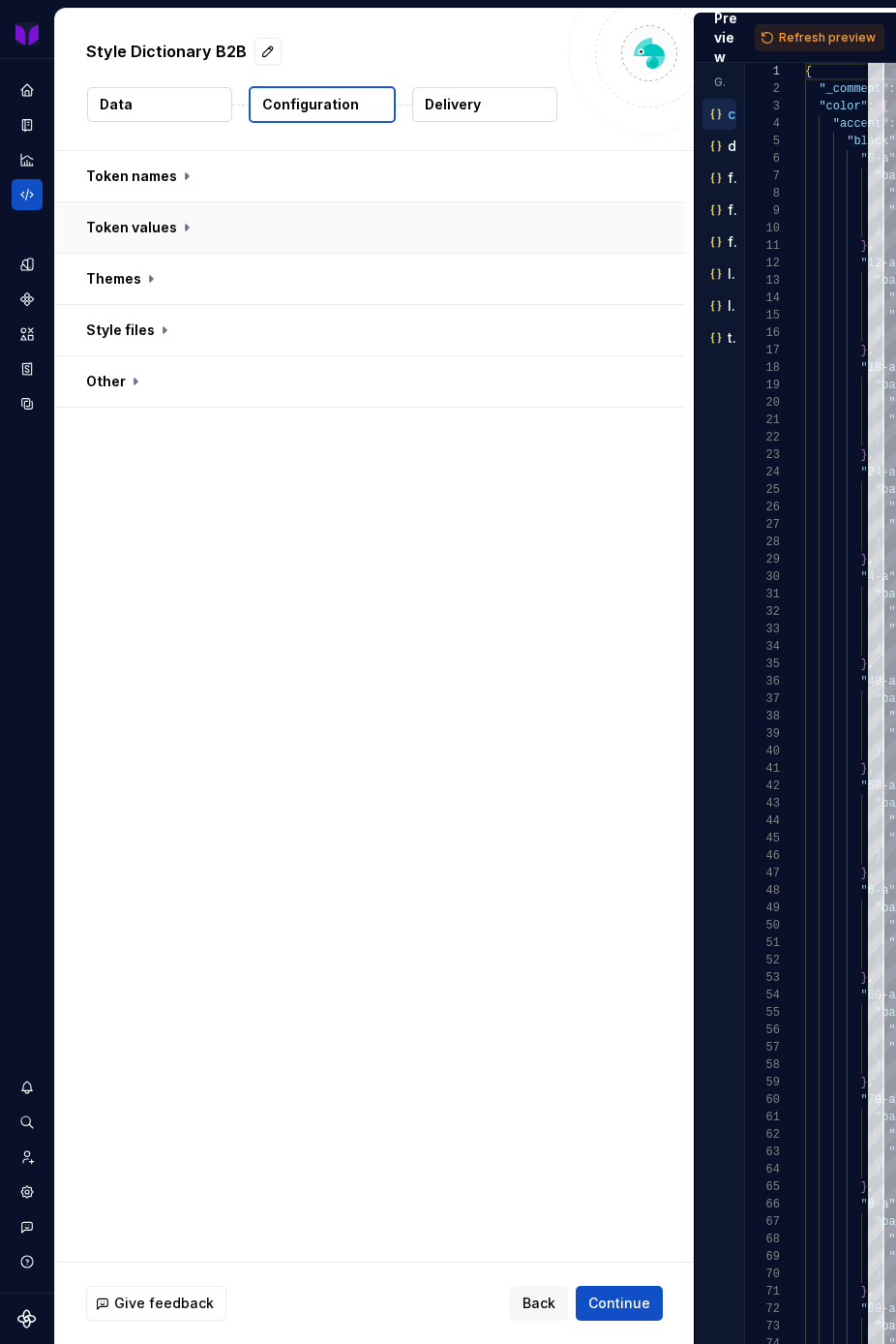
click at [179, 219] on button "button" at bounding box center [370, 227] width 629 height 50
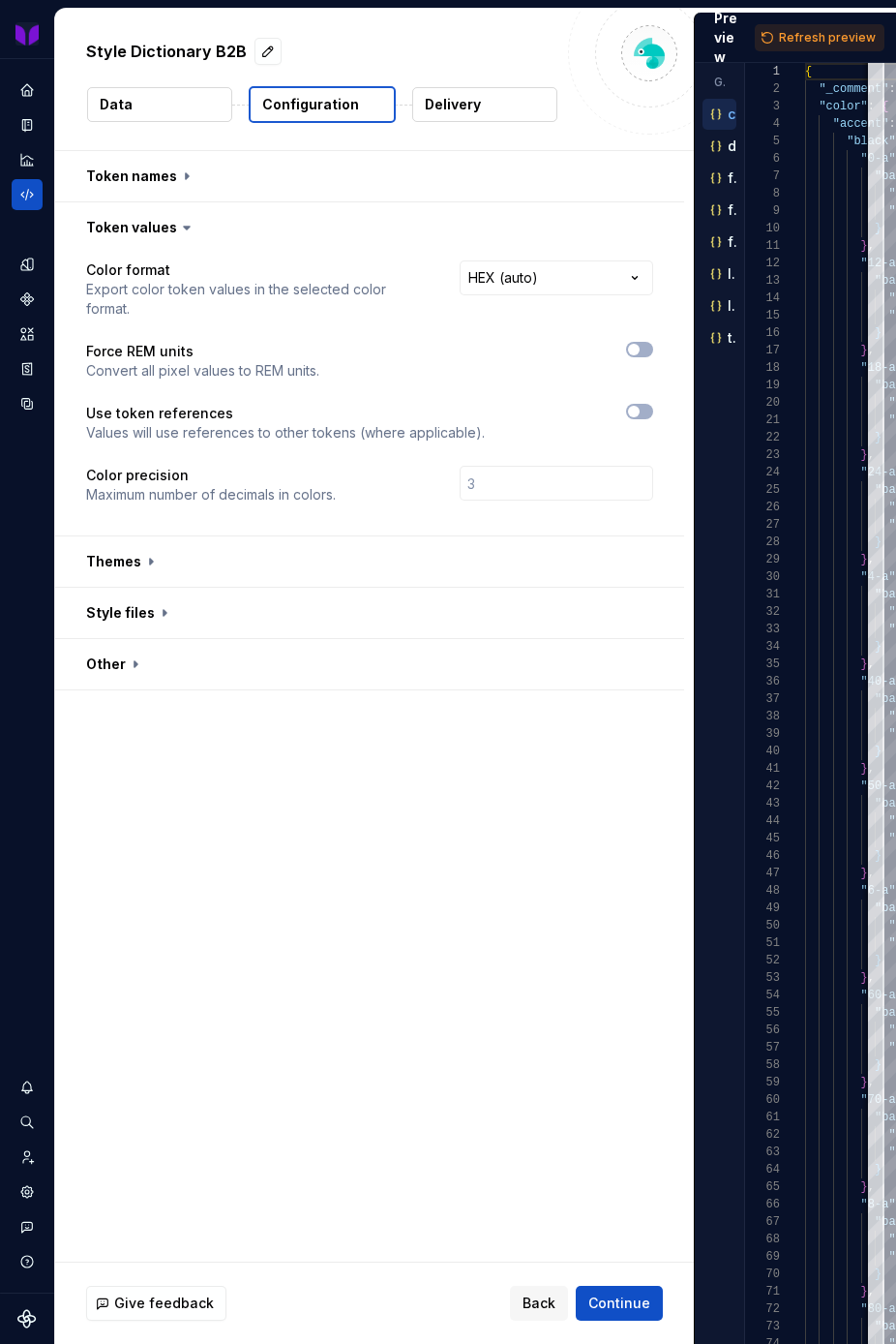
click at [184, 226] on icon at bounding box center [187, 227] width 6 height 3
click at [180, 231] on icon at bounding box center [187, 227] width 20 height 20
click at [196, 231] on button "button" at bounding box center [370, 227] width 629 height 50
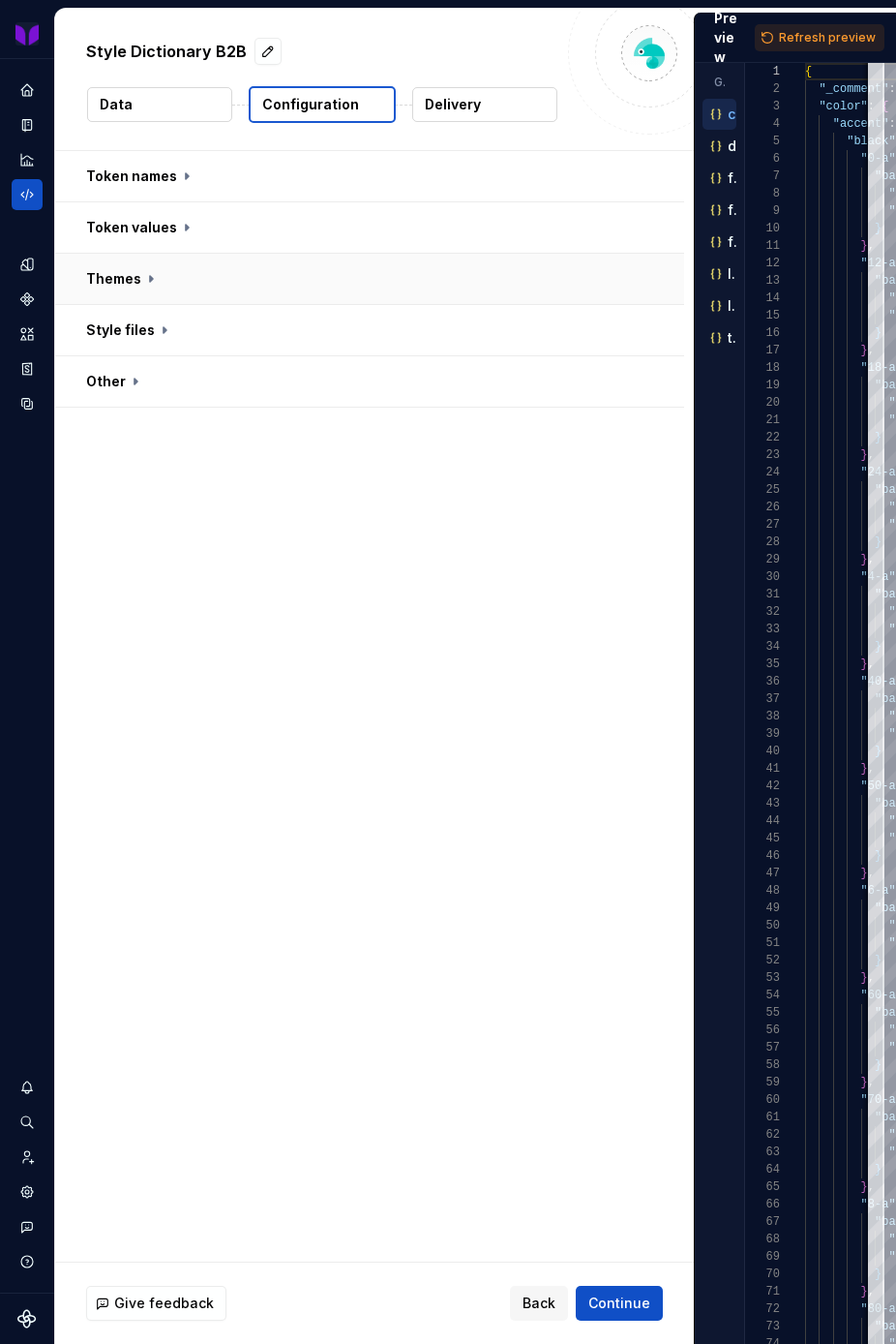
click at [150, 278] on button "button" at bounding box center [370, 278] width 629 height 50
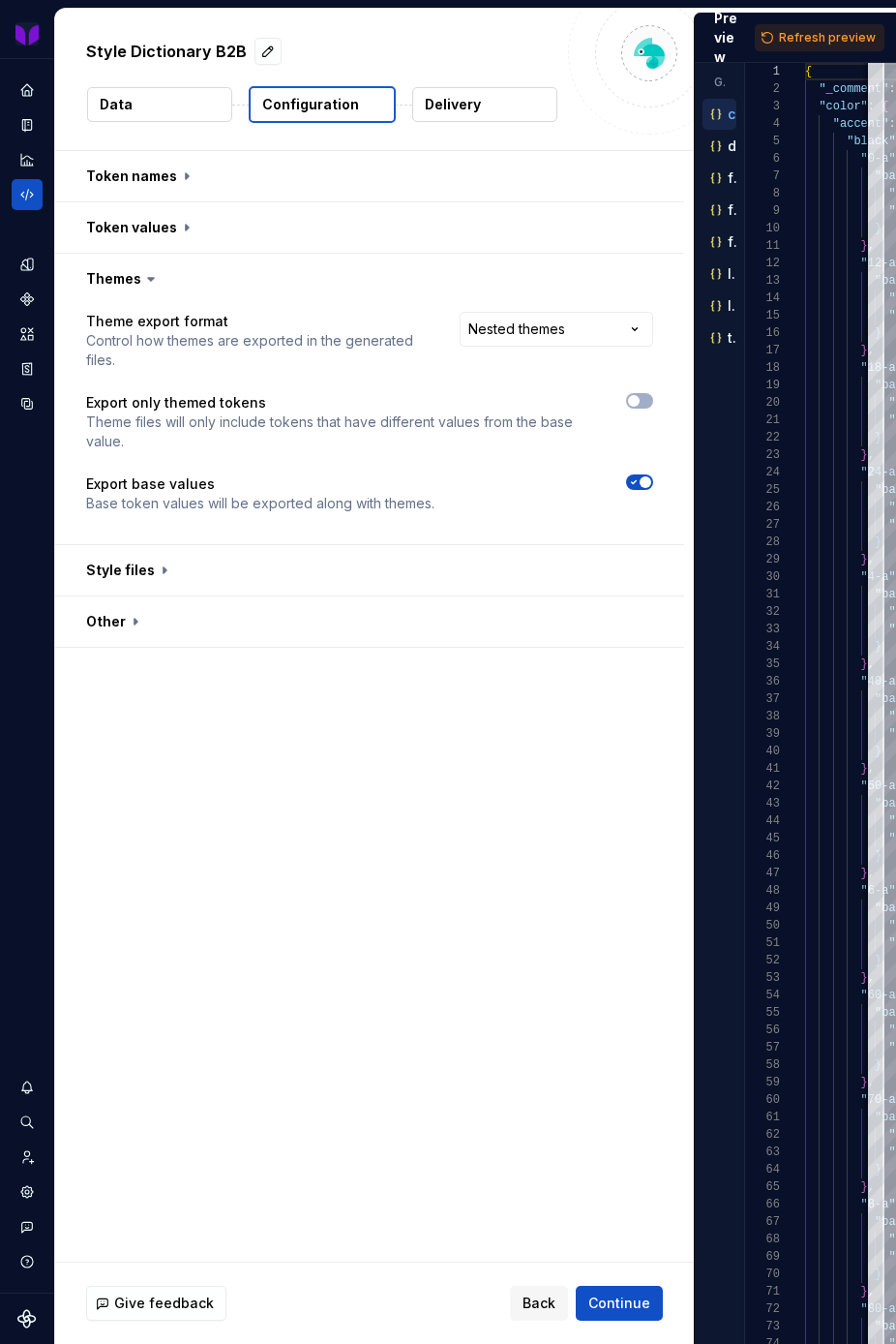
click at [147, 281] on icon at bounding box center [151, 279] width 20 height 20
click at [172, 280] on button "button" at bounding box center [370, 278] width 629 height 50
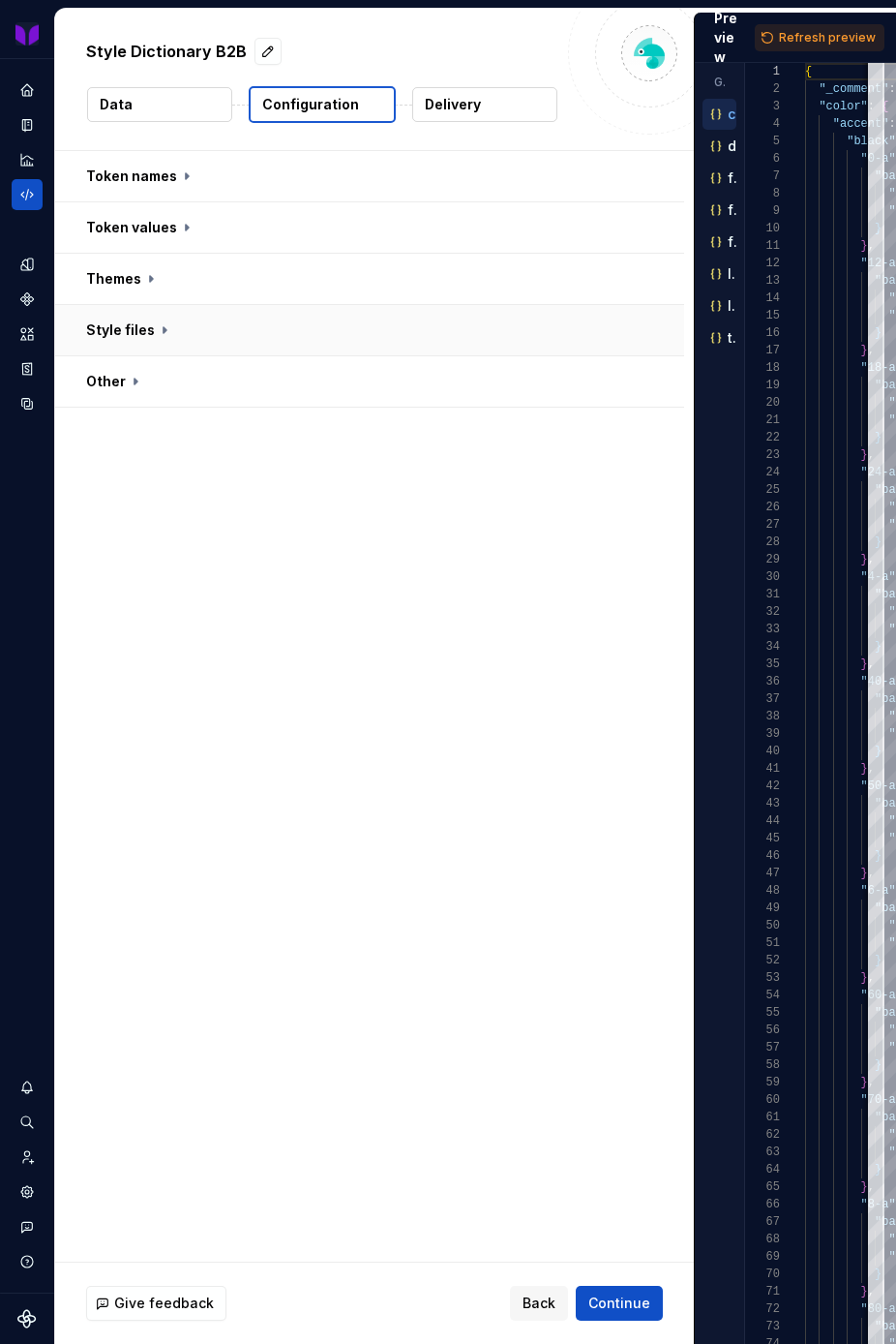
click at [169, 328] on button "button" at bounding box center [370, 329] width 629 height 50
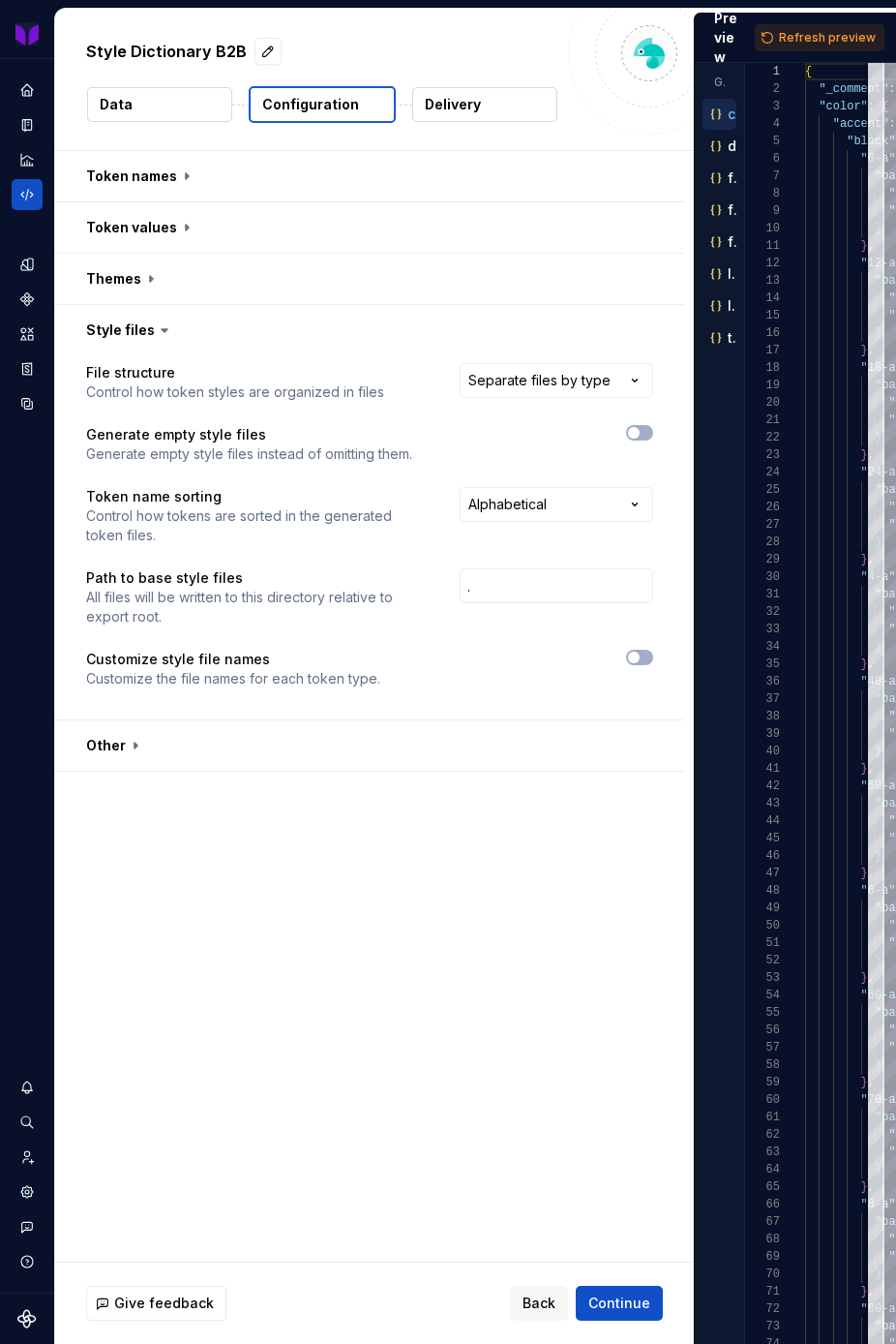
click at [164, 331] on icon at bounding box center [165, 330] width 20 height 20
click at [161, 330] on icon at bounding box center [164, 330] width 6 height 3
click at [161, 342] on button "button" at bounding box center [370, 329] width 629 height 50
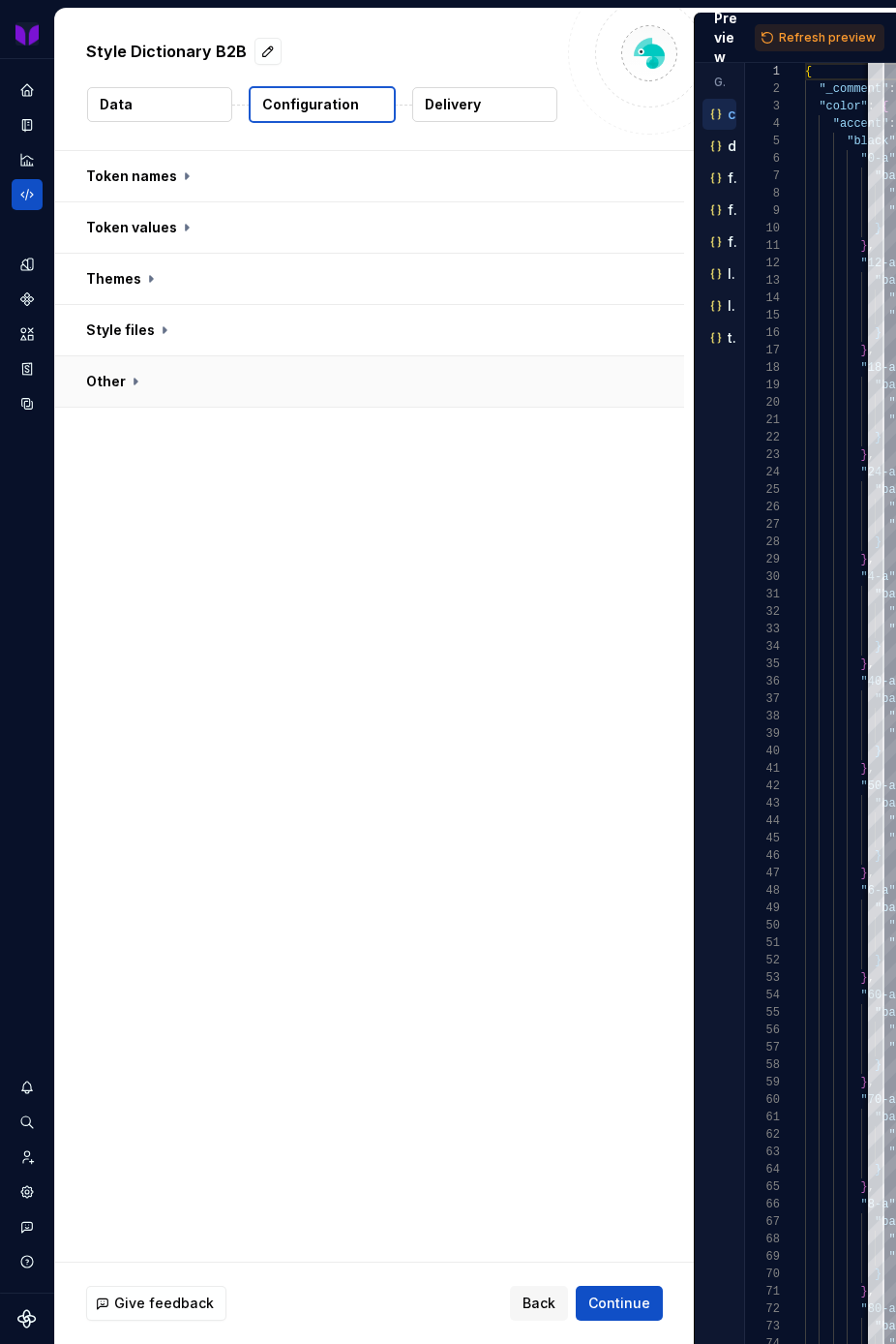
click at [135, 386] on button "button" at bounding box center [370, 381] width 629 height 50
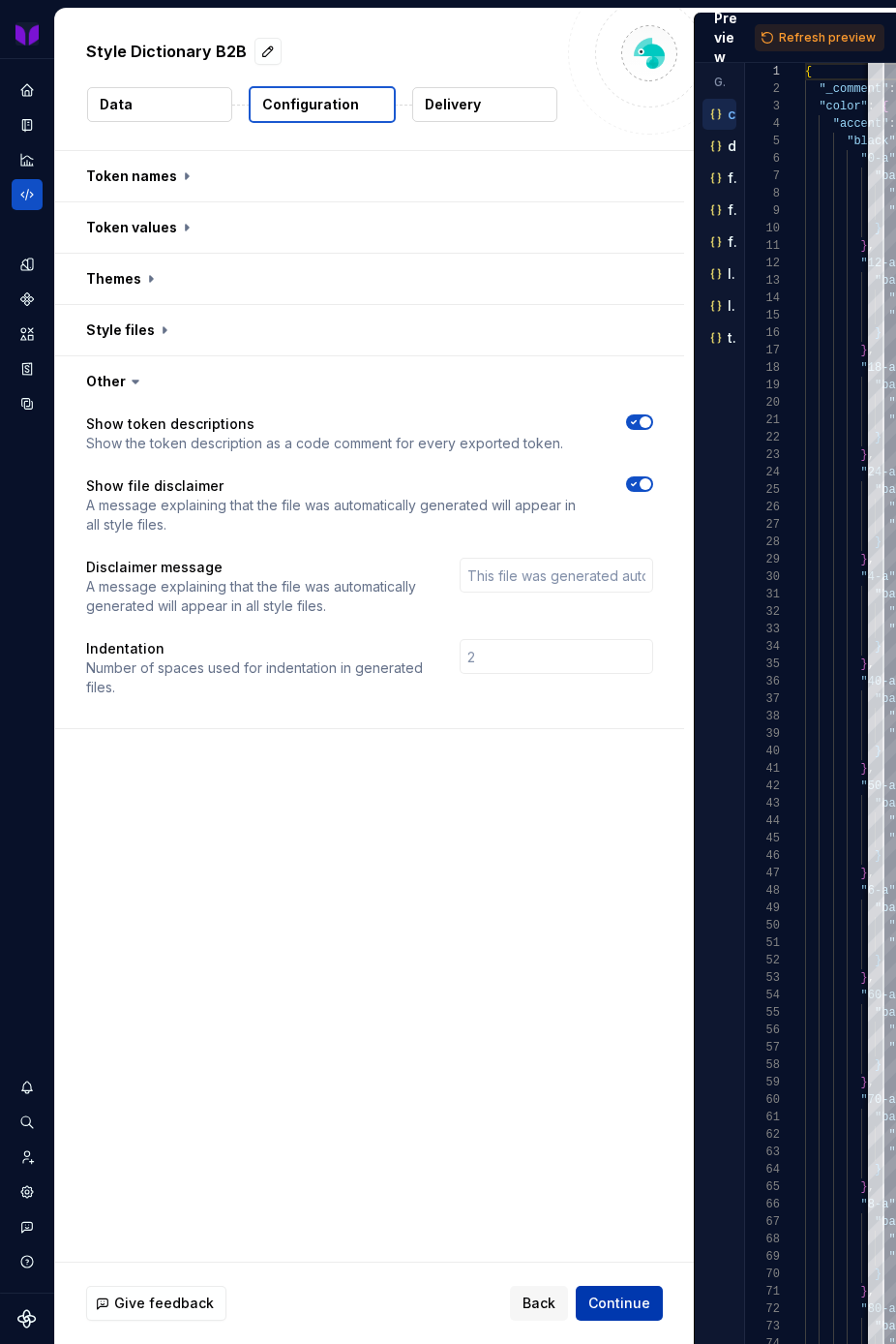
click at [643, 1301] on span "Continue" at bounding box center [619, 1303] width 62 height 20
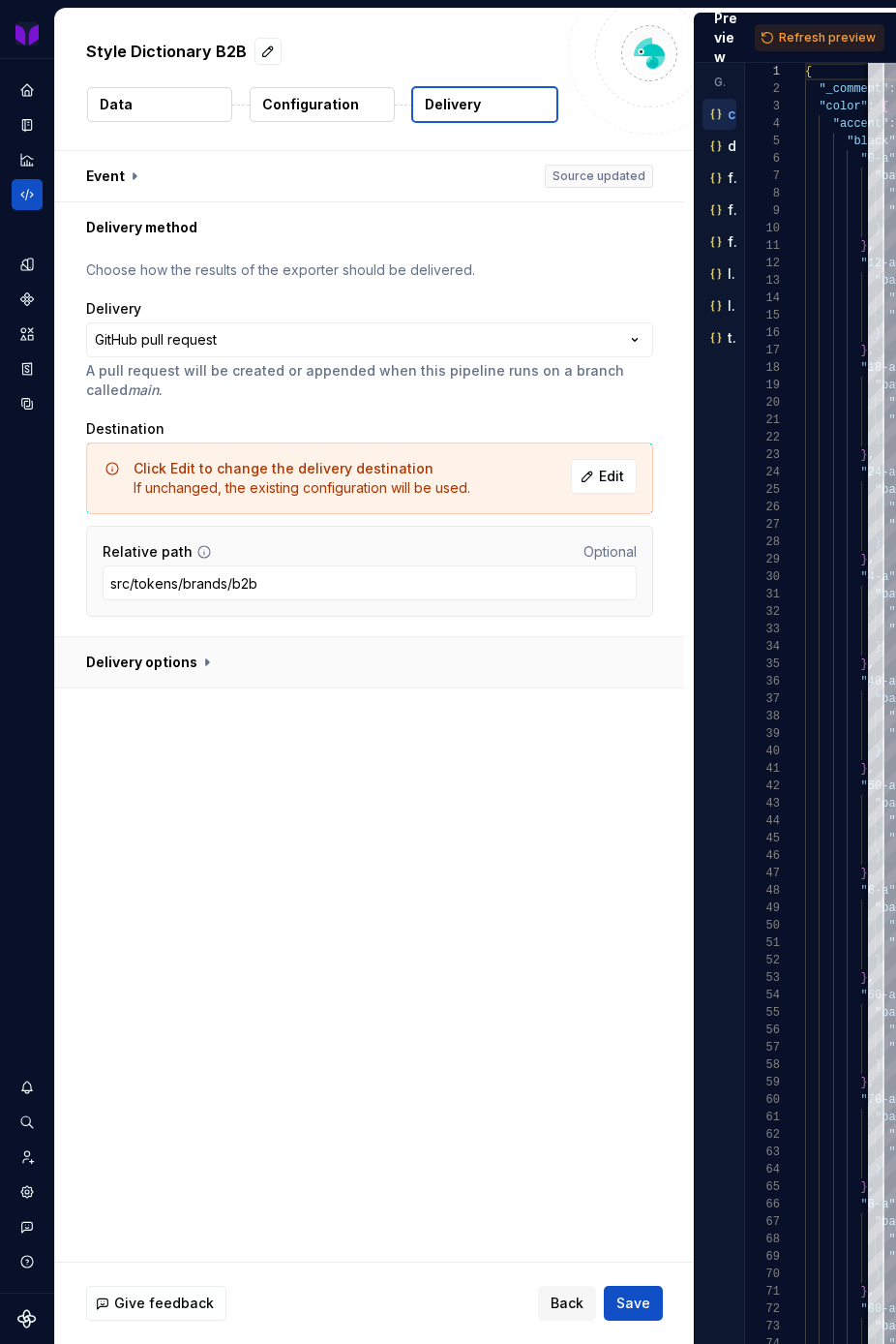
click at [211, 662] on button "button" at bounding box center [370, 662] width 629 height 50
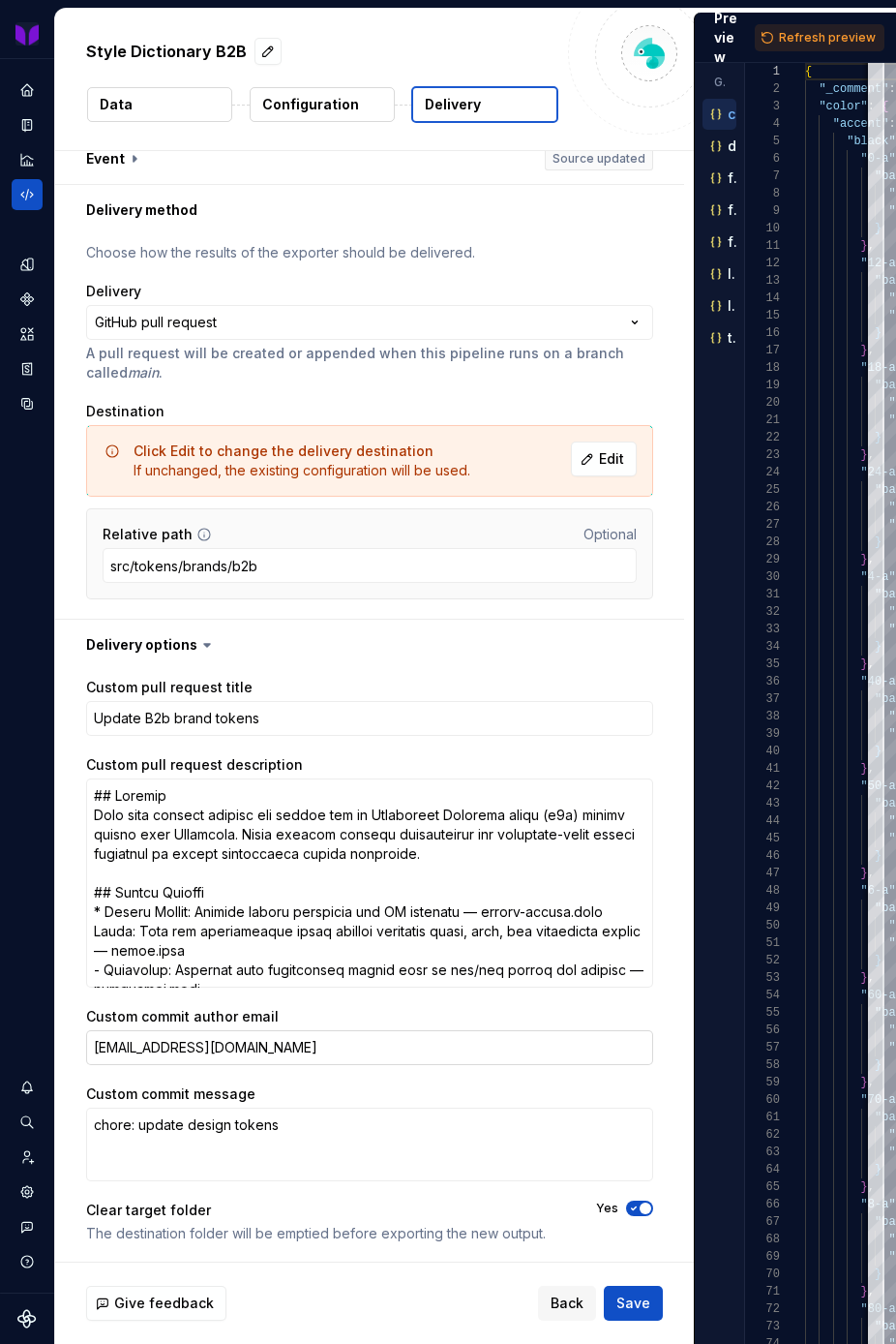
scroll to position [20, 0]
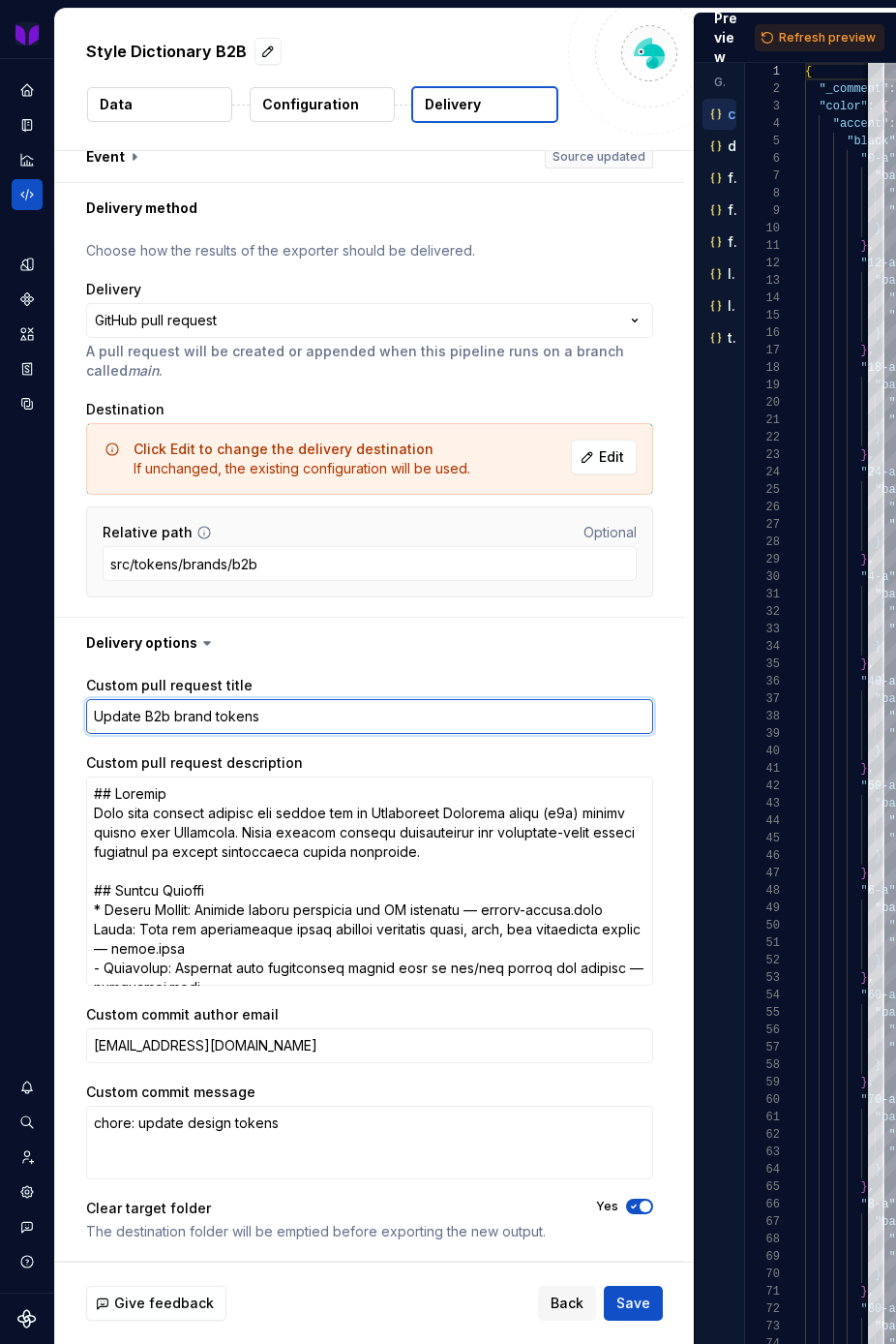
click at [172, 717] on textarea "Update B2b brand tokens" at bounding box center [370, 716] width 568 height 35
type textarea "*"
type textarea "Update B2 brand tokens"
type textarea "*"
type textarea "Update B2B brand tokens"
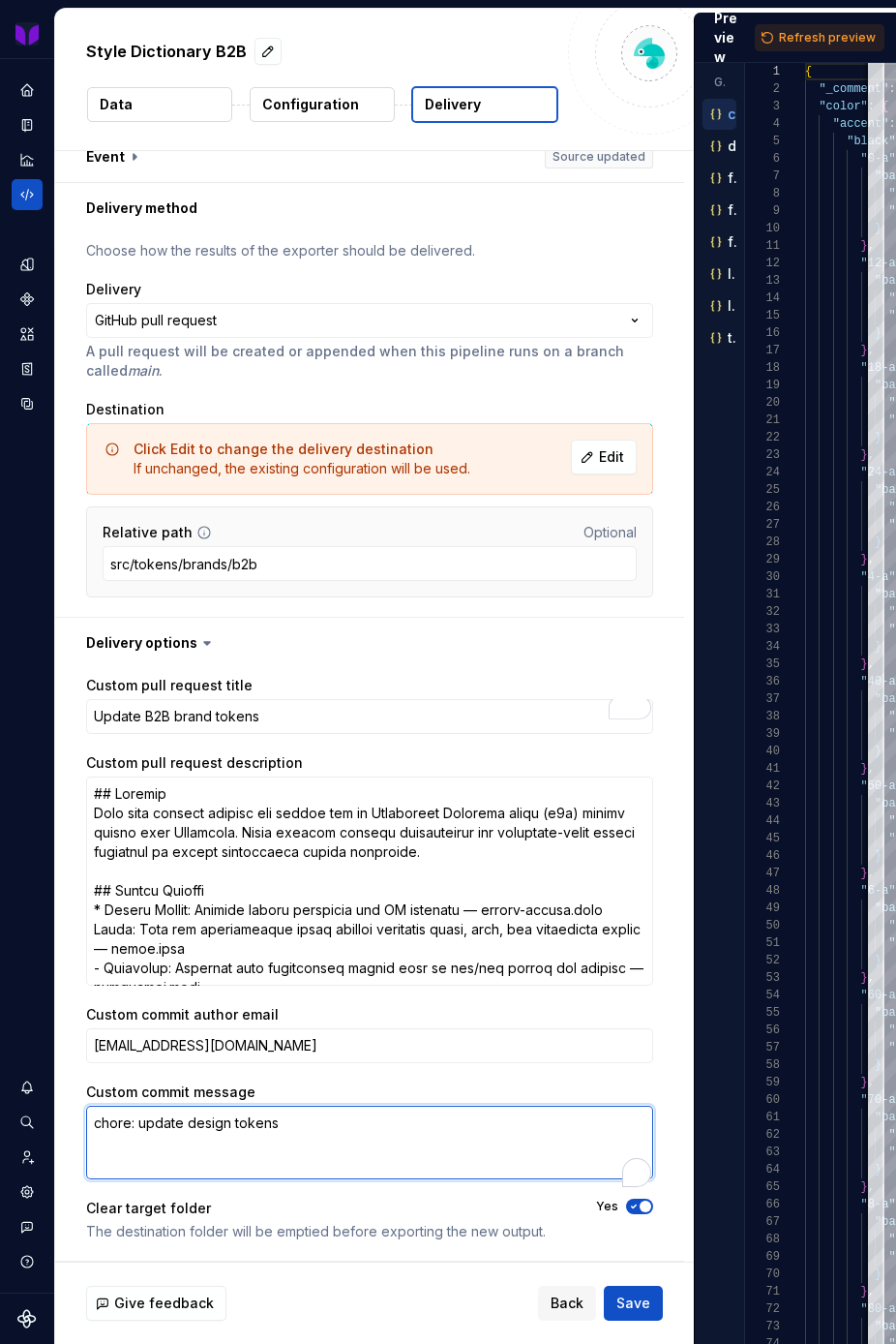
click at [188, 1128] on textarea "chore: update design tokens" at bounding box center [370, 1142] width 568 height 73
type textarea "*"
type textarea "chore: update bdesign tokens"
type textarea "*"
type textarea "chore: update b2design tokens"
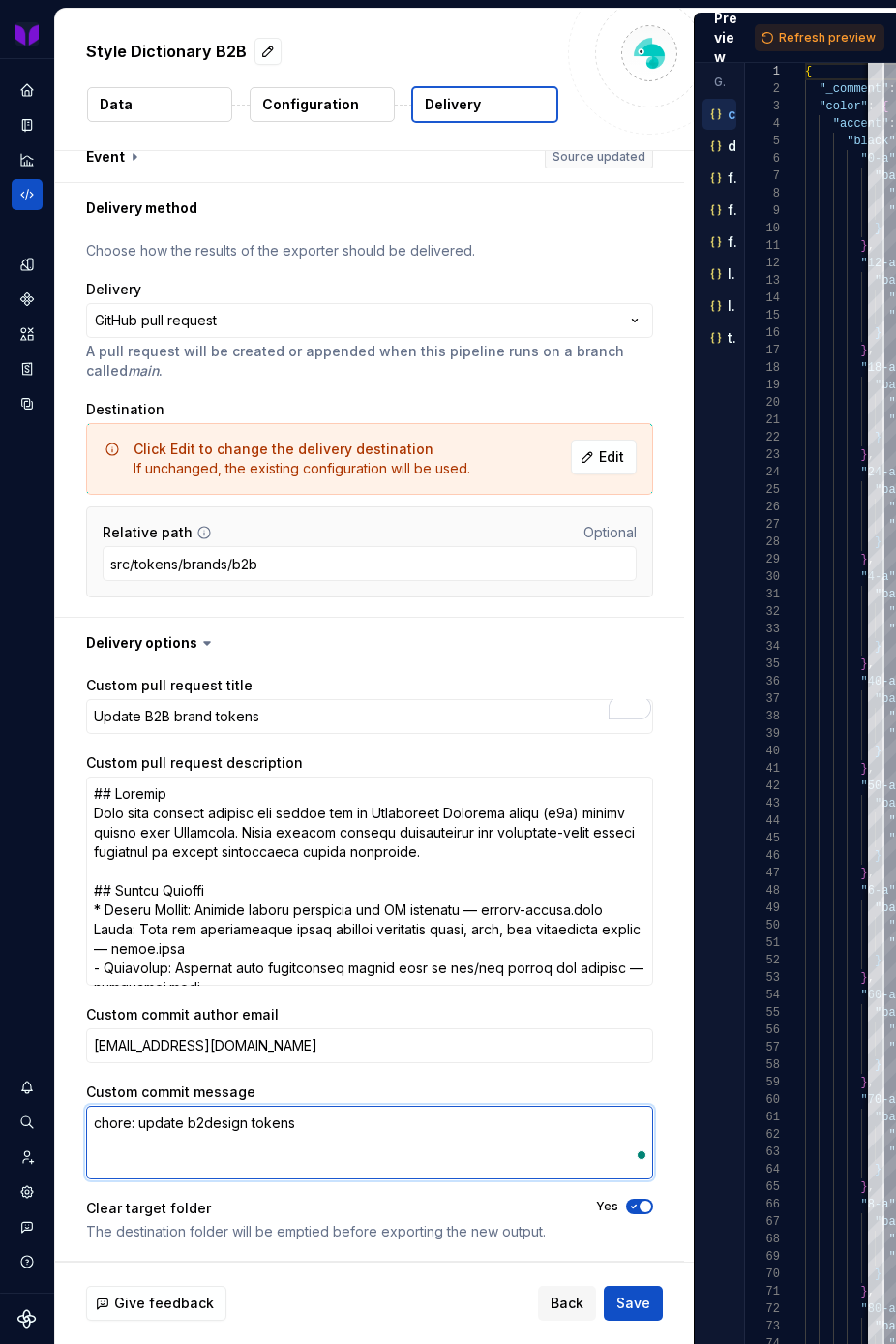
type textarea "*"
type textarea "chore: update b2bdesign tokens"
type textarea "*"
type textarea "chore: update b2b design tokens"
click at [194, 1120] on textarea "chore: update b2b design tokens" at bounding box center [370, 1142] width 568 height 73
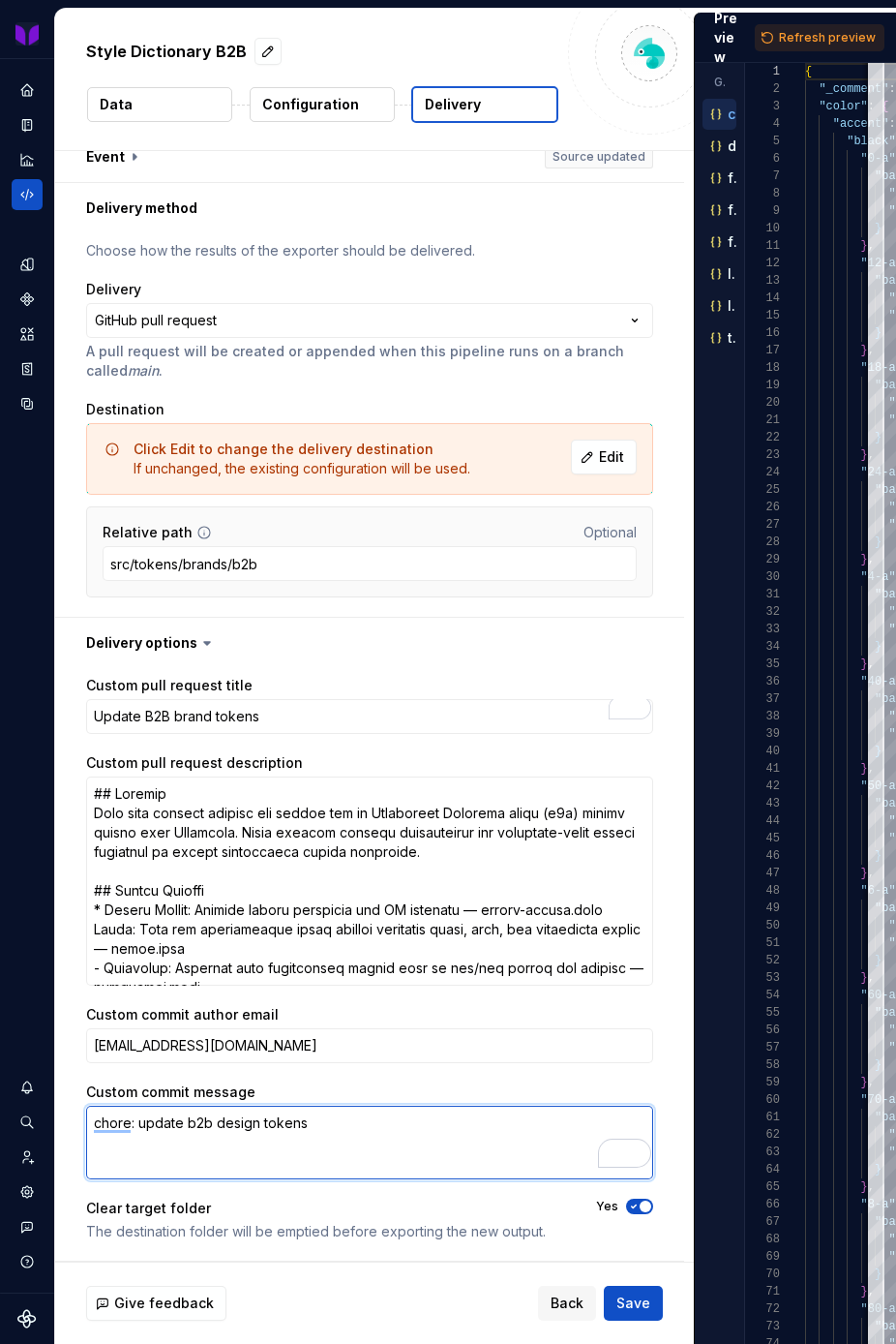
type textarea "*"
type textarea "chore: update 2b design tokens"
type textarea "*"
type textarea "chore: update B2b design tokens"
type textarea "*"
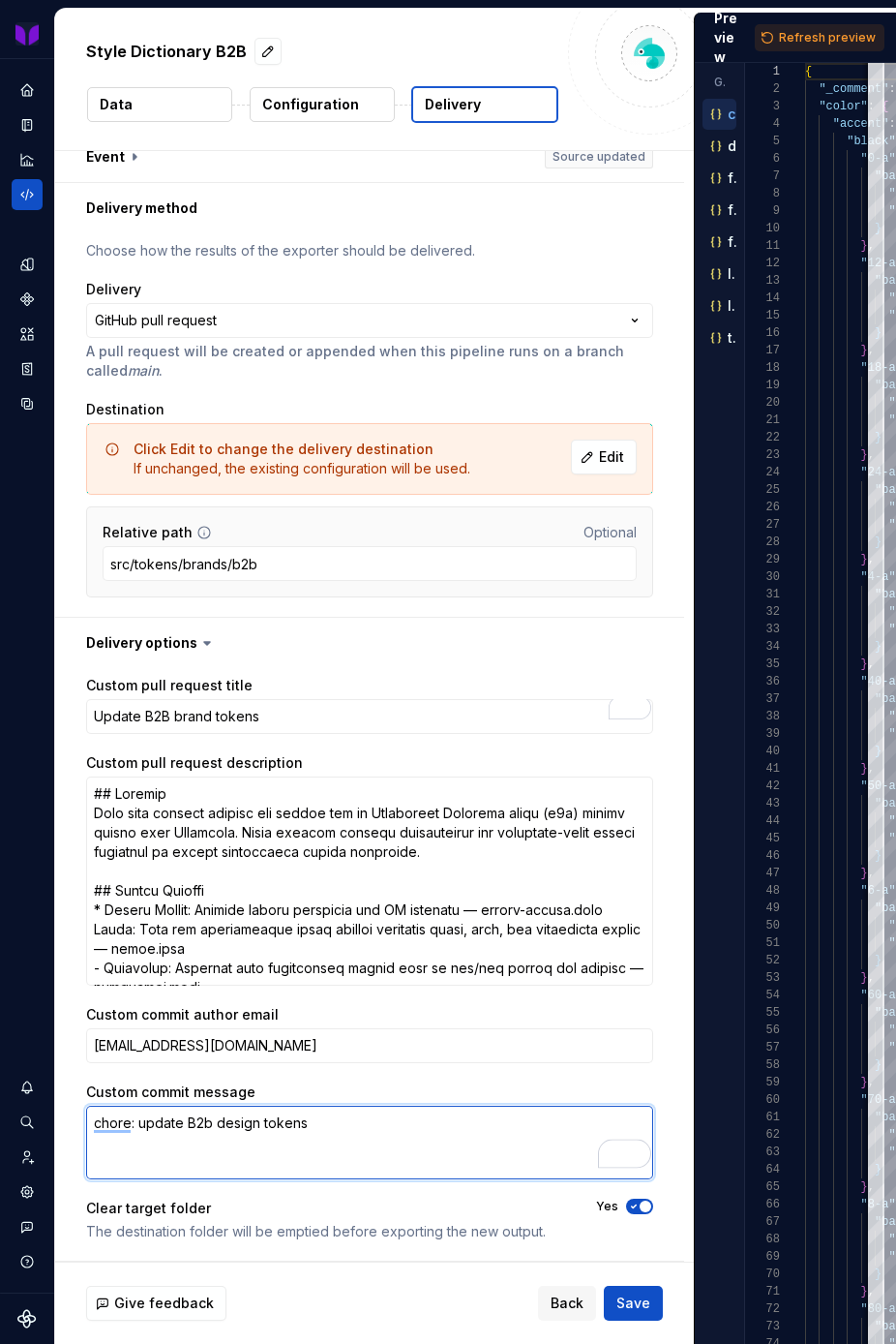
type textarea "chore: update B2 design tokens"
type textarea "*"
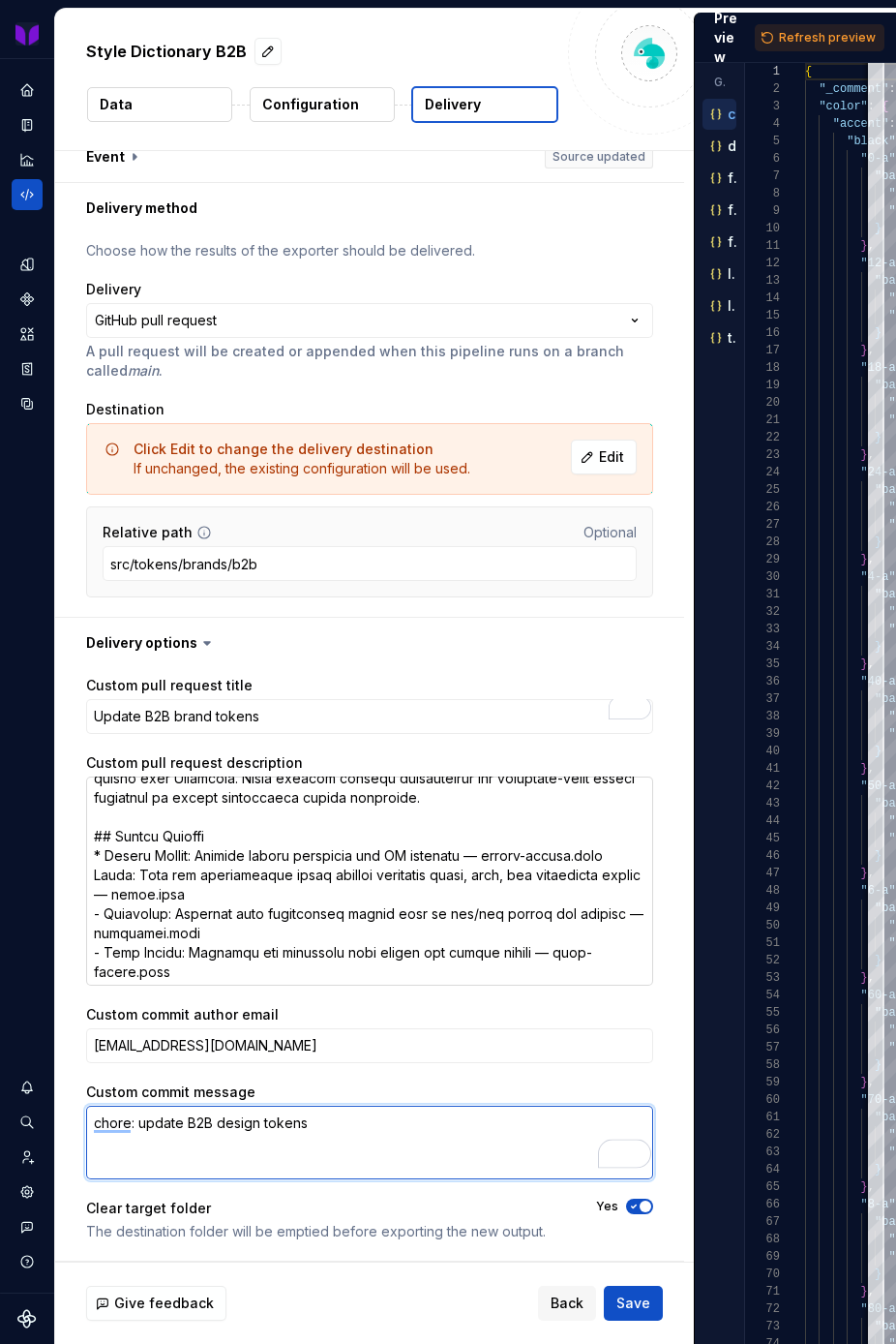
scroll to position [55, 0]
type textarea "chore: update B2B design tokens"
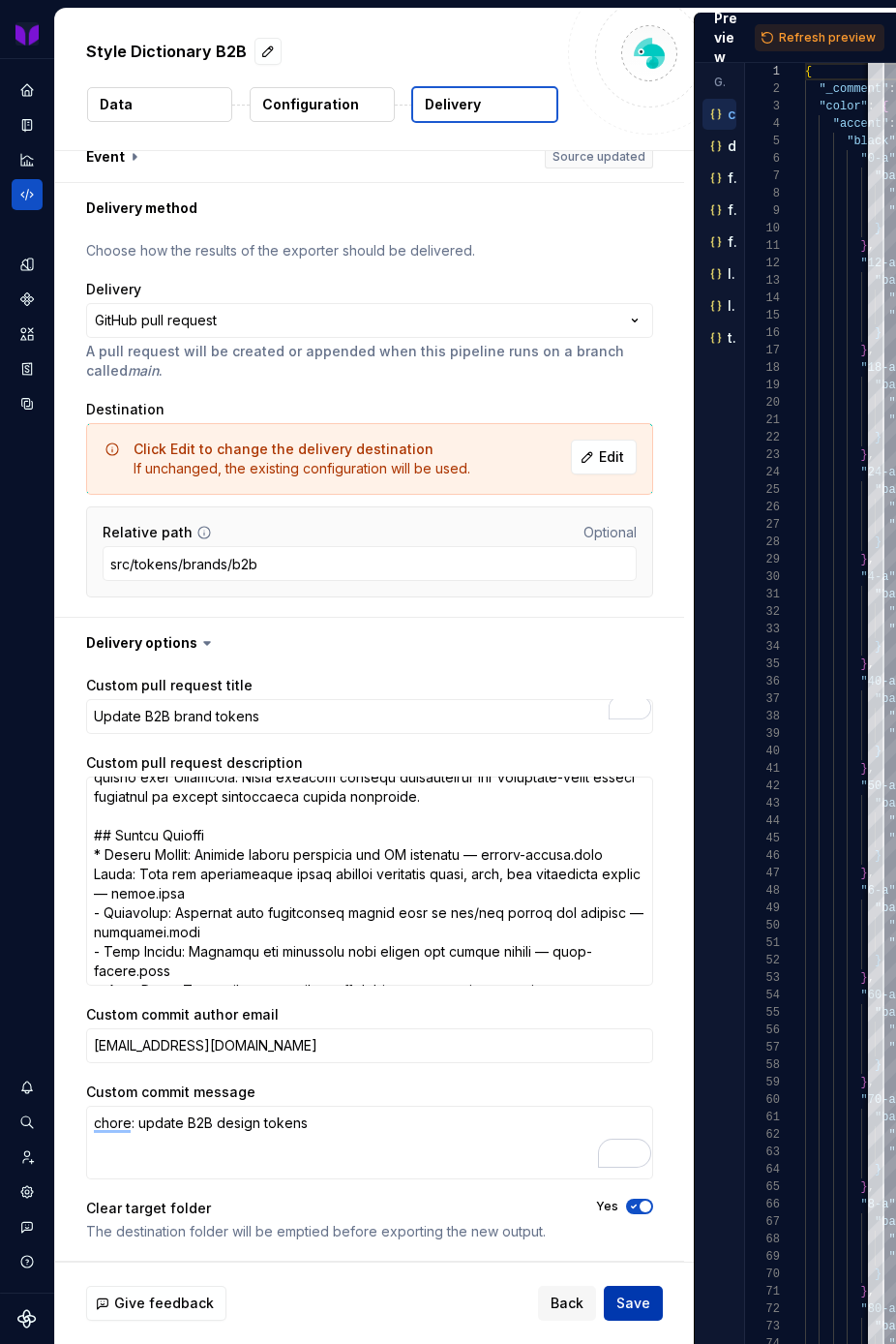
click at [623, 1305] on span "Save" at bounding box center [633, 1303] width 34 height 20
type textarea "*"
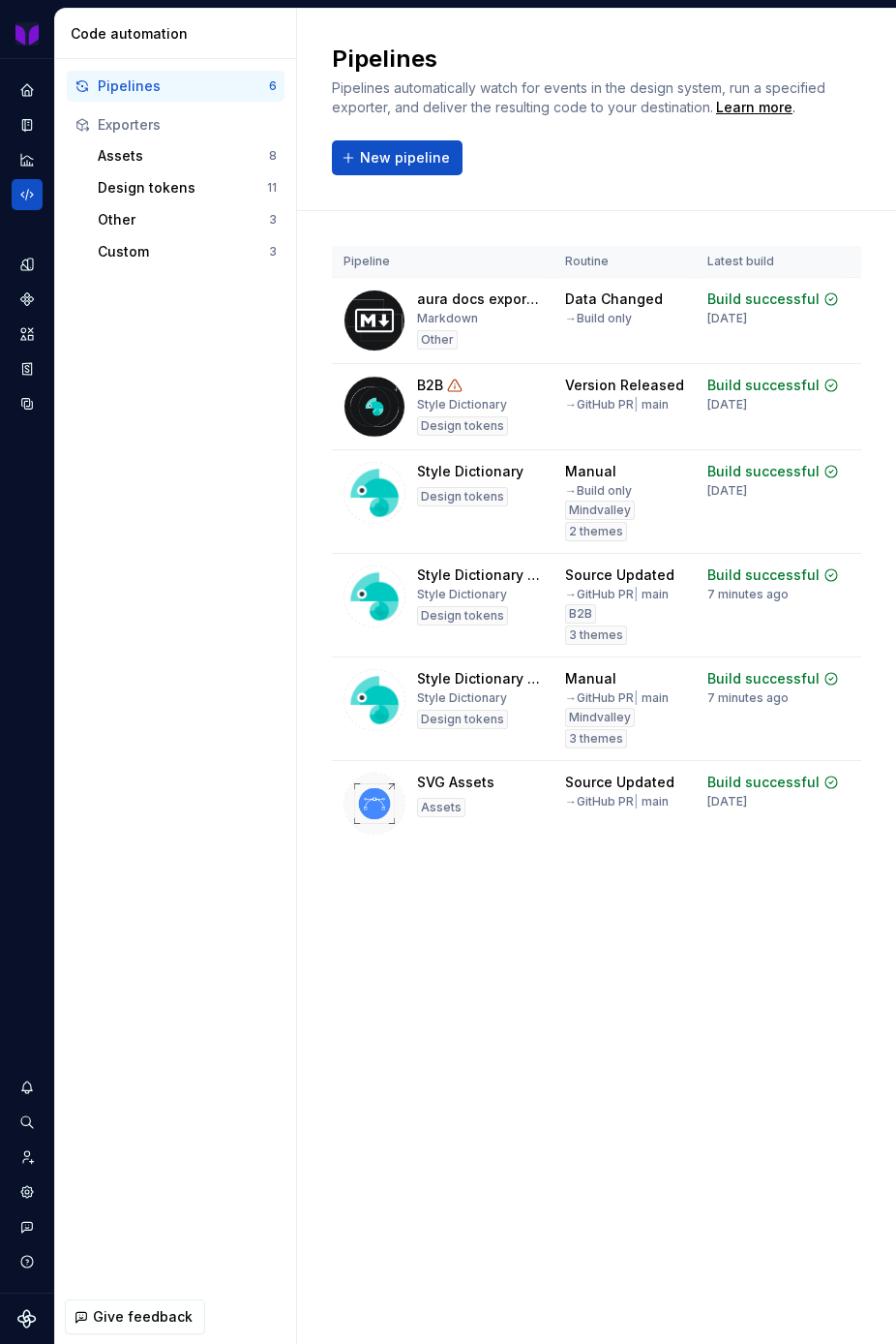
click at [698, 1014] on div "Pipelines Pipelines automatically watch for events in the design system, run a …" at bounding box center [596, 676] width 599 height 1335
click at [571, 902] on div "Pipeline Routine Latest build Build output aura docs exporter Markdown Other Da…" at bounding box center [596, 565] width 529 height 708
